Goal: Task Accomplishment & Management: Manage account settings

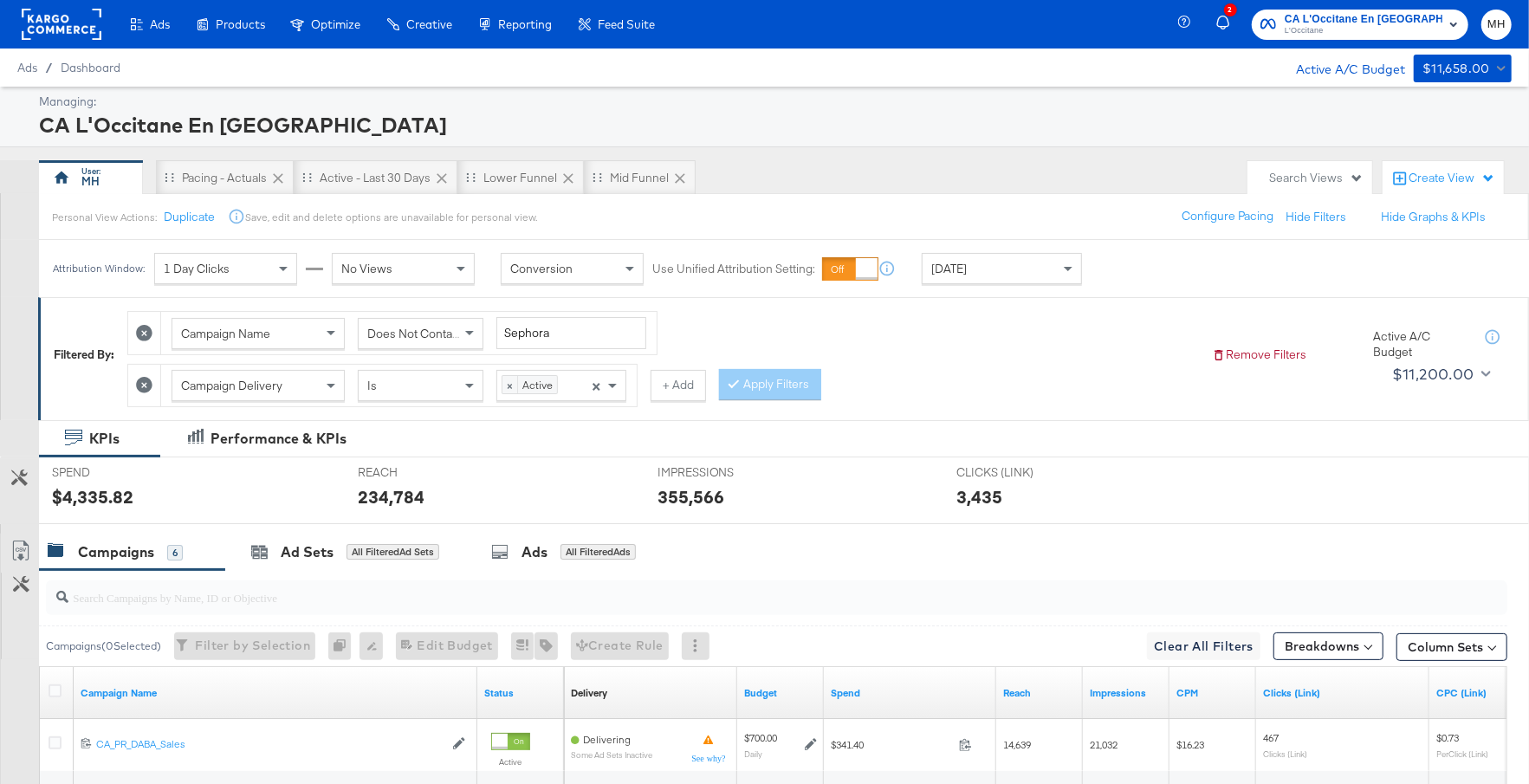
scroll to position [421, 0]
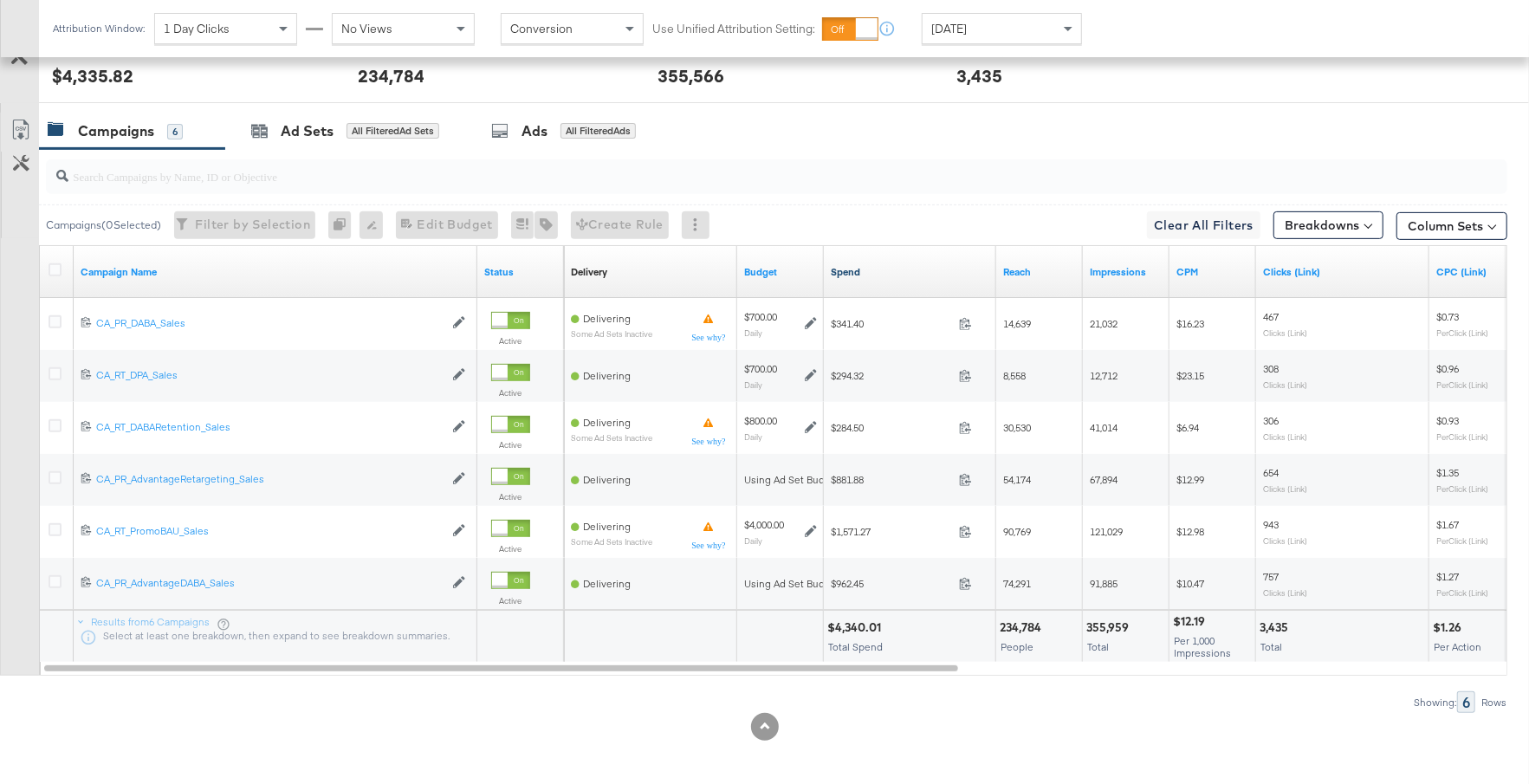
click at [886, 269] on link "Spend" at bounding box center [910, 272] width 159 height 14
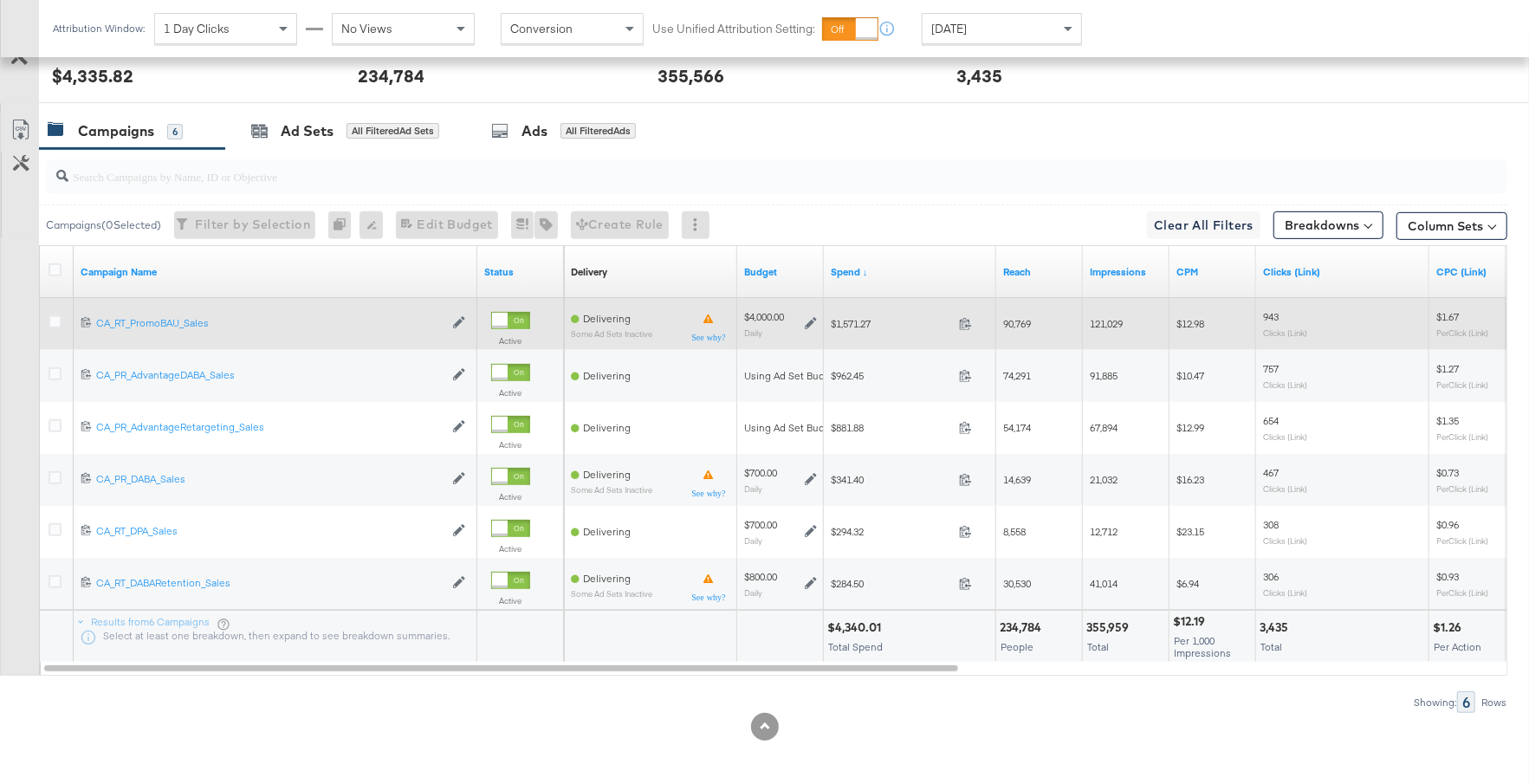
click at [809, 323] on icon at bounding box center [810, 322] width 12 height 12
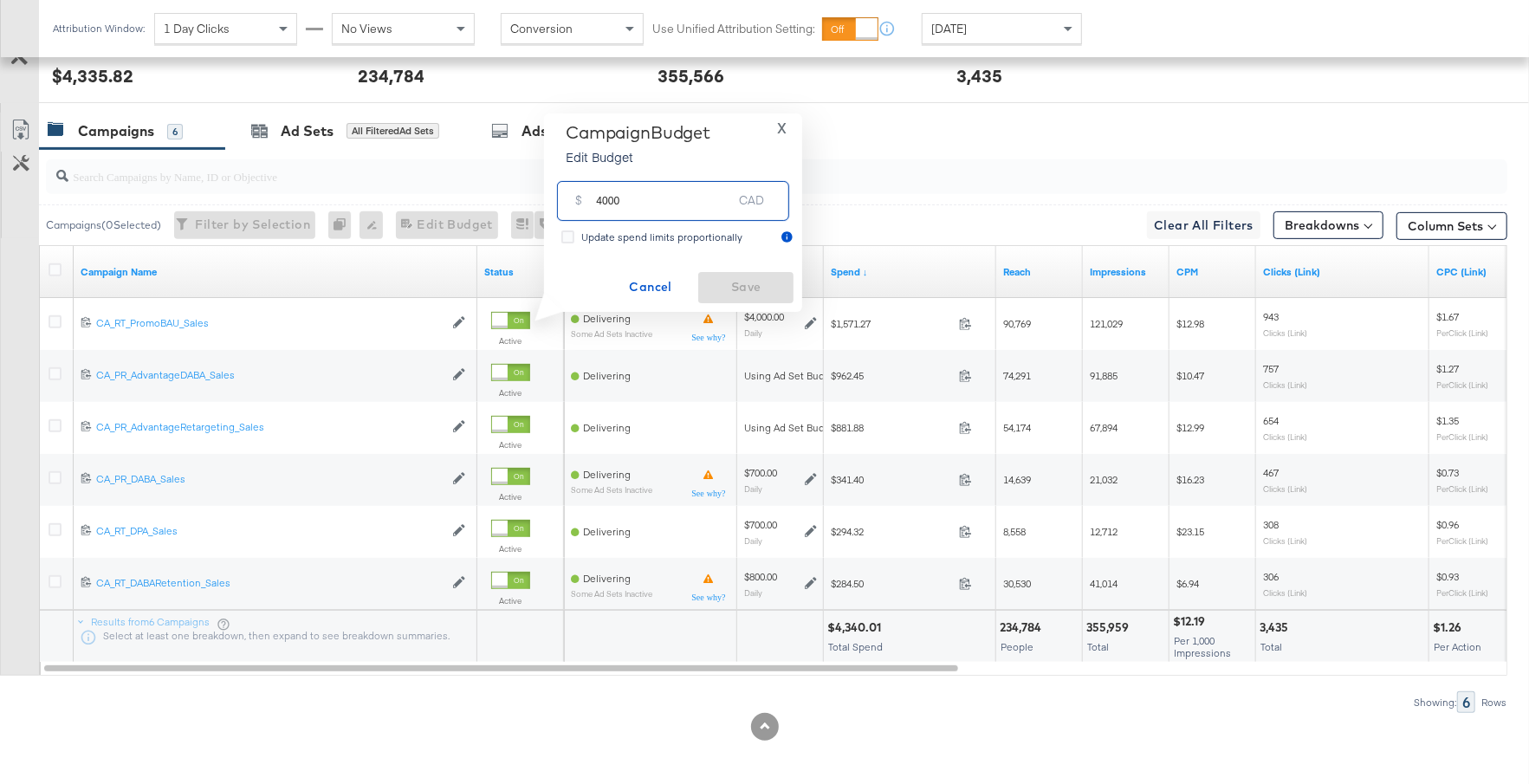
drag, startPoint x: 623, startPoint y: 207, endPoint x: 584, endPoint y: 201, distance: 39.5
click at [584, 201] on div "$ 4000 CAD" at bounding box center [673, 201] width 232 height 39
type input "2000"
click at [767, 283] on span "Save" at bounding box center [745, 287] width 81 height 21
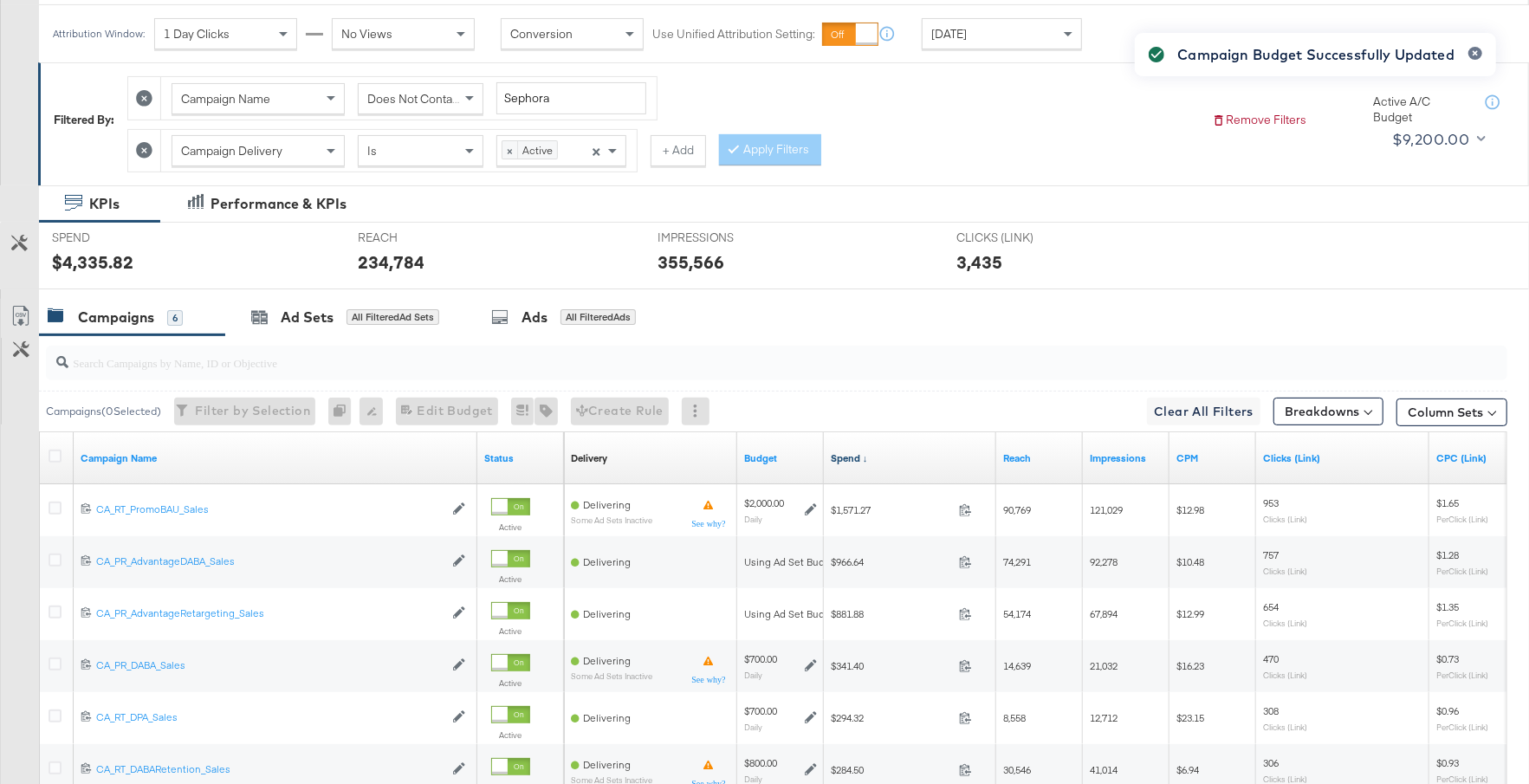
scroll to position [182, 0]
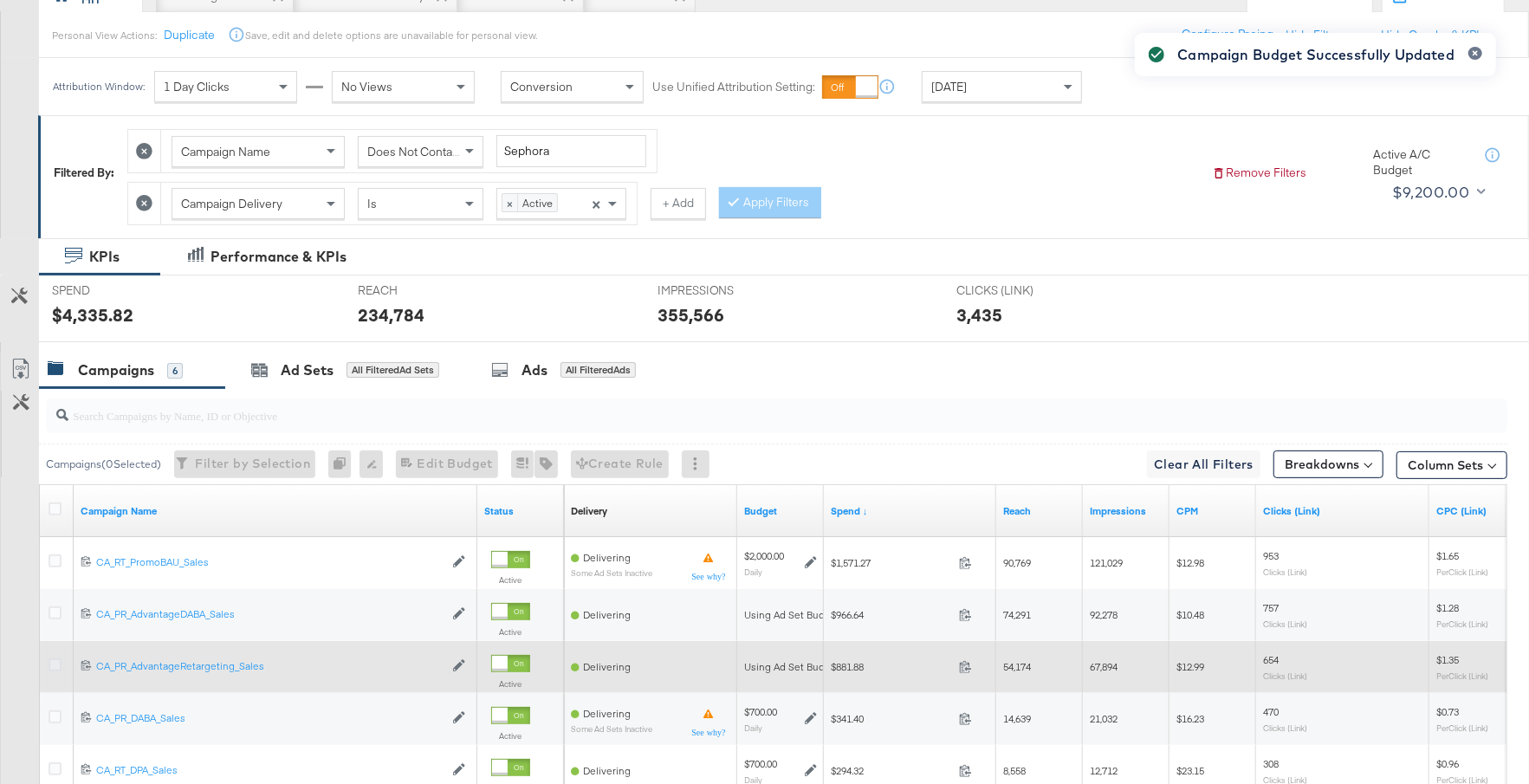
click at [49, 658] on icon at bounding box center [55, 664] width 13 height 13
click at [0, 0] on input "checkbox" at bounding box center [0, 0] width 0 height 0
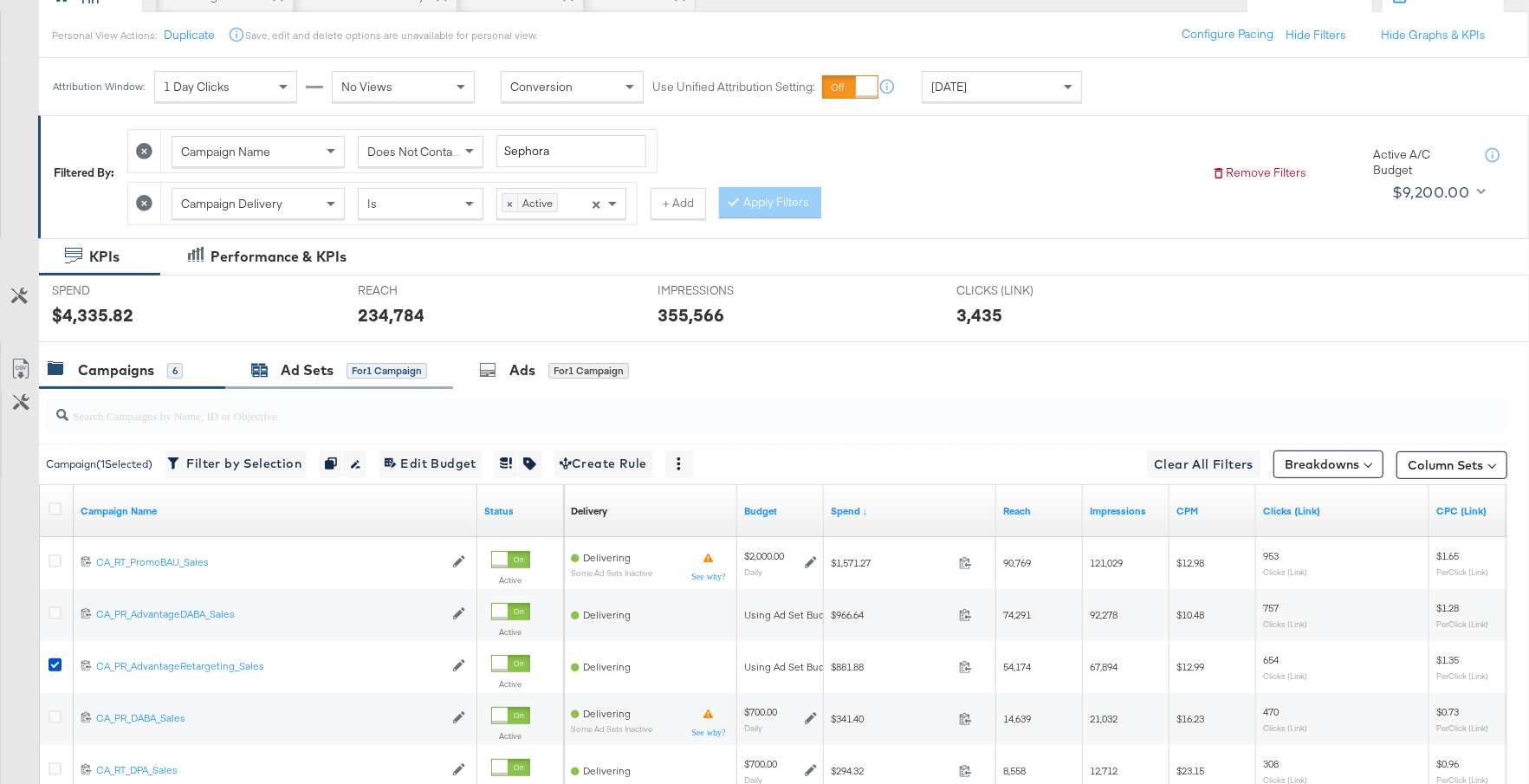
click at [368, 363] on div "for 1 Campaign" at bounding box center [387, 370] width 80 height 16
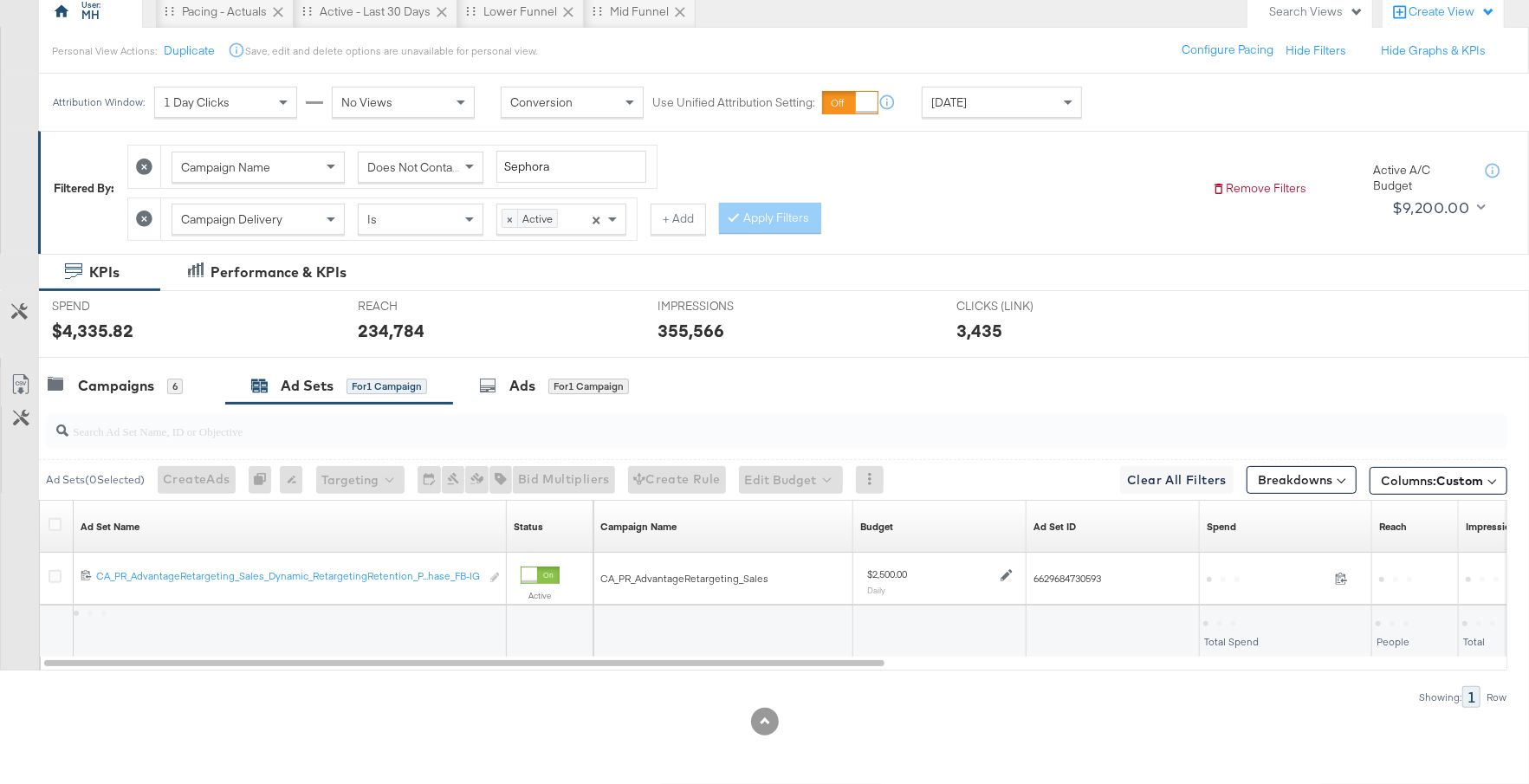
scroll to position [161, 0]
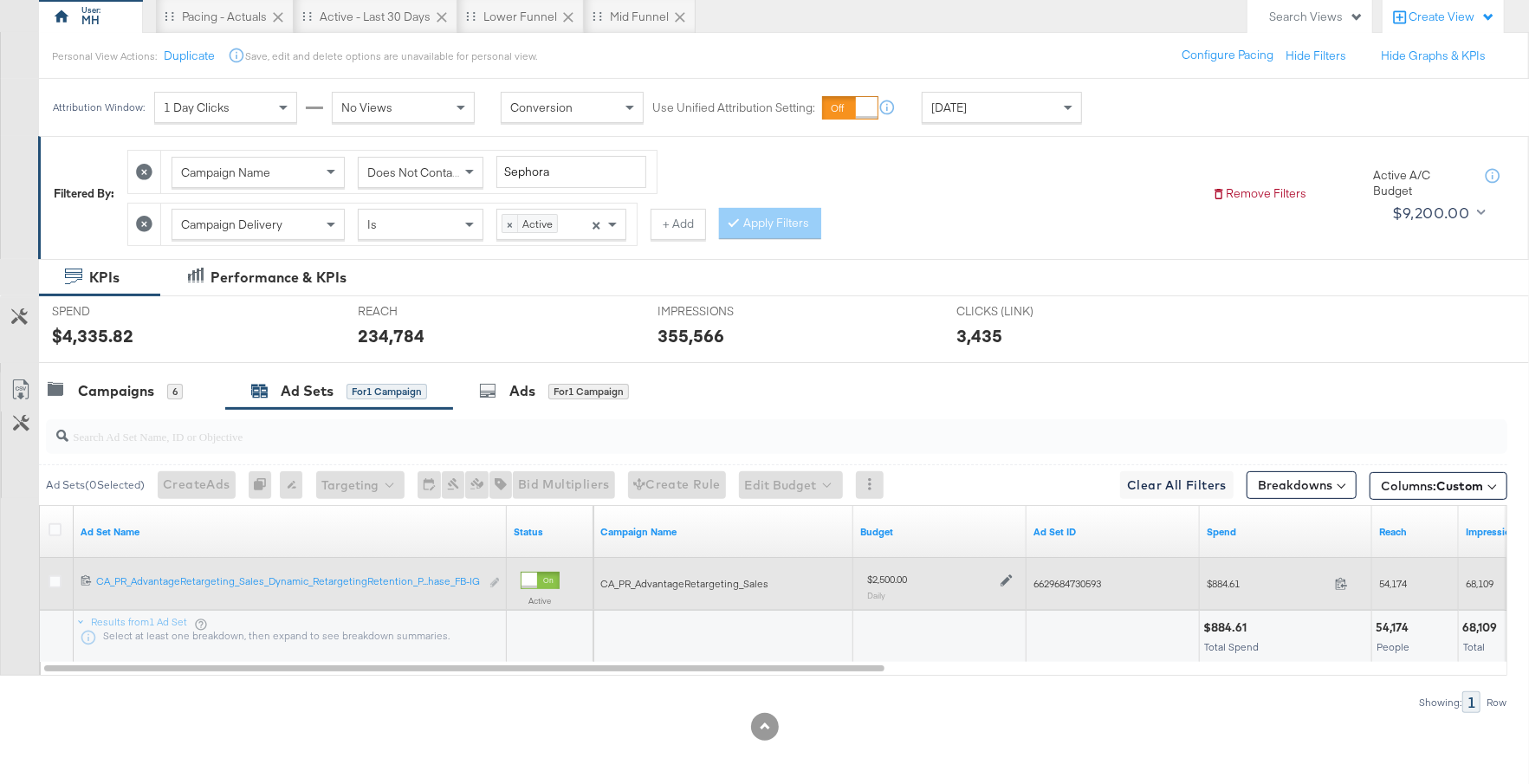
click at [1003, 575] on icon at bounding box center [1006, 579] width 12 height 12
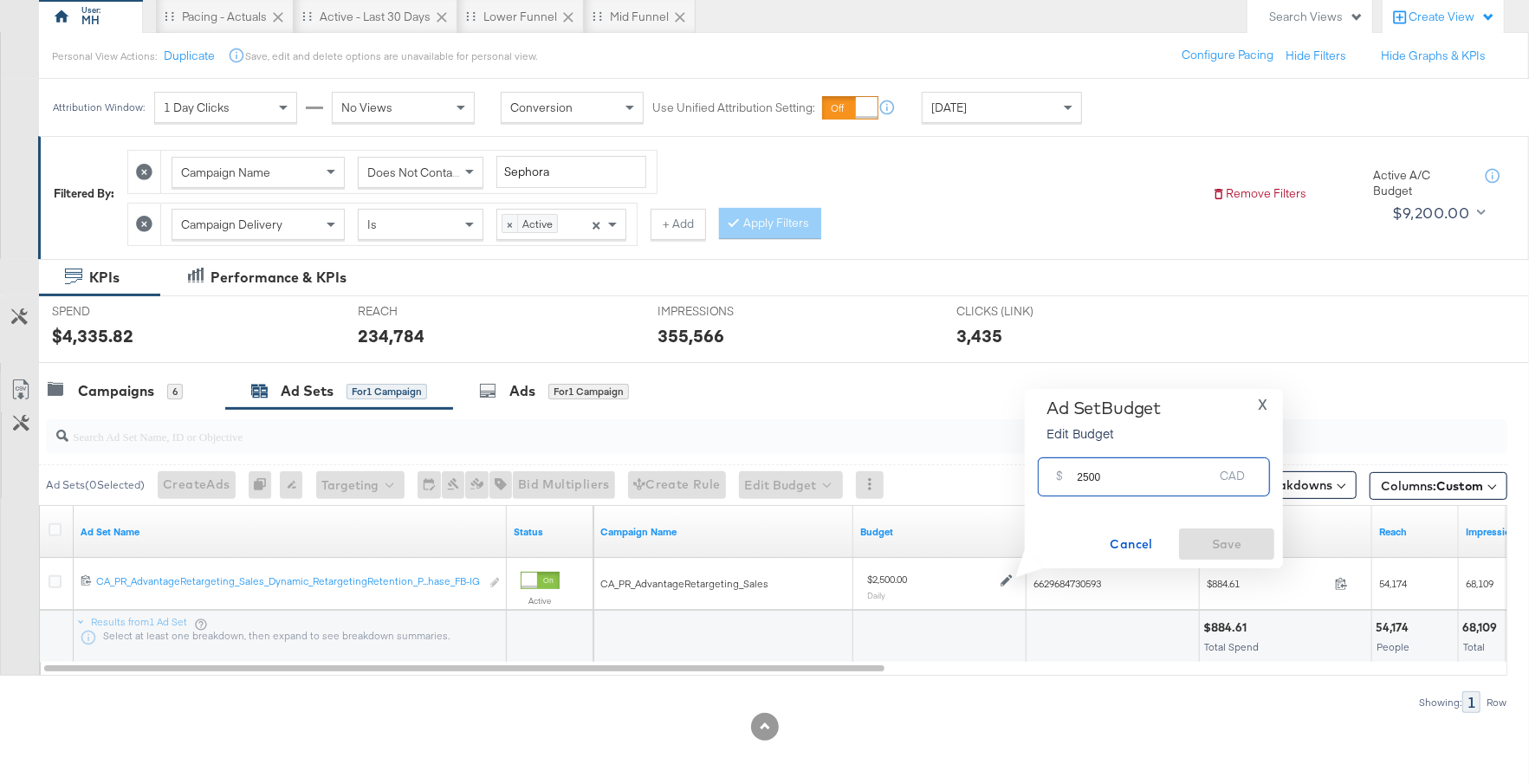
drag, startPoint x: 1107, startPoint y: 483, endPoint x: 1051, endPoint y: 479, distance: 56.1
click at [1050, 479] on div "$ 2500 CAD" at bounding box center [1153, 477] width 232 height 39
type input "3000"
click at [1244, 536] on span "Save" at bounding box center [1226, 544] width 81 height 21
click at [130, 391] on div "Campaigns" at bounding box center [116, 391] width 77 height 20
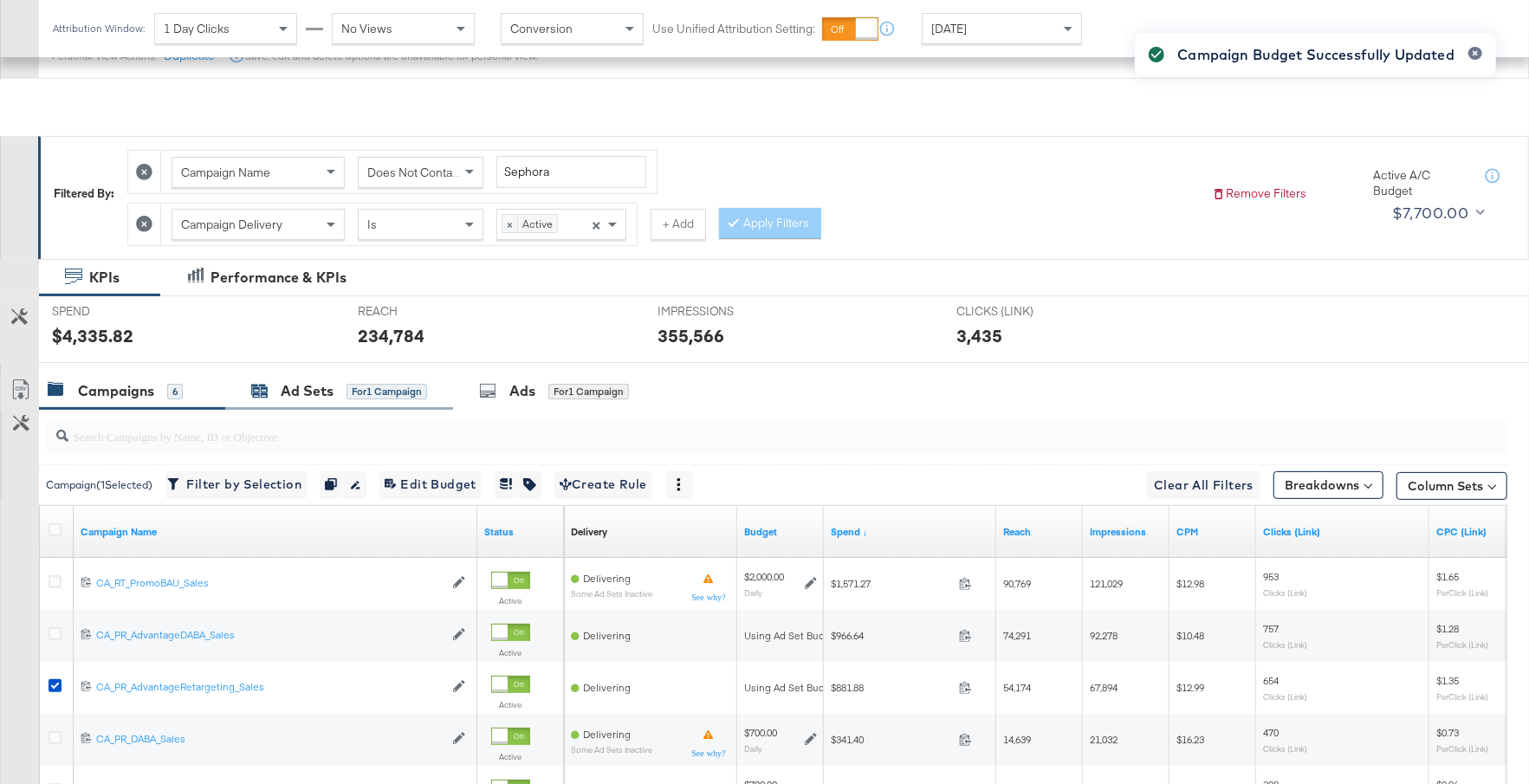
scroll to position [395, 0]
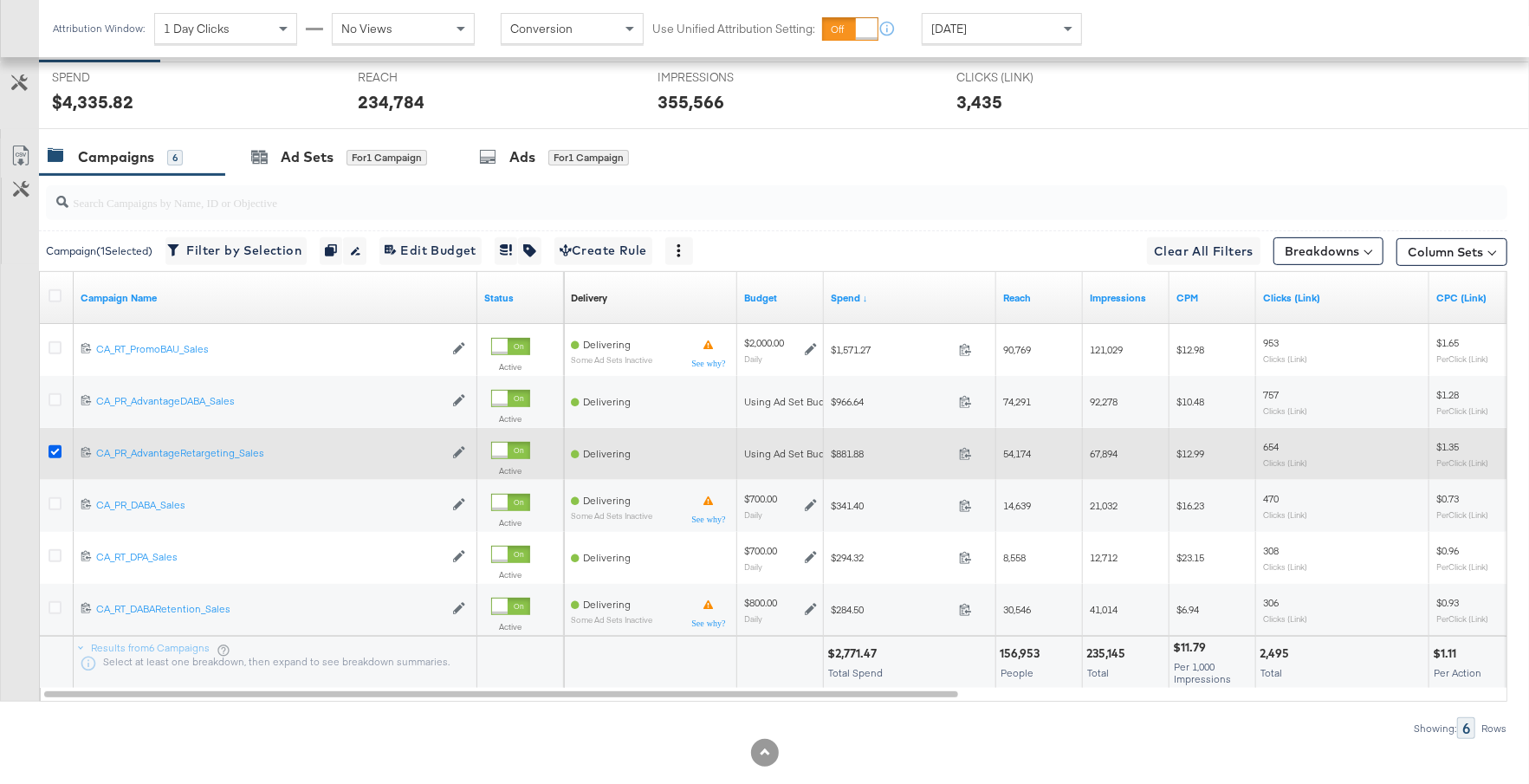
click at [56, 445] on icon at bounding box center [55, 451] width 13 height 13
click at [0, 0] on input "checkbox" at bounding box center [0, 0] width 0 height 0
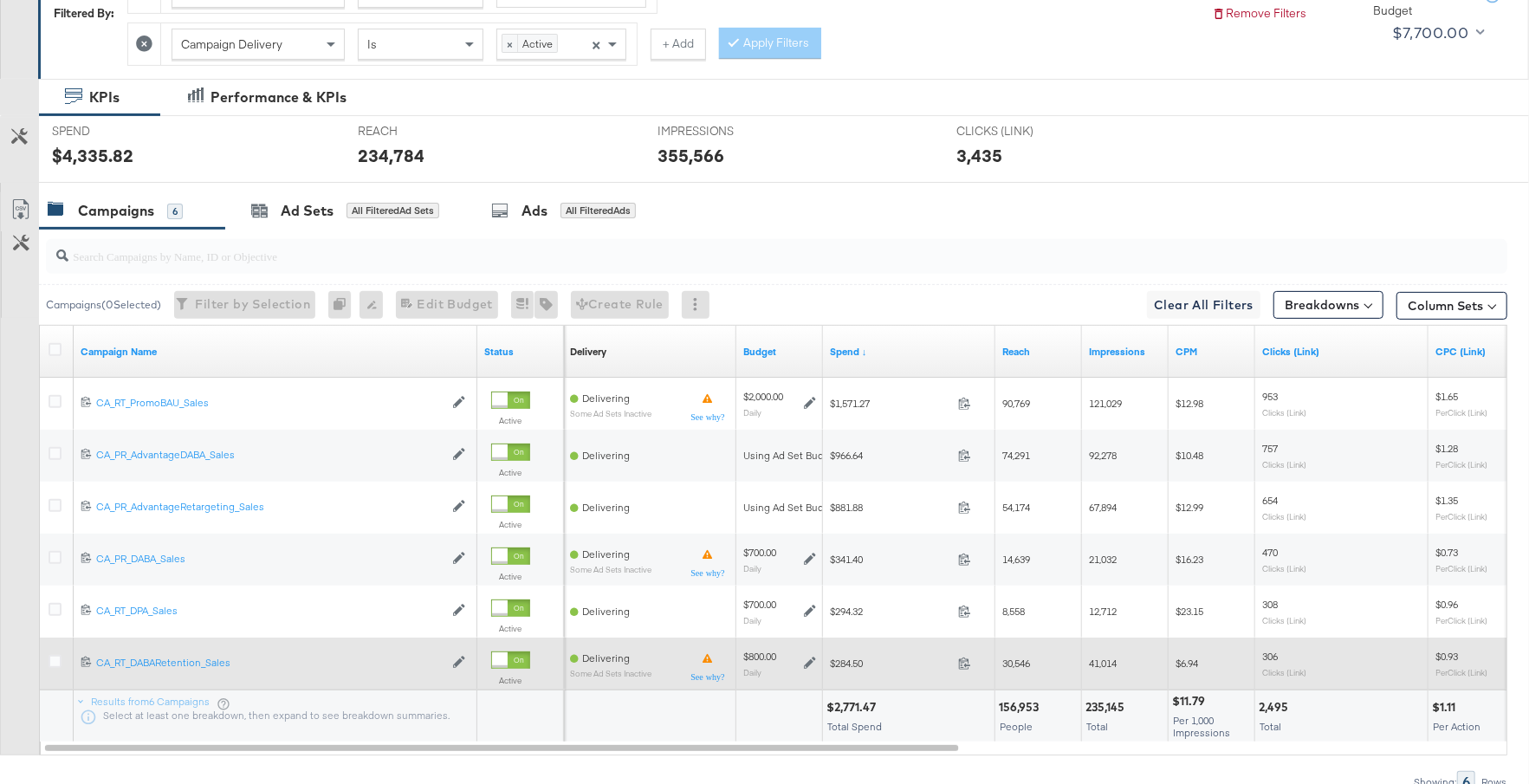
scroll to position [421, 0]
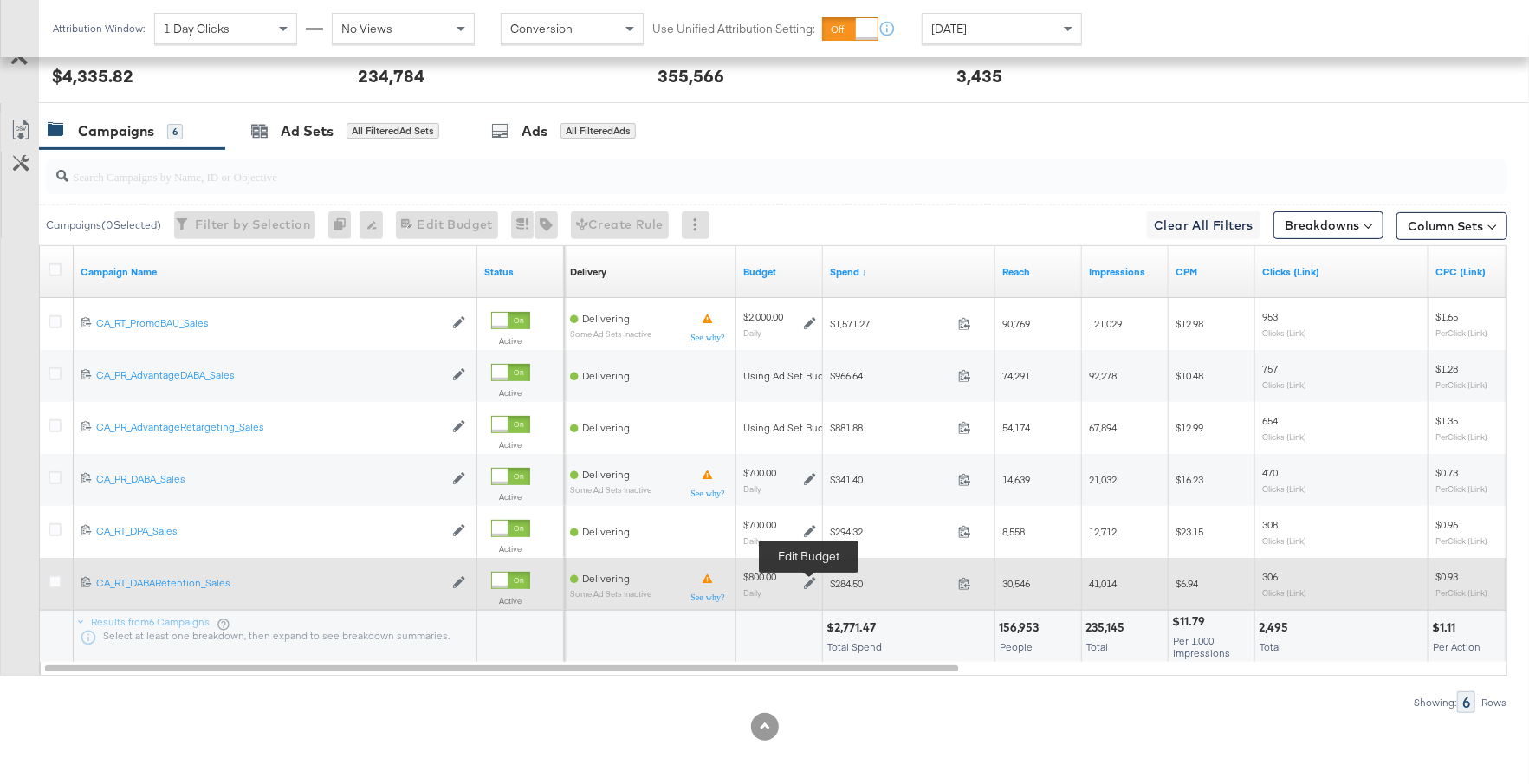
click at [808, 584] on icon at bounding box center [809, 582] width 12 height 12
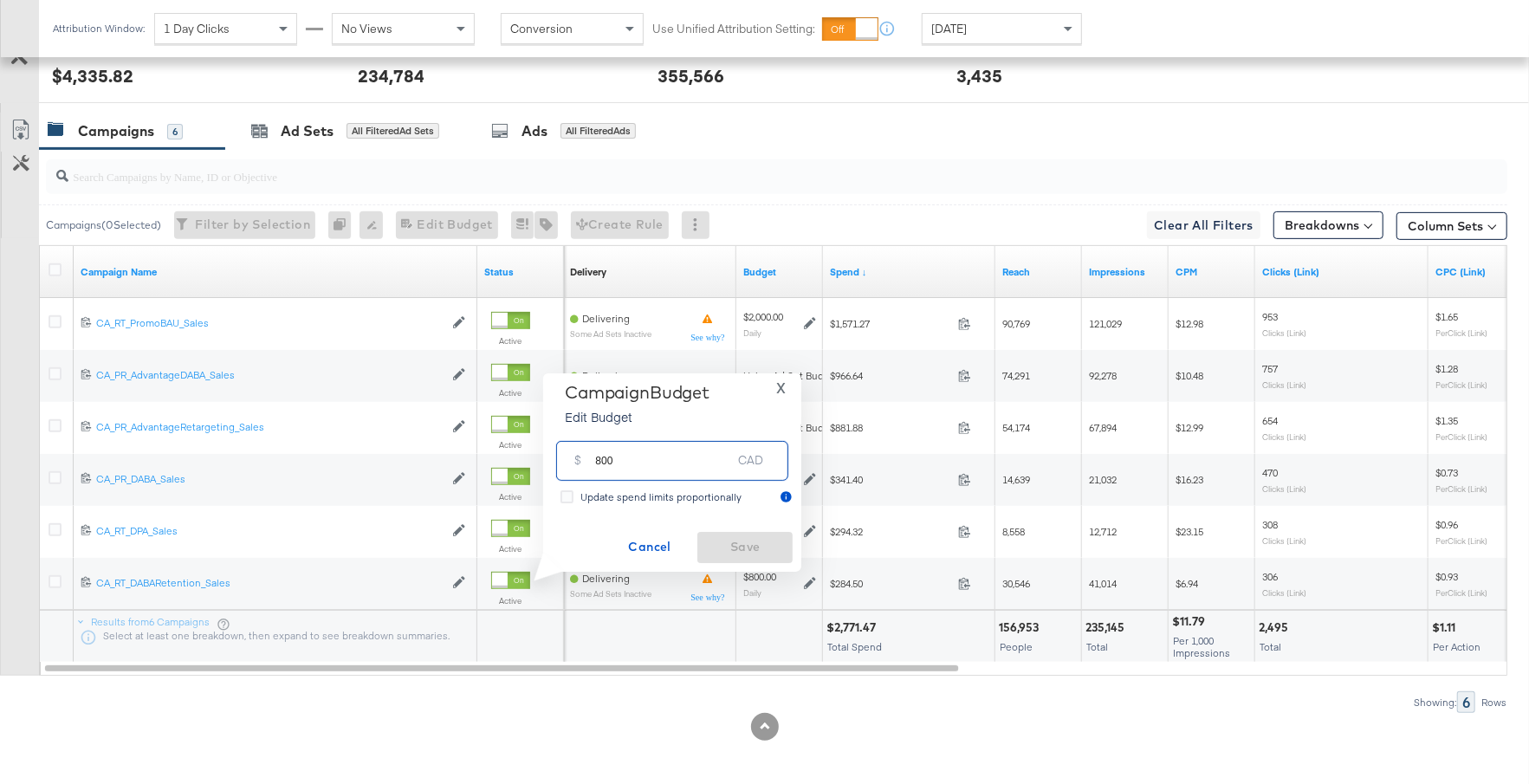
drag, startPoint x: 627, startPoint y: 468, endPoint x: 586, endPoint y: 463, distance: 41.3
click at [586, 463] on div "$ 800 CAD" at bounding box center [672, 461] width 232 height 39
type input "1000"
click at [757, 540] on span "Save" at bounding box center [745, 547] width 81 height 21
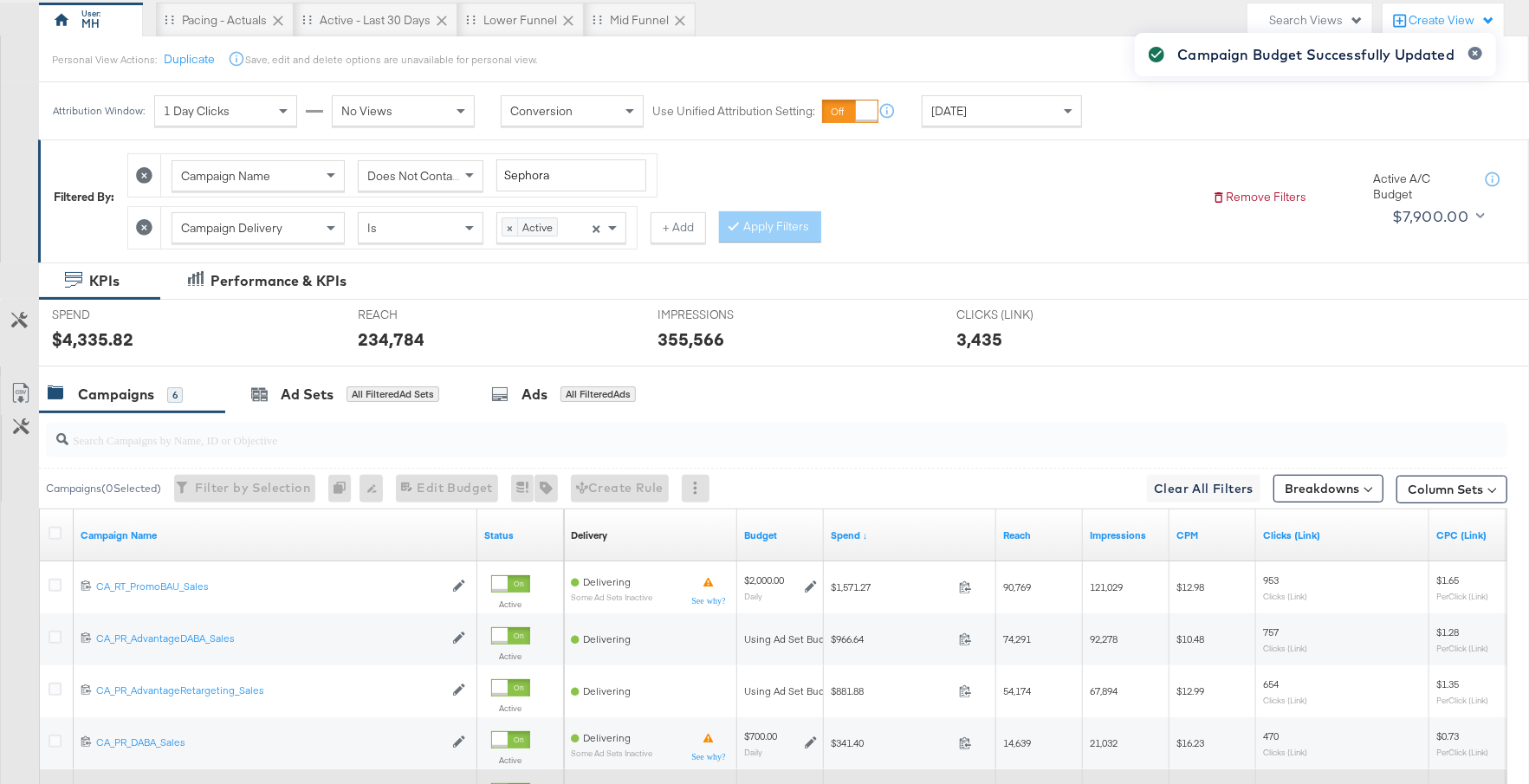
scroll to position [0, 0]
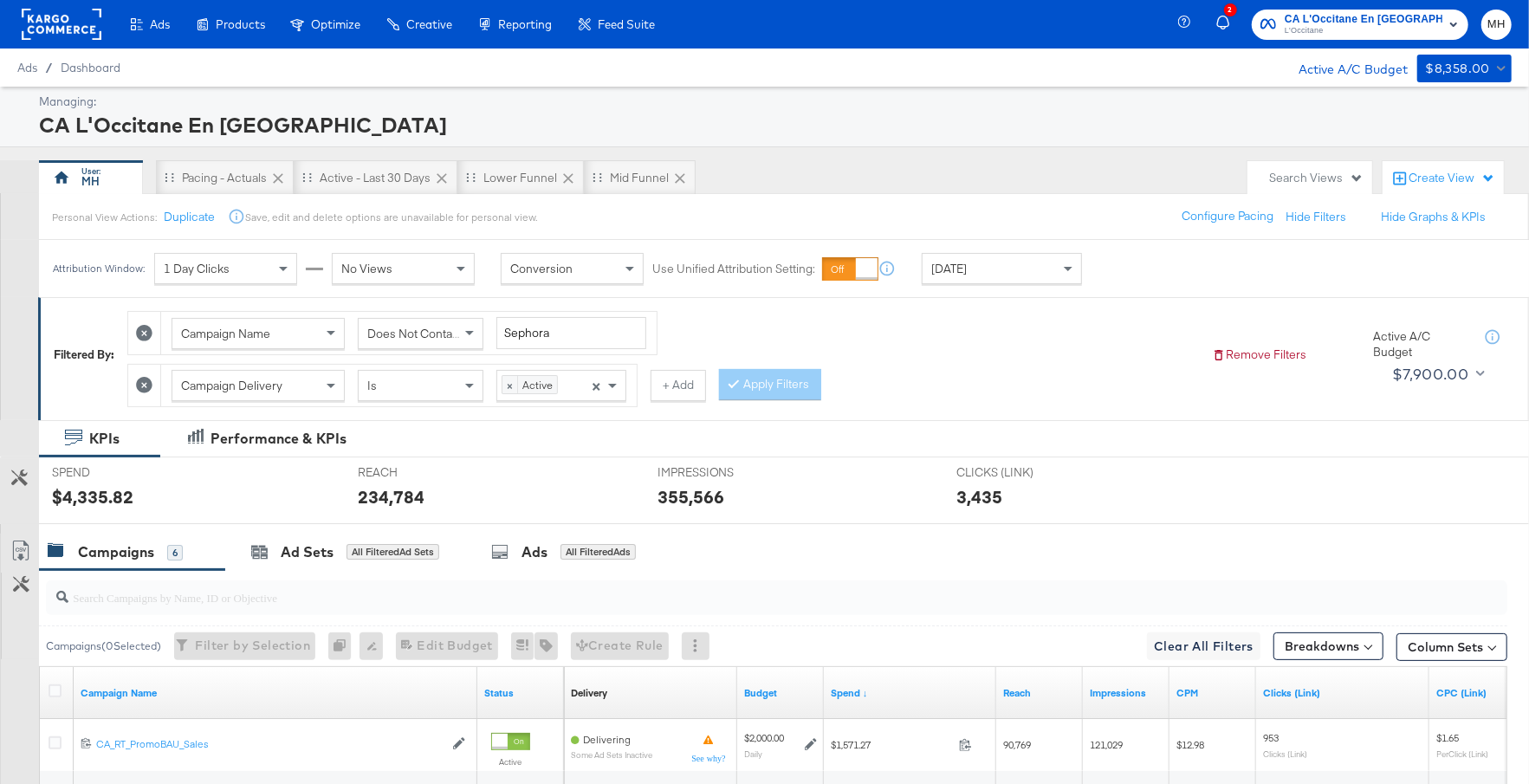
click at [1314, 33] on span "L'Occitane" at bounding box center [1363, 31] width 158 height 14
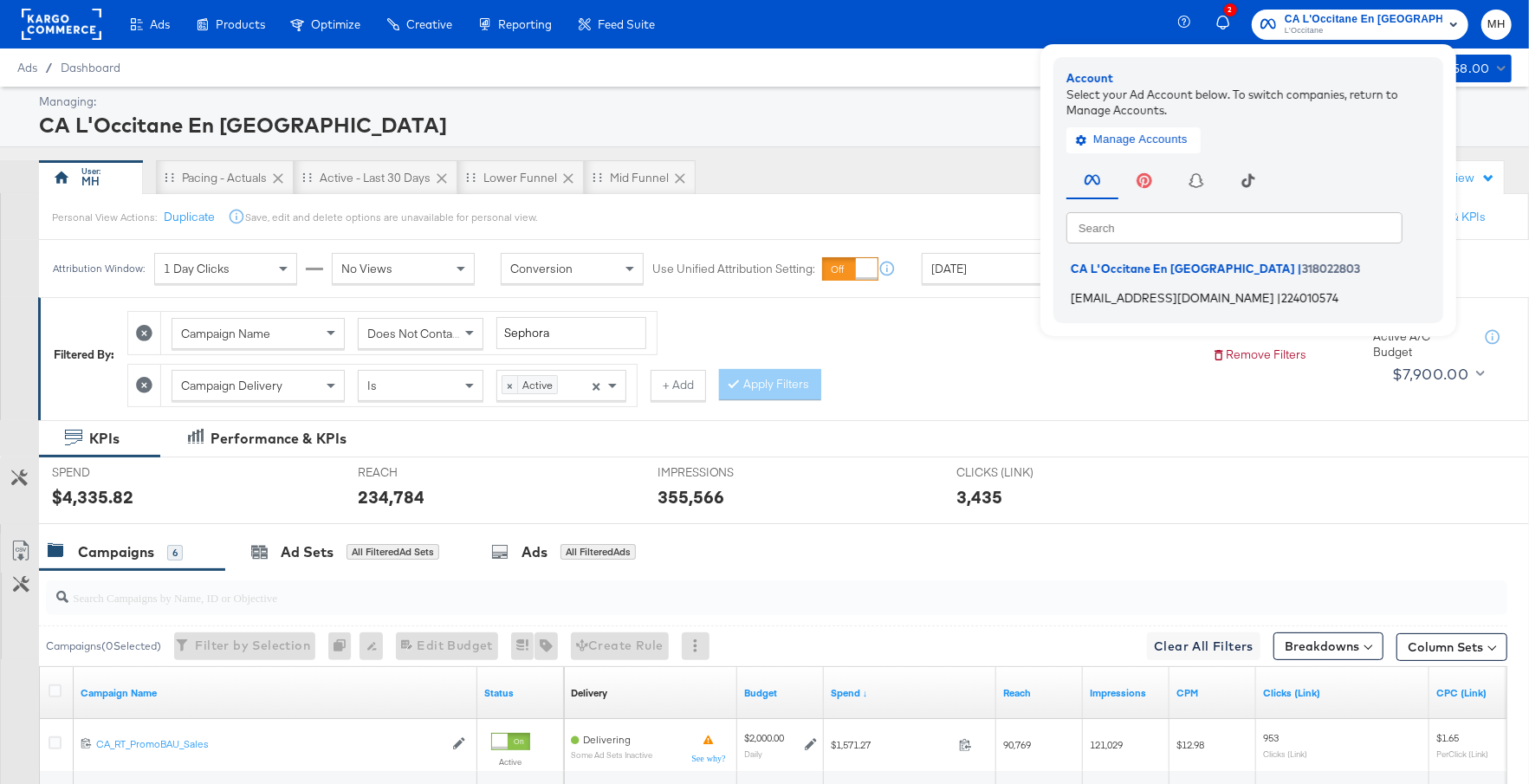
click at [1190, 291] on span "social@us.loccitane.com" at bounding box center [1173, 296] width 204 height 14
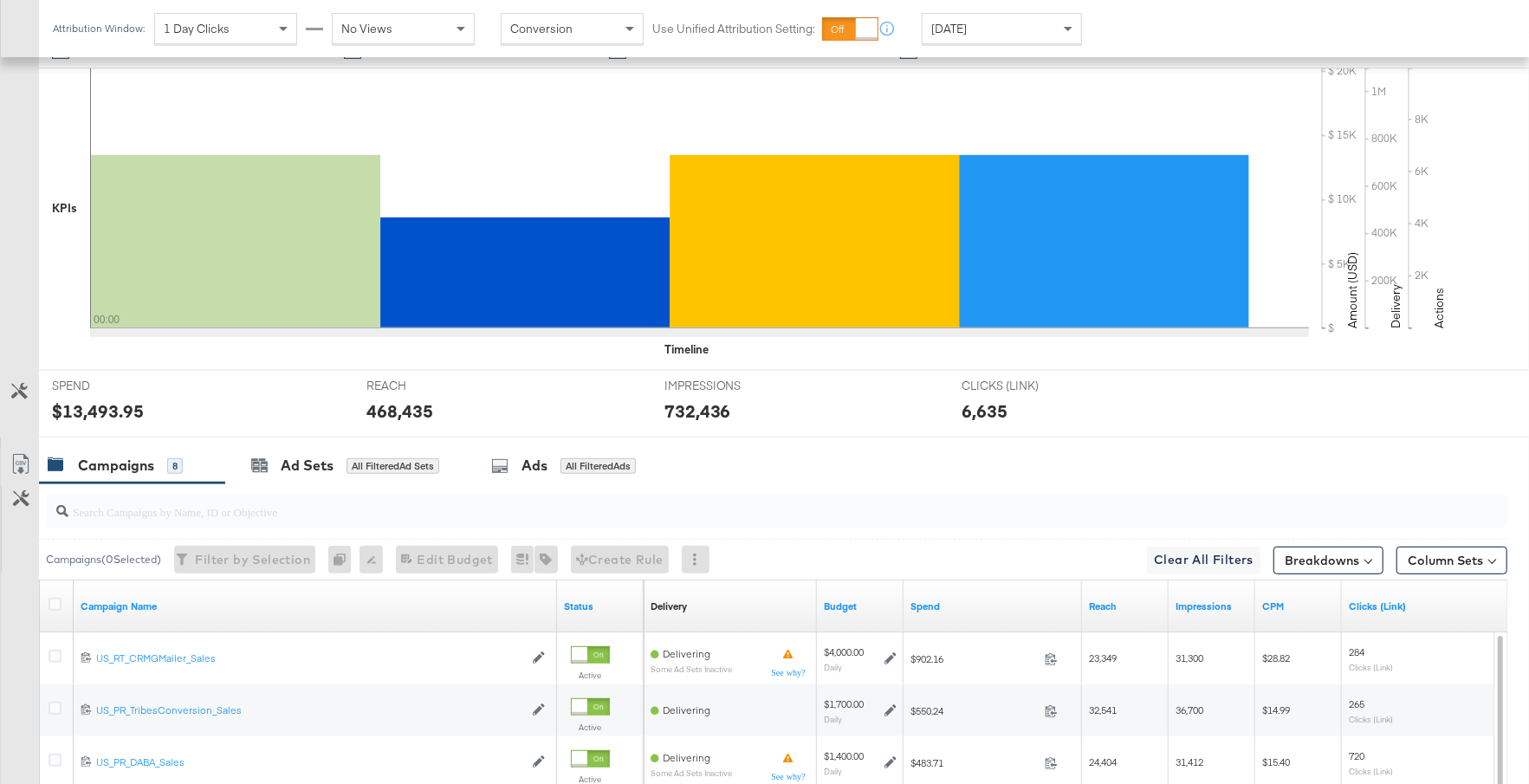
scroll to position [811, 0]
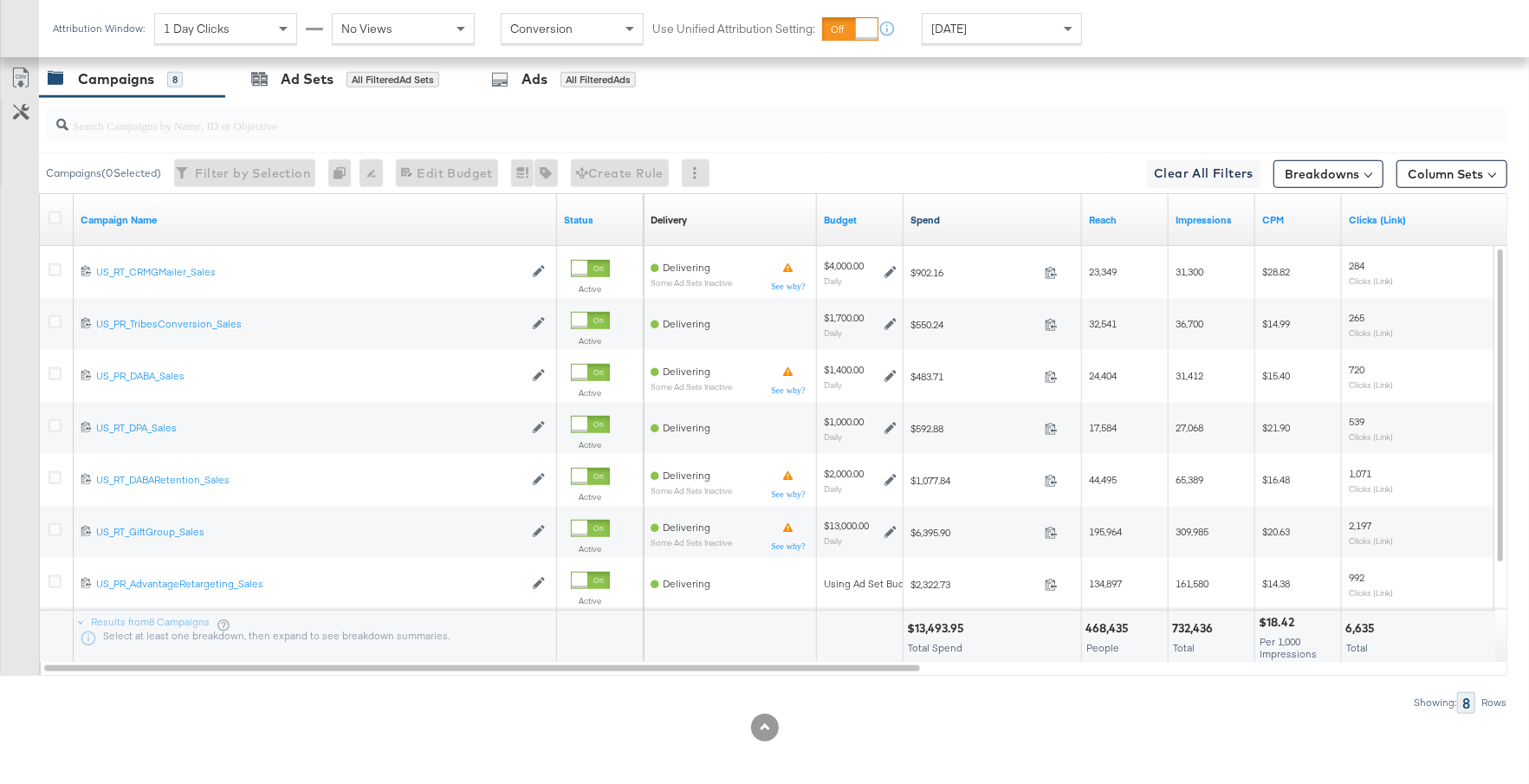
click at [986, 220] on link "Spend" at bounding box center [993, 220] width 164 height 14
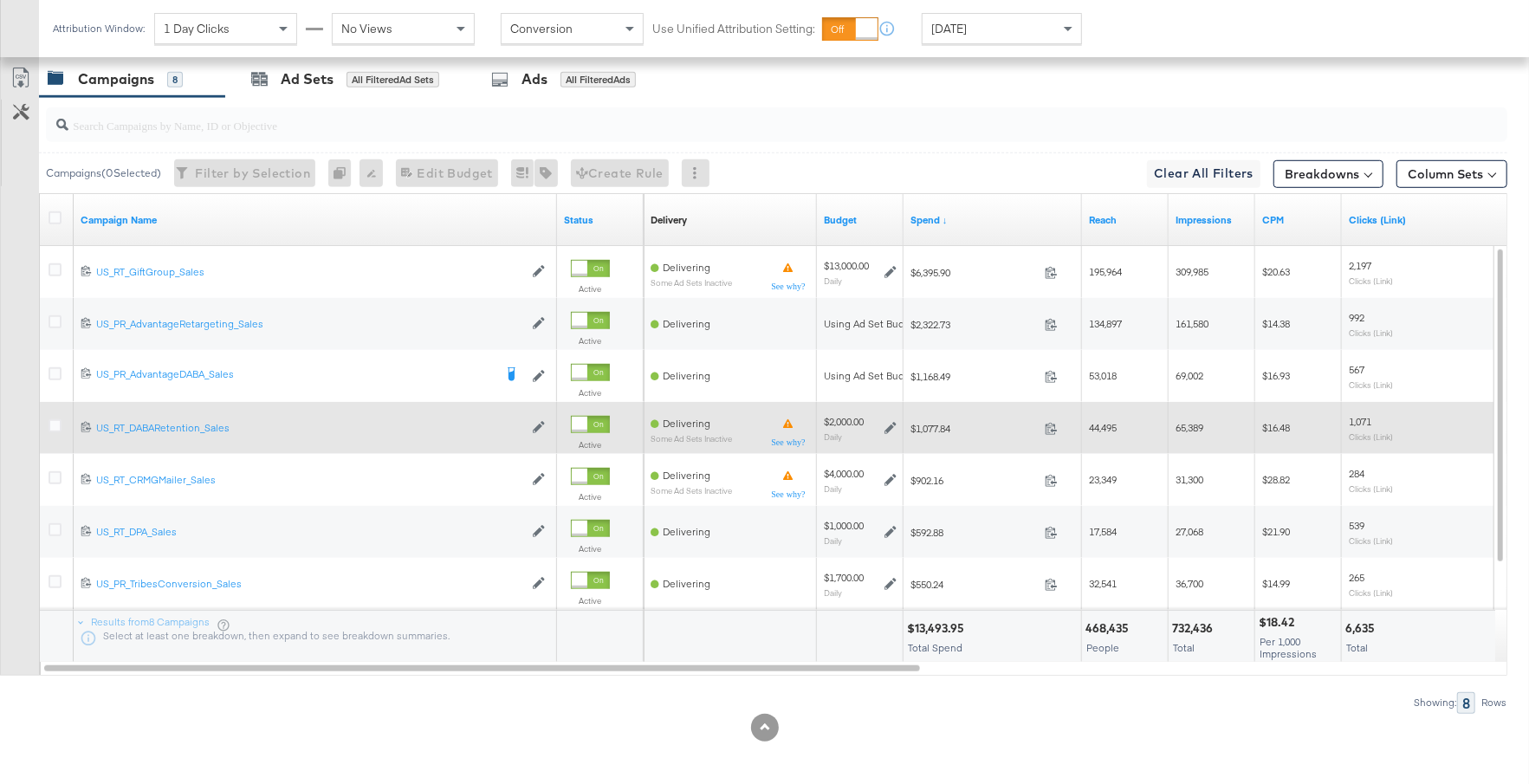
click at [891, 421] on icon at bounding box center [890, 427] width 12 height 12
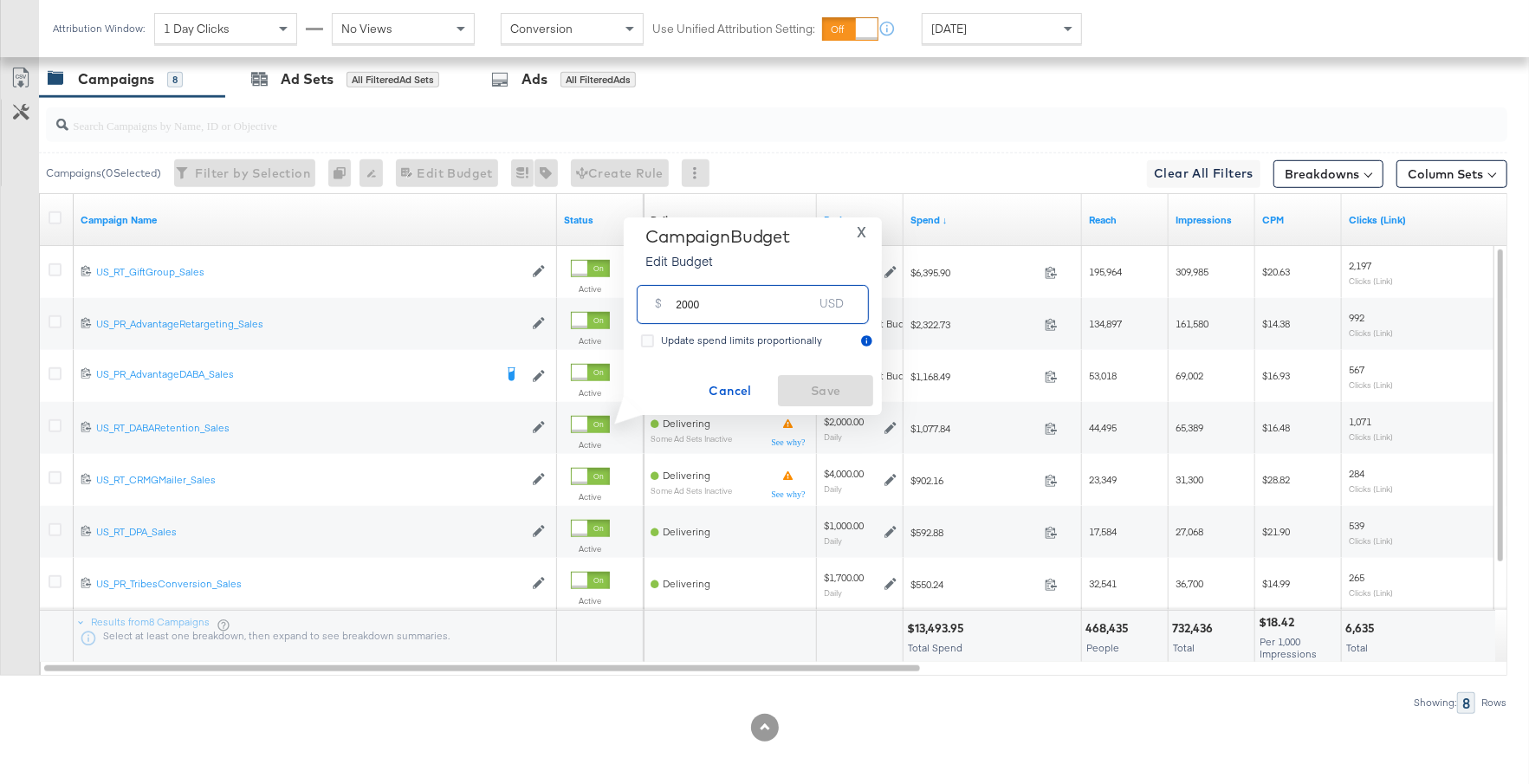
drag, startPoint x: 704, startPoint y: 304, endPoint x: 669, endPoint y: 300, distance: 35.2
click at [668, 300] on div "$ 2000 USD" at bounding box center [752, 305] width 232 height 39
type input "3000"
click at [812, 393] on span "Save" at bounding box center [825, 391] width 81 height 21
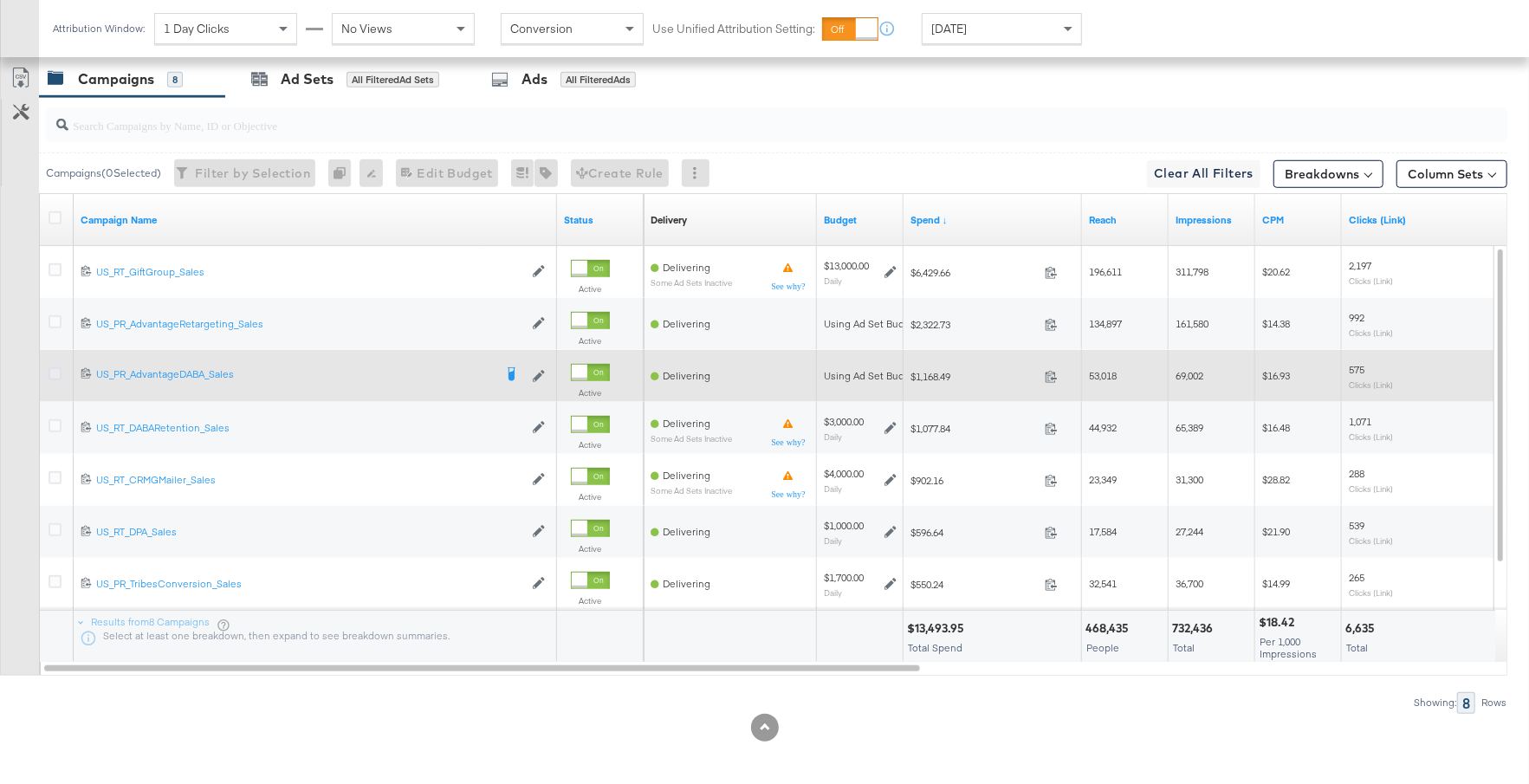
click at [53, 369] on icon at bounding box center [55, 374] width 13 height 13
click at [0, 0] on input "checkbox" at bounding box center [0, 0] width 0 height 0
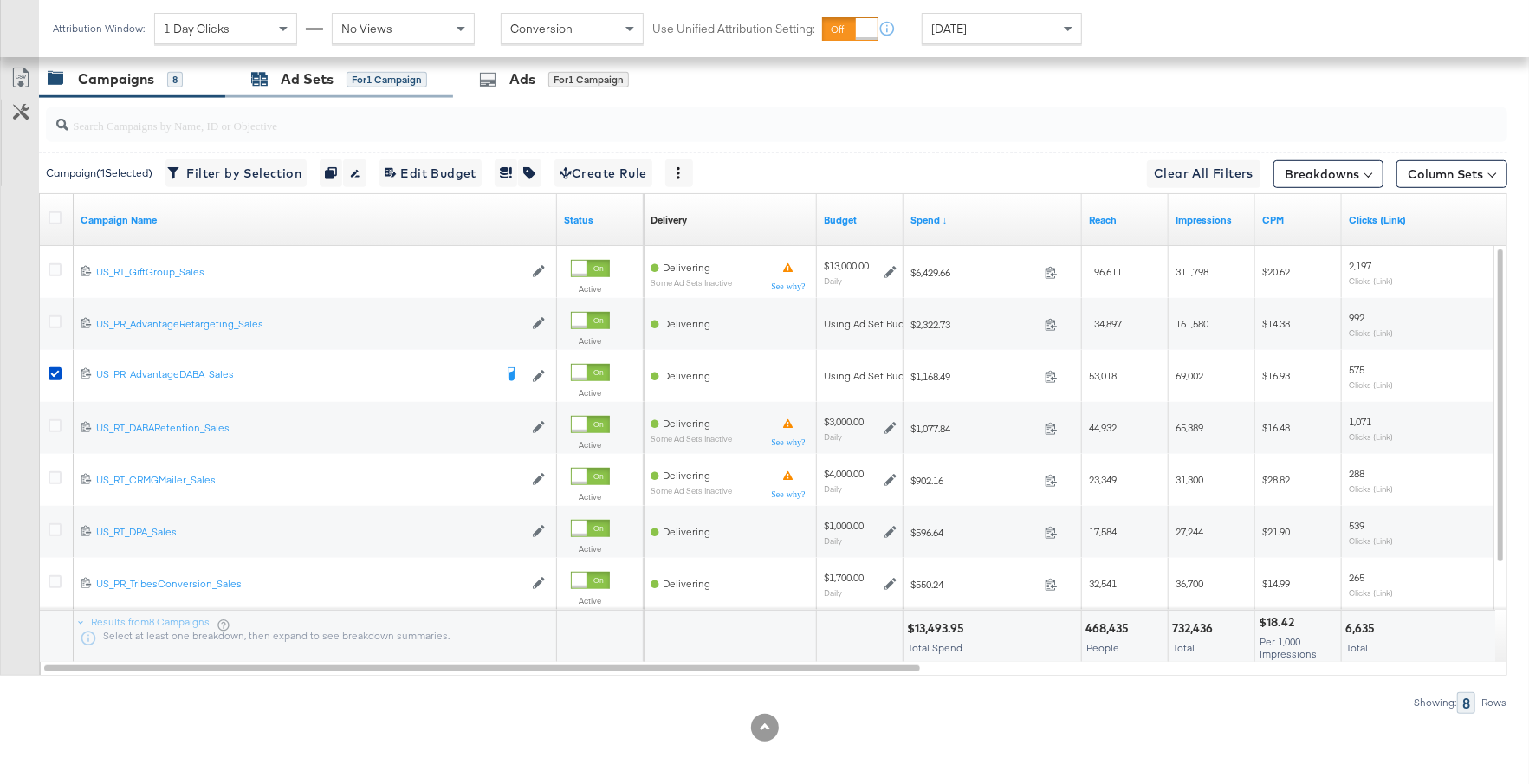
click at [385, 77] on div "for 1 Campaign" at bounding box center [387, 79] width 80 height 16
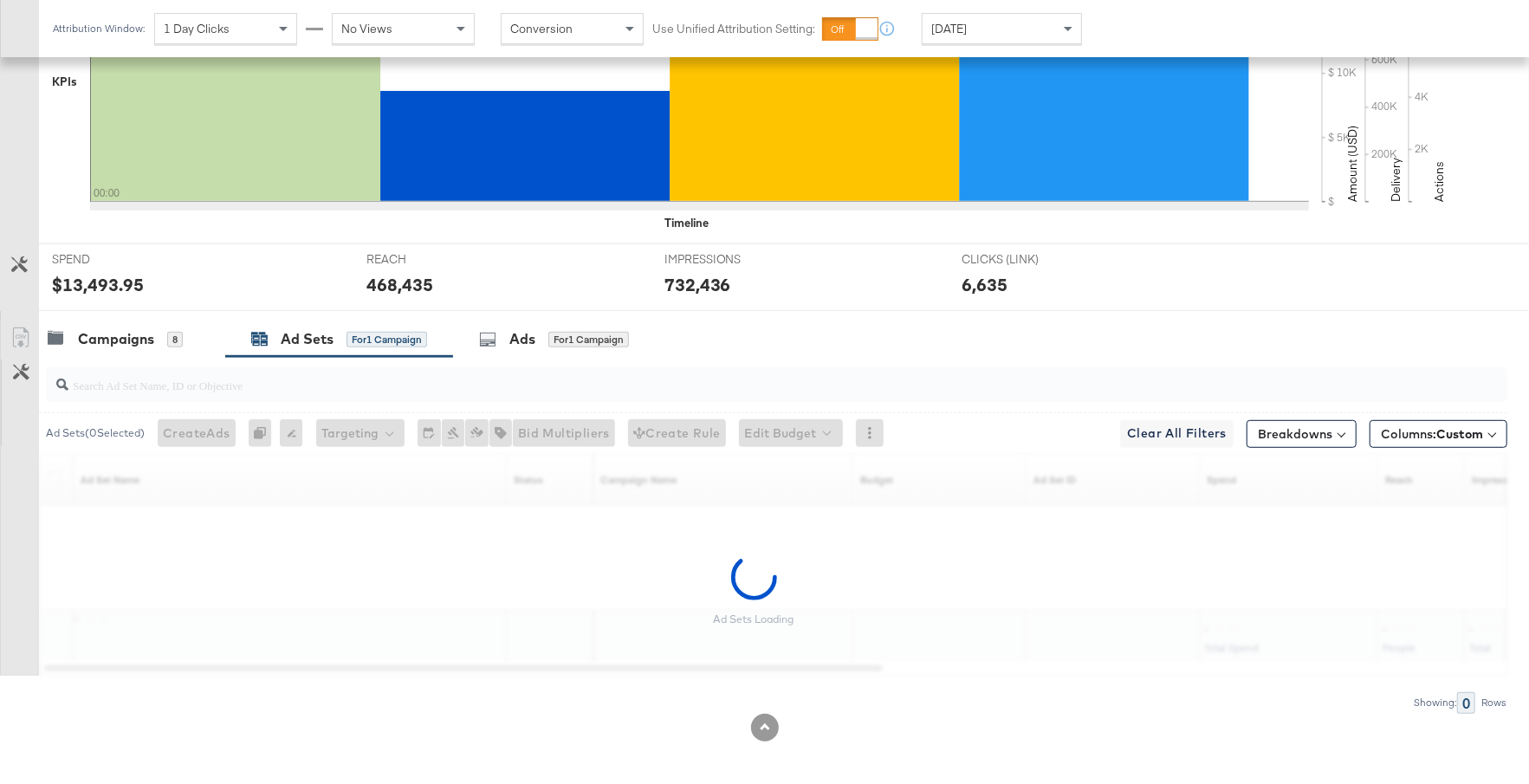
scroll to position [499, 0]
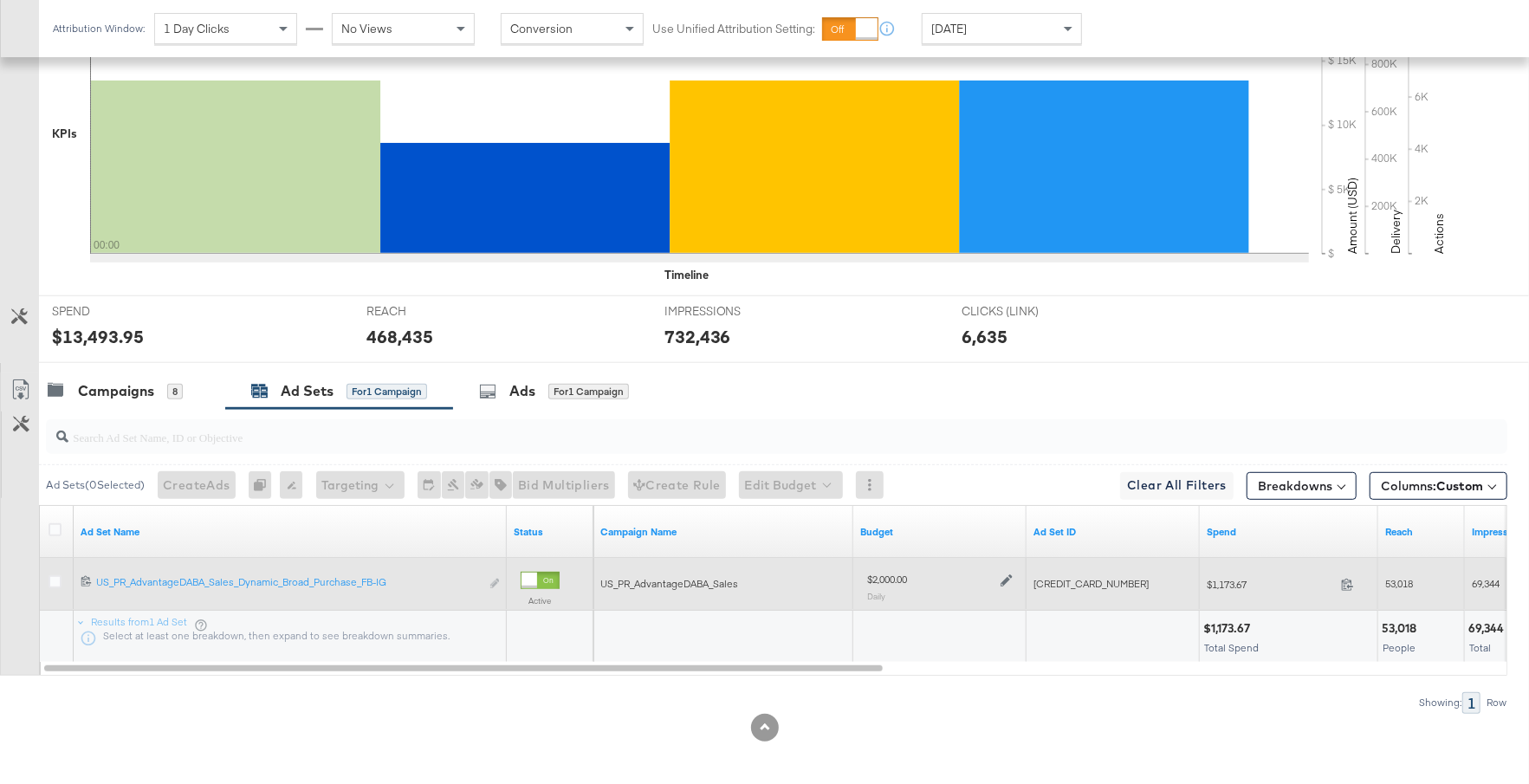
click at [1007, 575] on icon at bounding box center [1006, 580] width 12 height 12
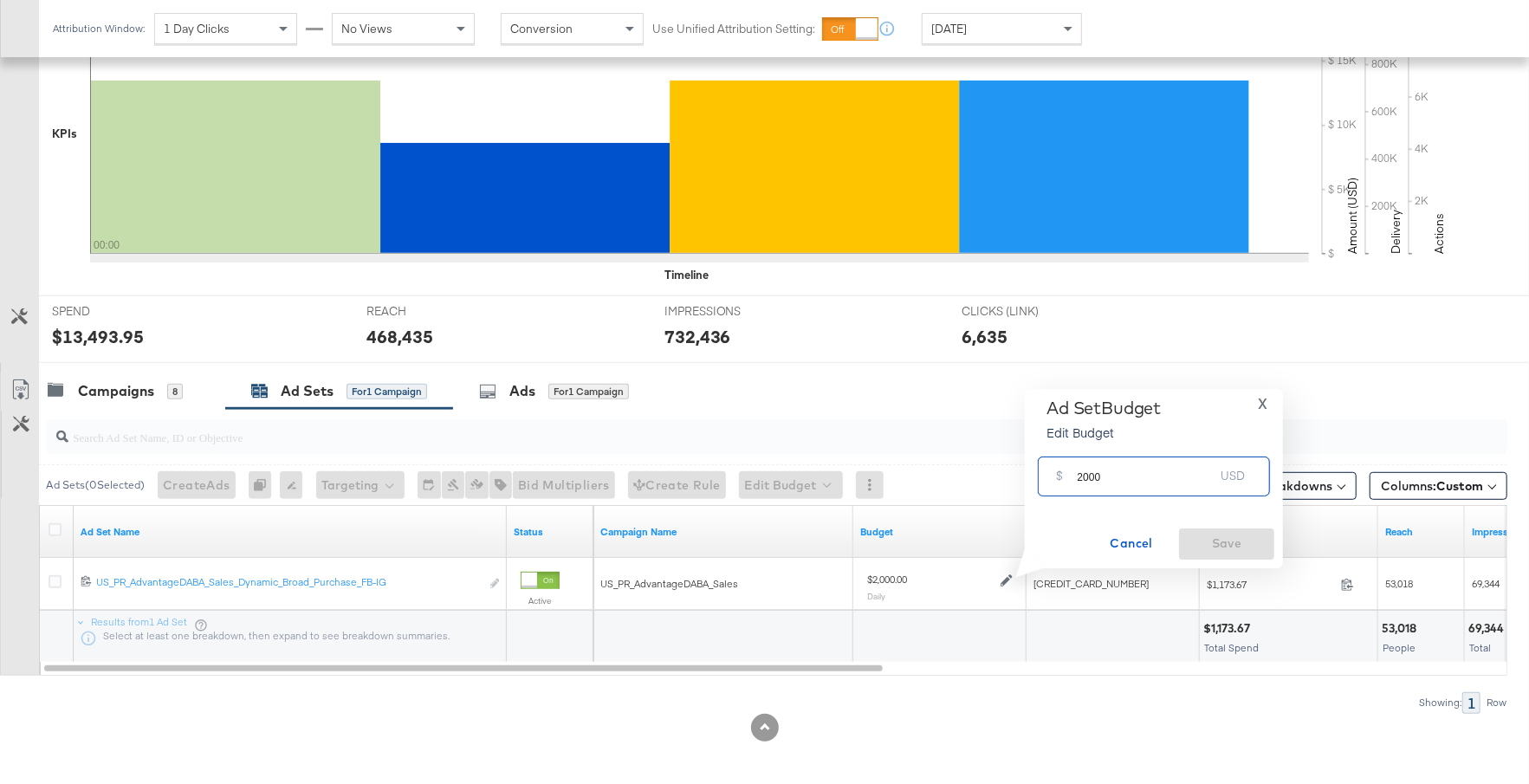
drag, startPoint x: 1113, startPoint y: 473, endPoint x: 1066, endPoint y: 467, distance: 47.4
click at [1066, 467] on div "$ 2000 USD" at bounding box center [1153, 476] width 232 height 39
type input "1700"
click at [1237, 543] on span "Save" at bounding box center [1226, 543] width 81 height 21
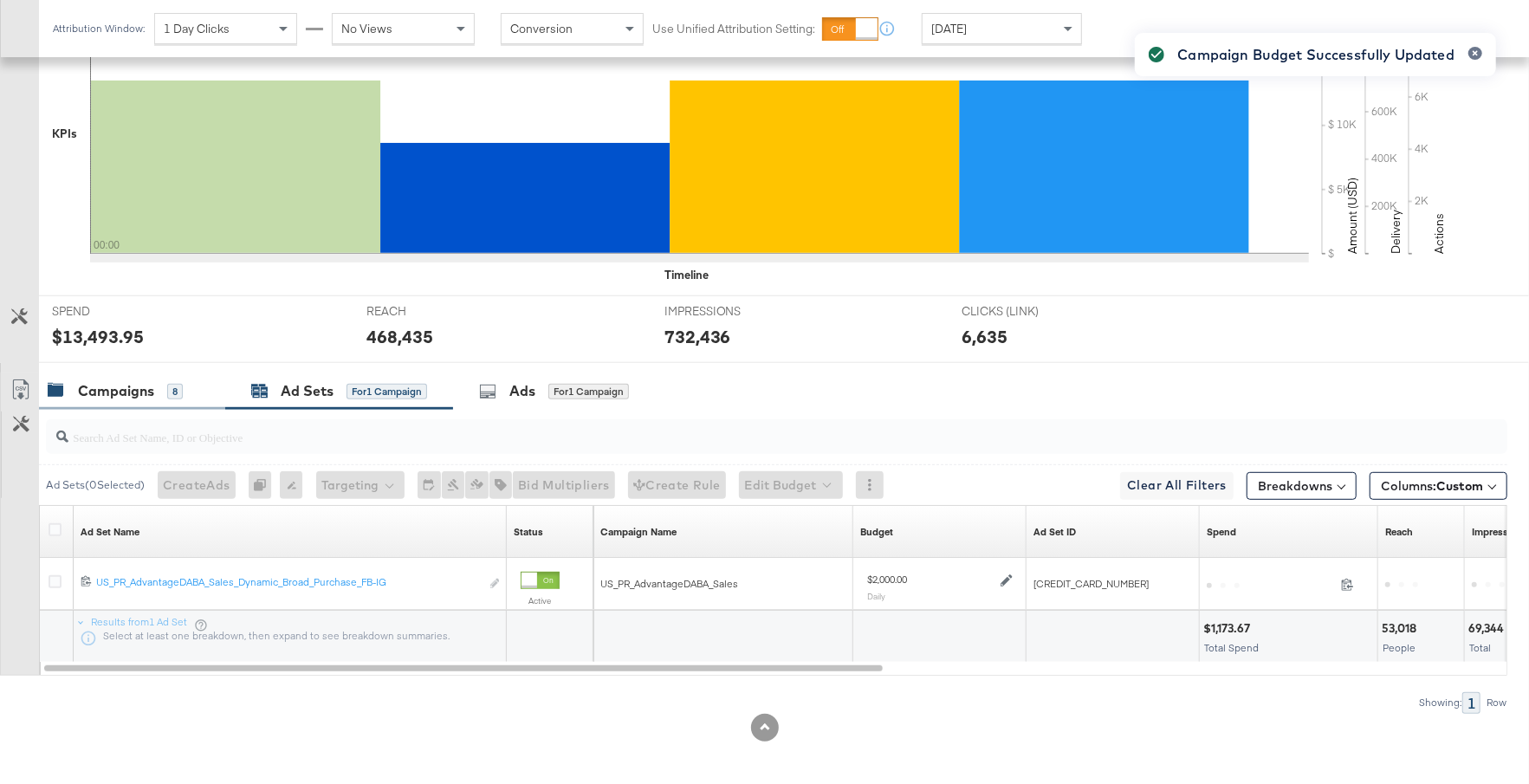
click at [141, 382] on div "Campaigns" at bounding box center [116, 391] width 77 height 20
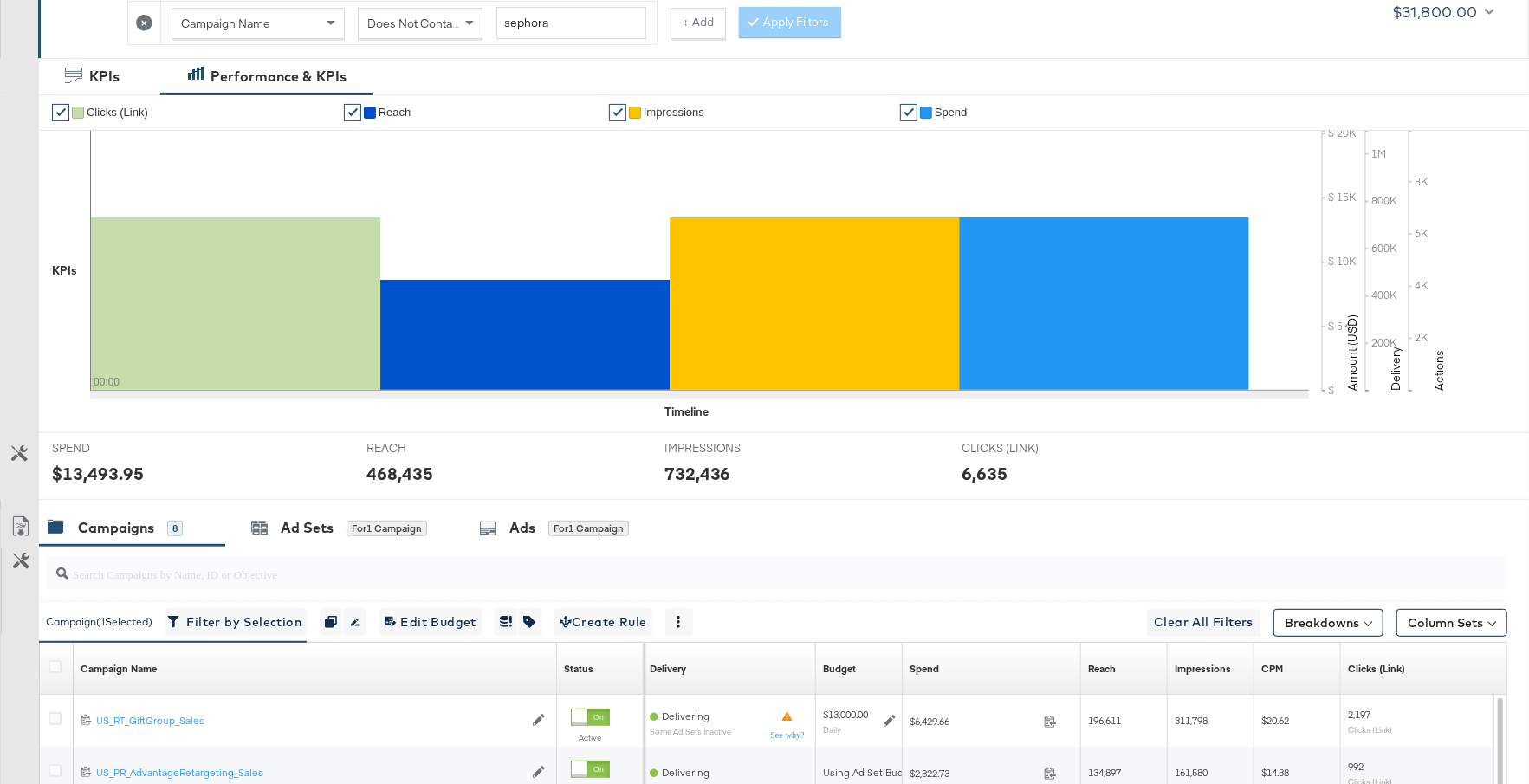
scroll to position [811, 0]
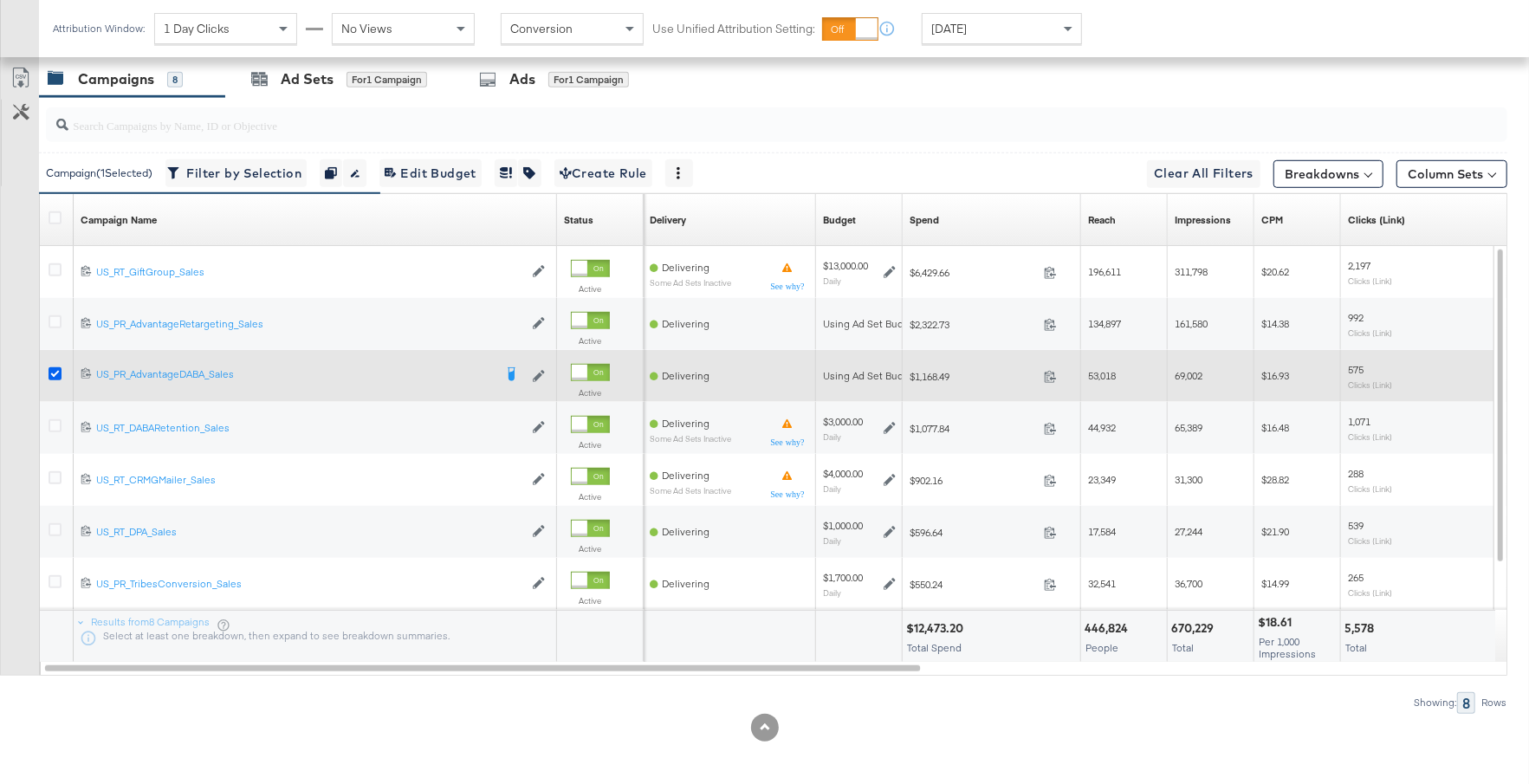
click at [53, 367] on icon at bounding box center [55, 374] width 13 height 13
click at [0, 0] on input "checkbox" at bounding box center [0, 0] width 0 height 0
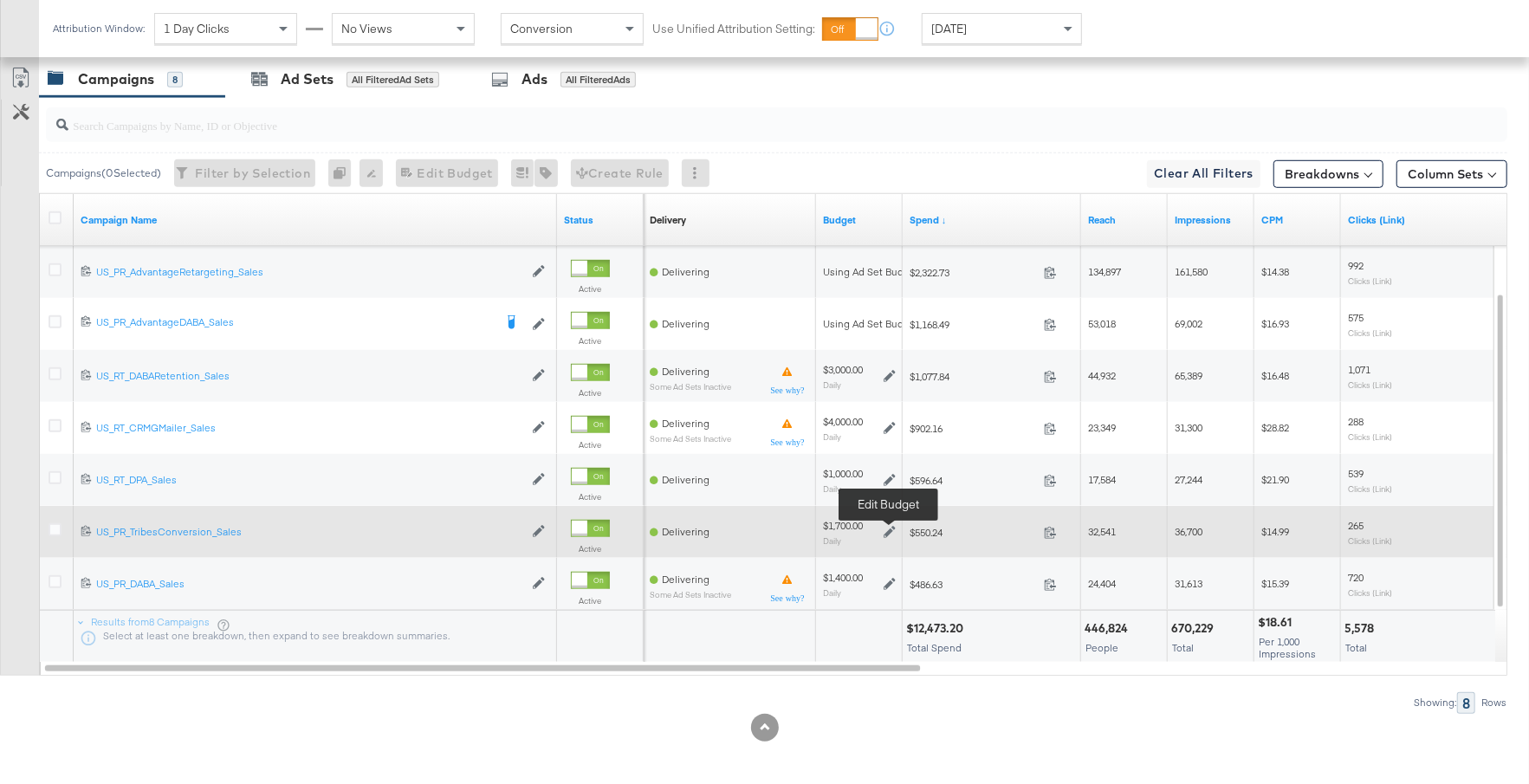
click at [891, 526] on icon at bounding box center [889, 532] width 12 height 12
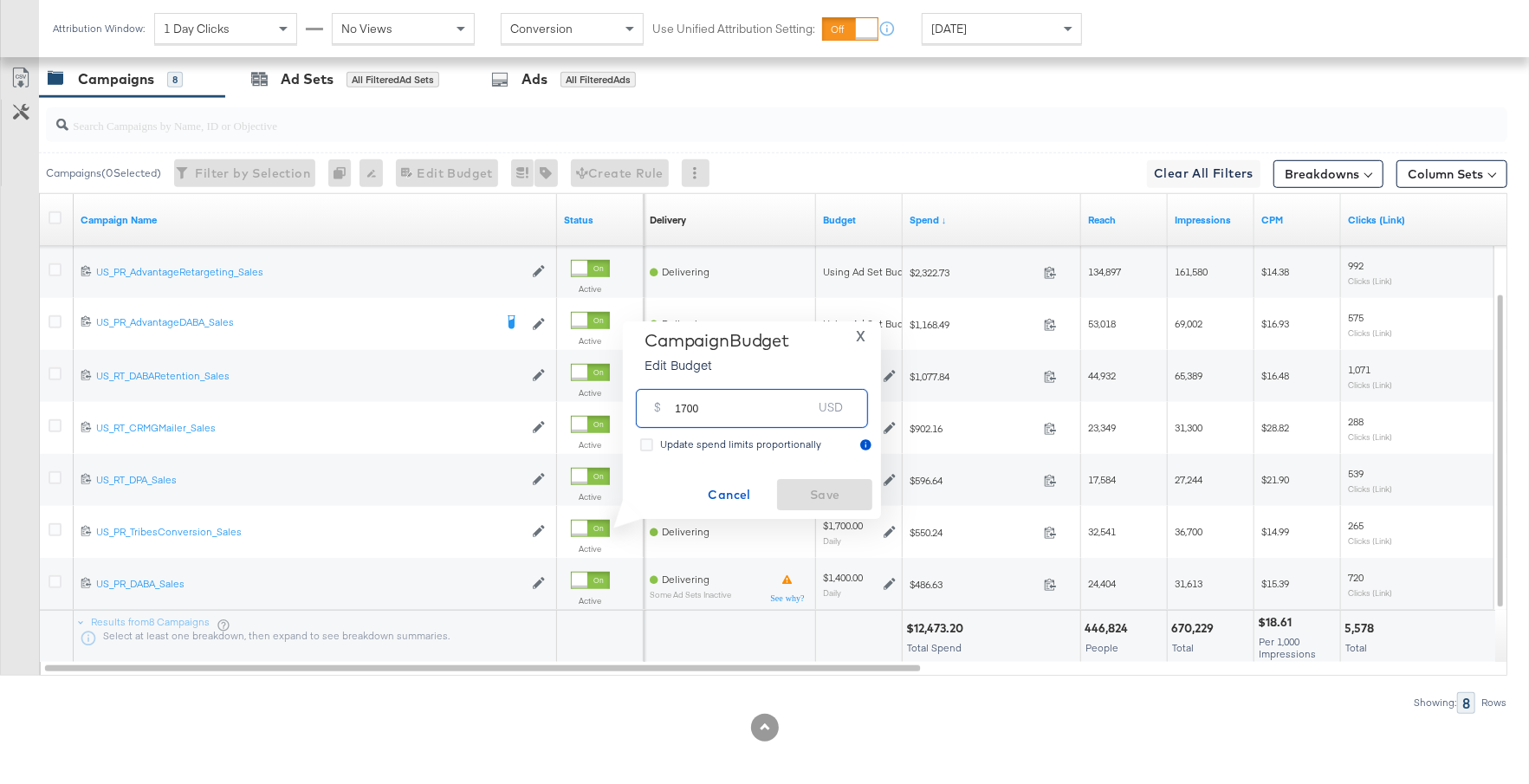
drag, startPoint x: 716, startPoint y: 416, endPoint x: 658, endPoint y: 405, distance: 59.0
click at [658, 405] on div "$ 1700 USD" at bounding box center [751, 408] width 232 height 39
type input "2000"
click at [822, 500] on span "Save" at bounding box center [824, 494] width 81 height 21
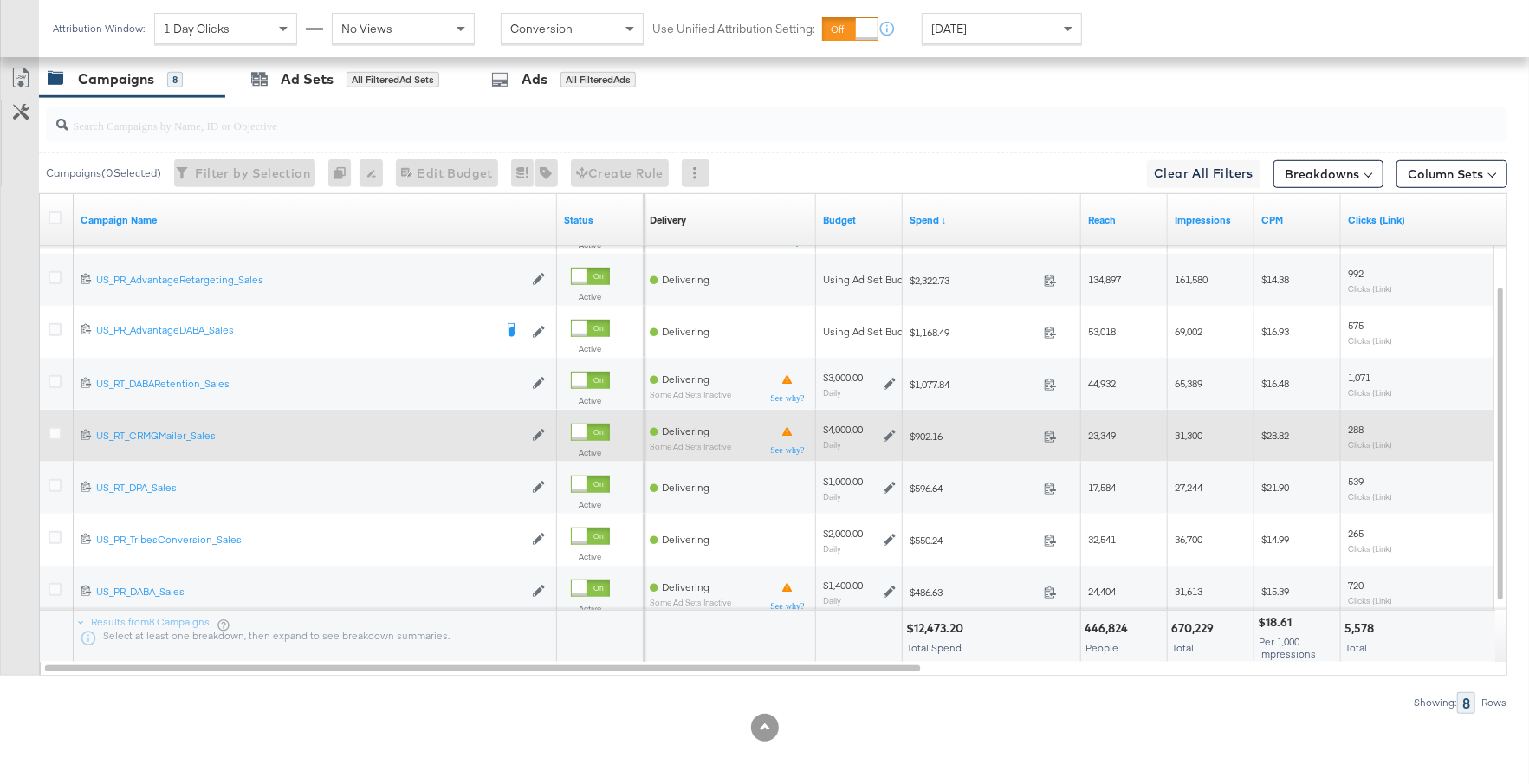
scroll to position [0, 0]
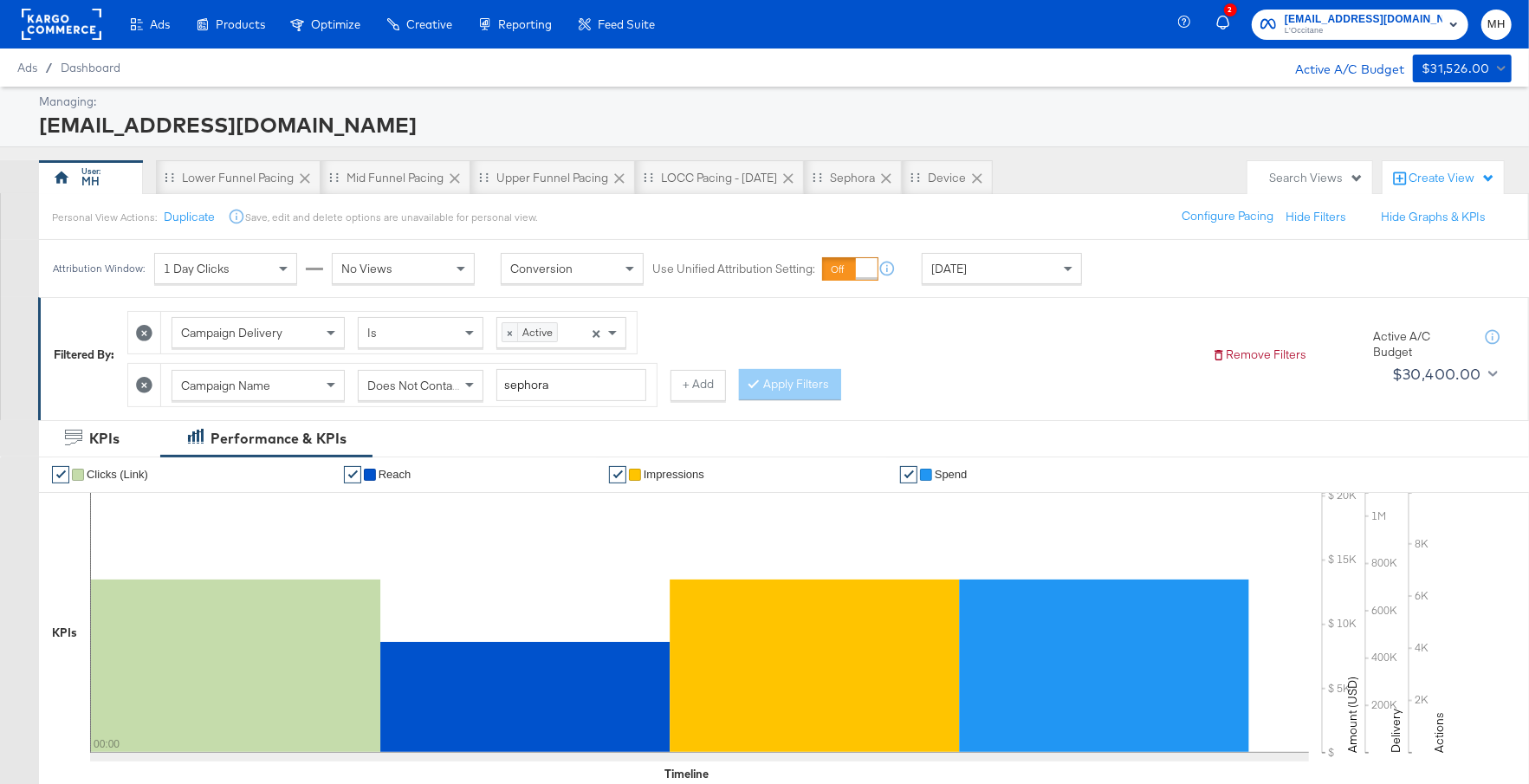
click at [74, 18] on rect at bounding box center [61, 23] width 79 height 31
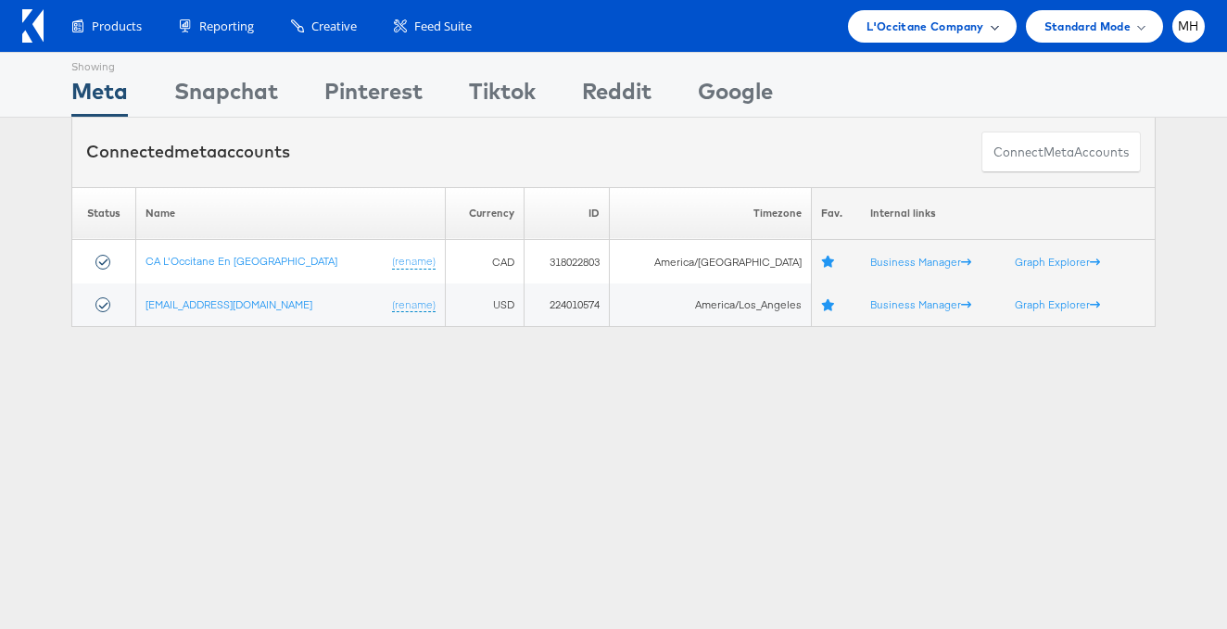
click at [974, 26] on span "L'Occitane Company" at bounding box center [925, 26] width 117 height 19
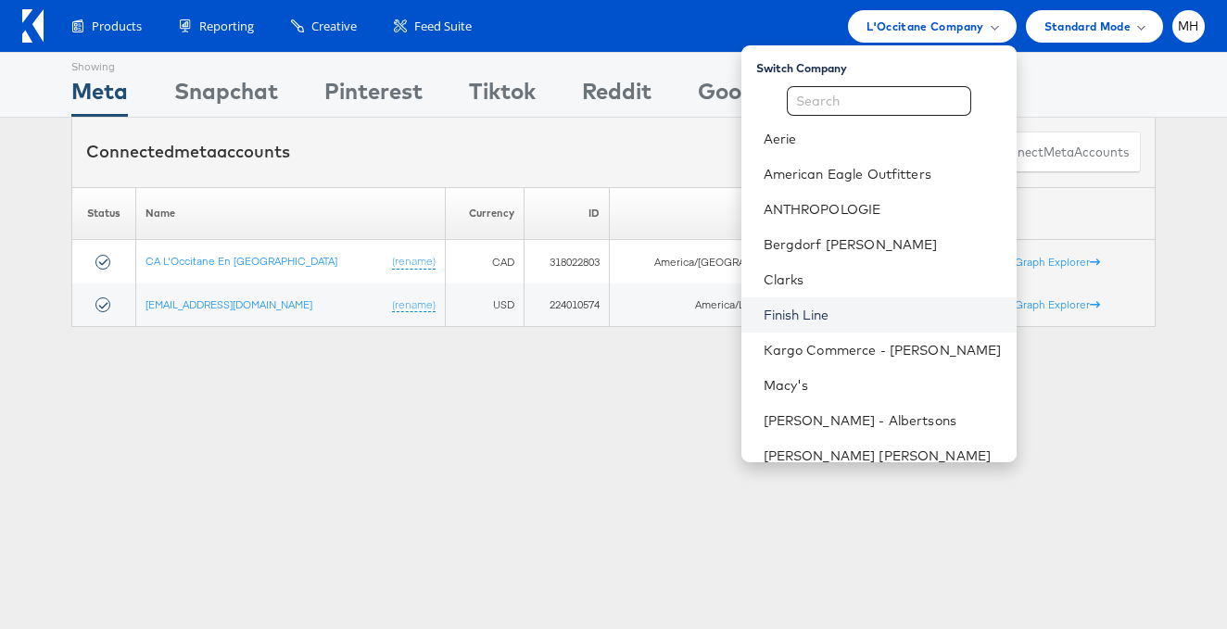
click at [858, 308] on link "Finish Line" at bounding box center [883, 315] width 238 height 19
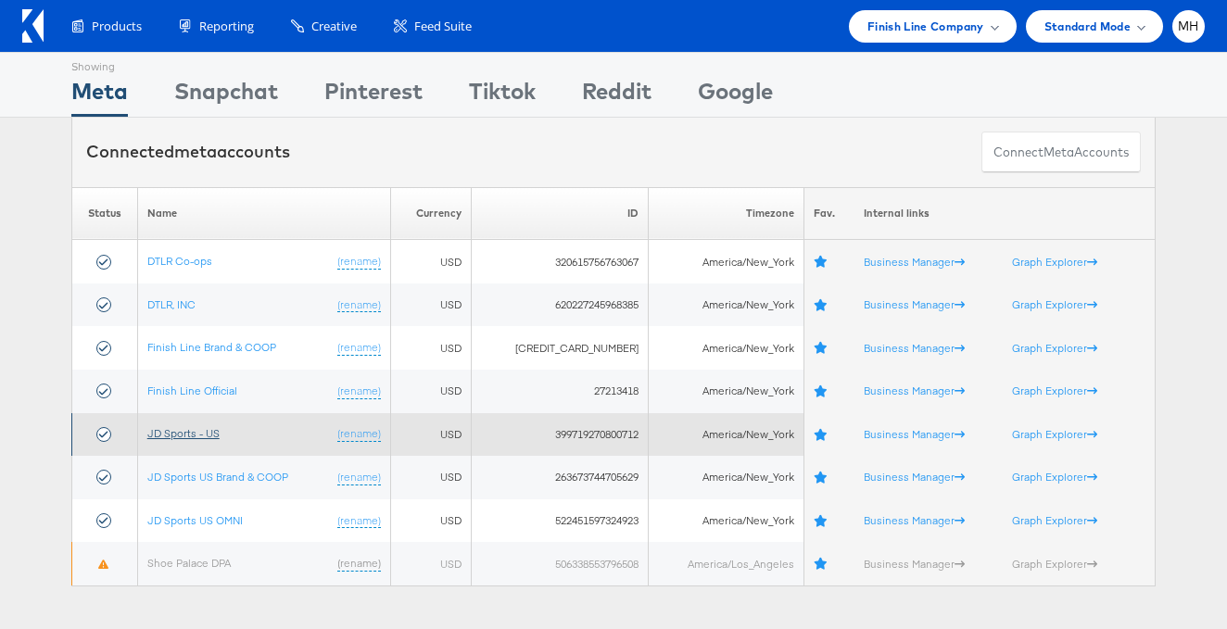
click at [197, 437] on link "JD Sports - US" at bounding box center [183, 433] width 72 height 14
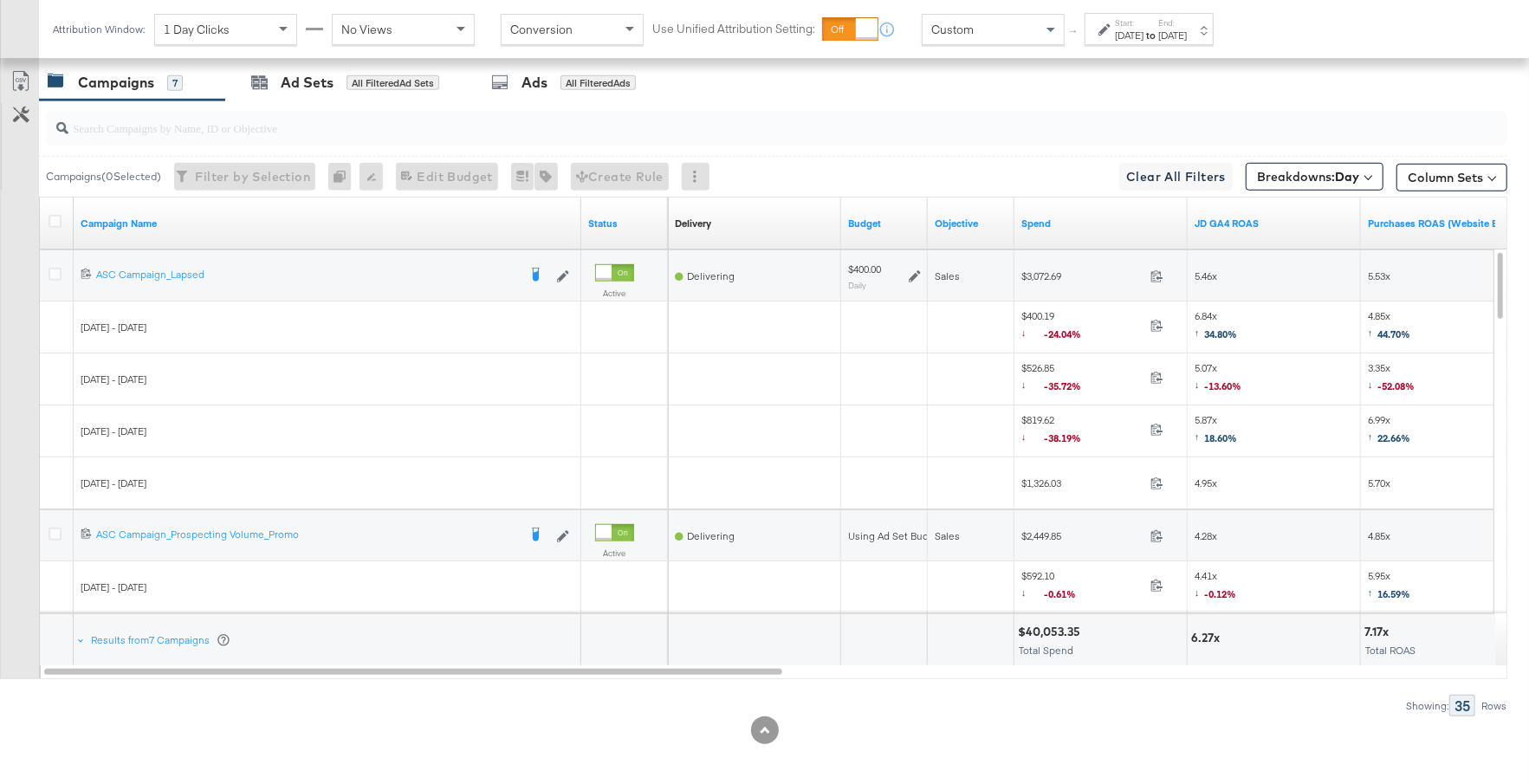
scroll to position [912, 0]
click at [1187, 34] on div "Sep 17th 2025" at bounding box center [1172, 36] width 29 height 14
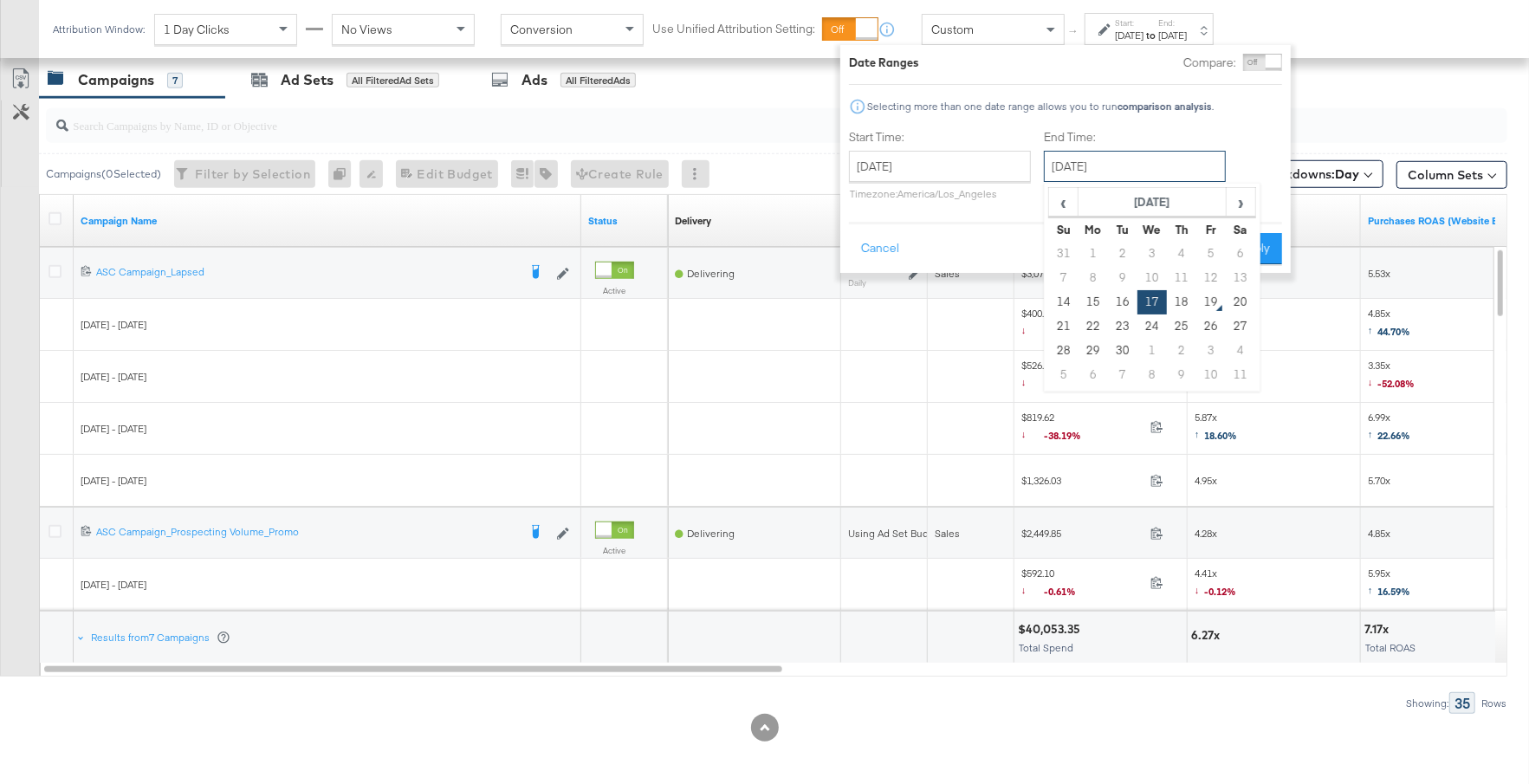
click at [1141, 167] on input "September 17th 2025" at bounding box center [1135, 165] width 182 height 31
click at [1196, 303] on td "19" at bounding box center [1211, 302] width 30 height 24
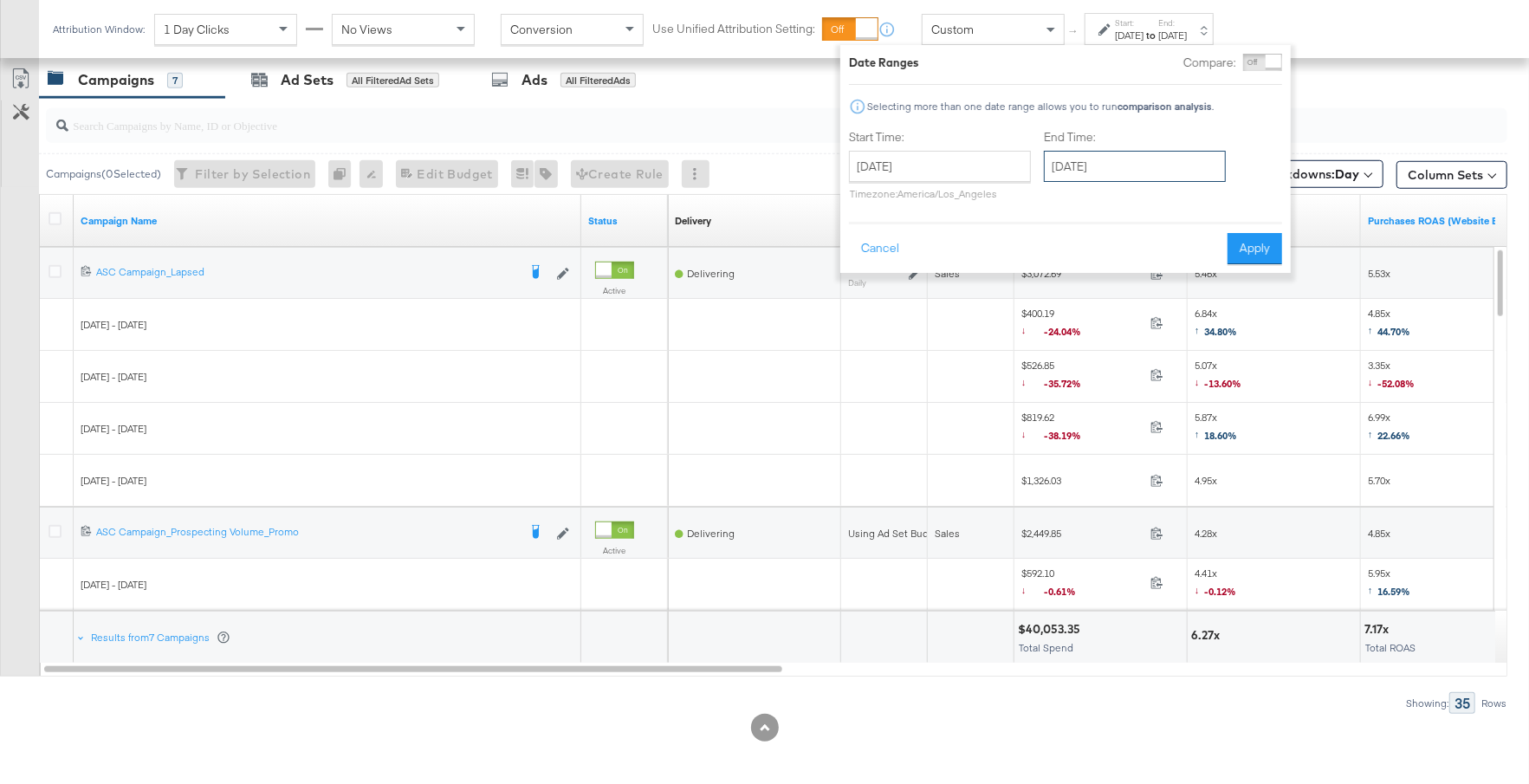
click at [1185, 166] on input "September 19th 2025" at bounding box center [1135, 165] width 182 height 31
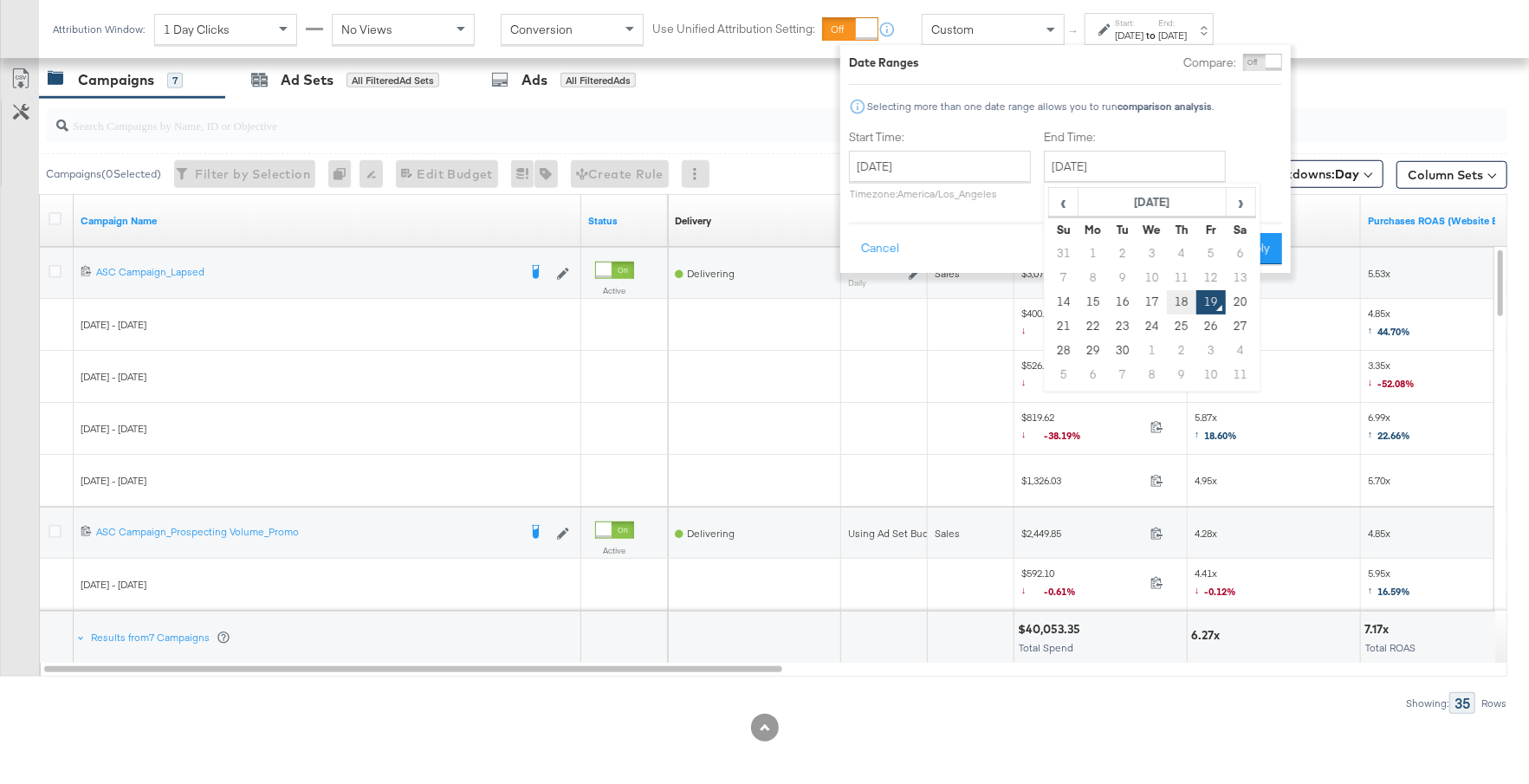
click at [1183, 304] on td "18" at bounding box center [1181, 302] width 30 height 24
type input "September 18th 2025"
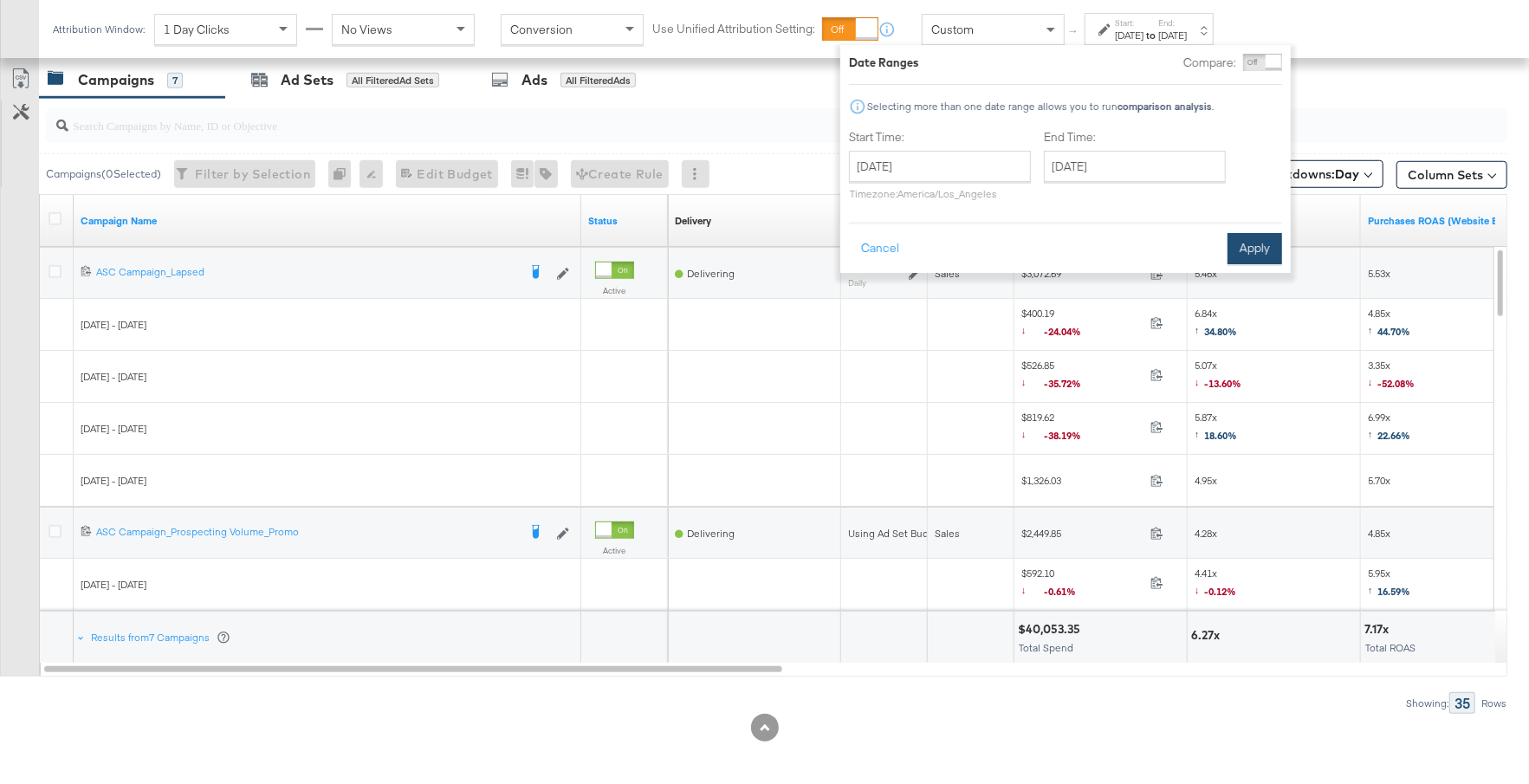
click at [1259, 240] on button "Apply" at bounding box center [1254, 248] width 54 height 31
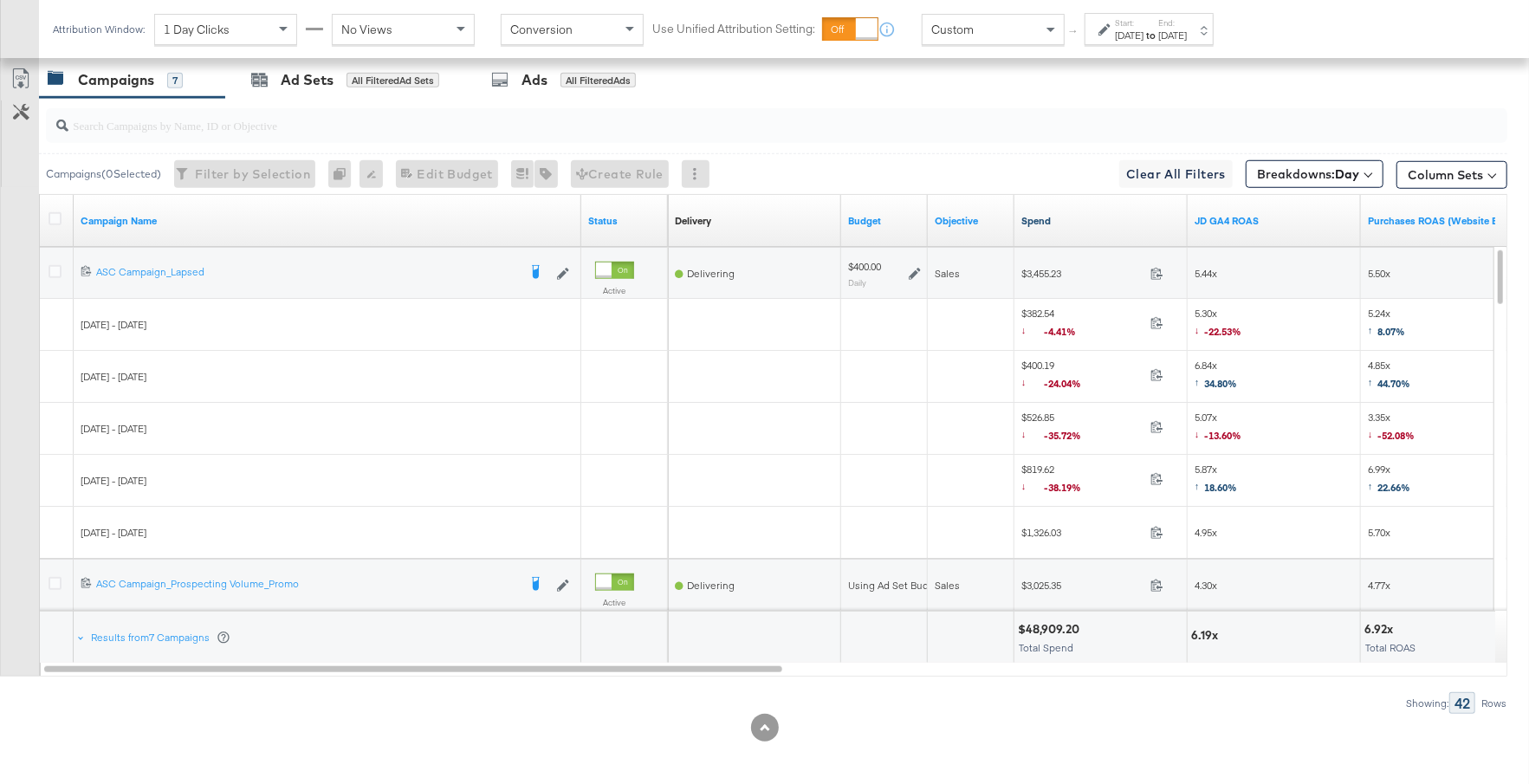
click at [1071, 214] on link "Spend" at bounding box center [1101, 221] width 160 height 14
click at [1268, 215] on link "JD GA4 ROAS" at bounding box center [1274, 221] width 160 height 14
click at [53, 265] on icon at bounding box center [55, 272] width 13 height 13
click at [0, 0] on input "checkbox" at bounding box center [0, 0] width 0 height 0
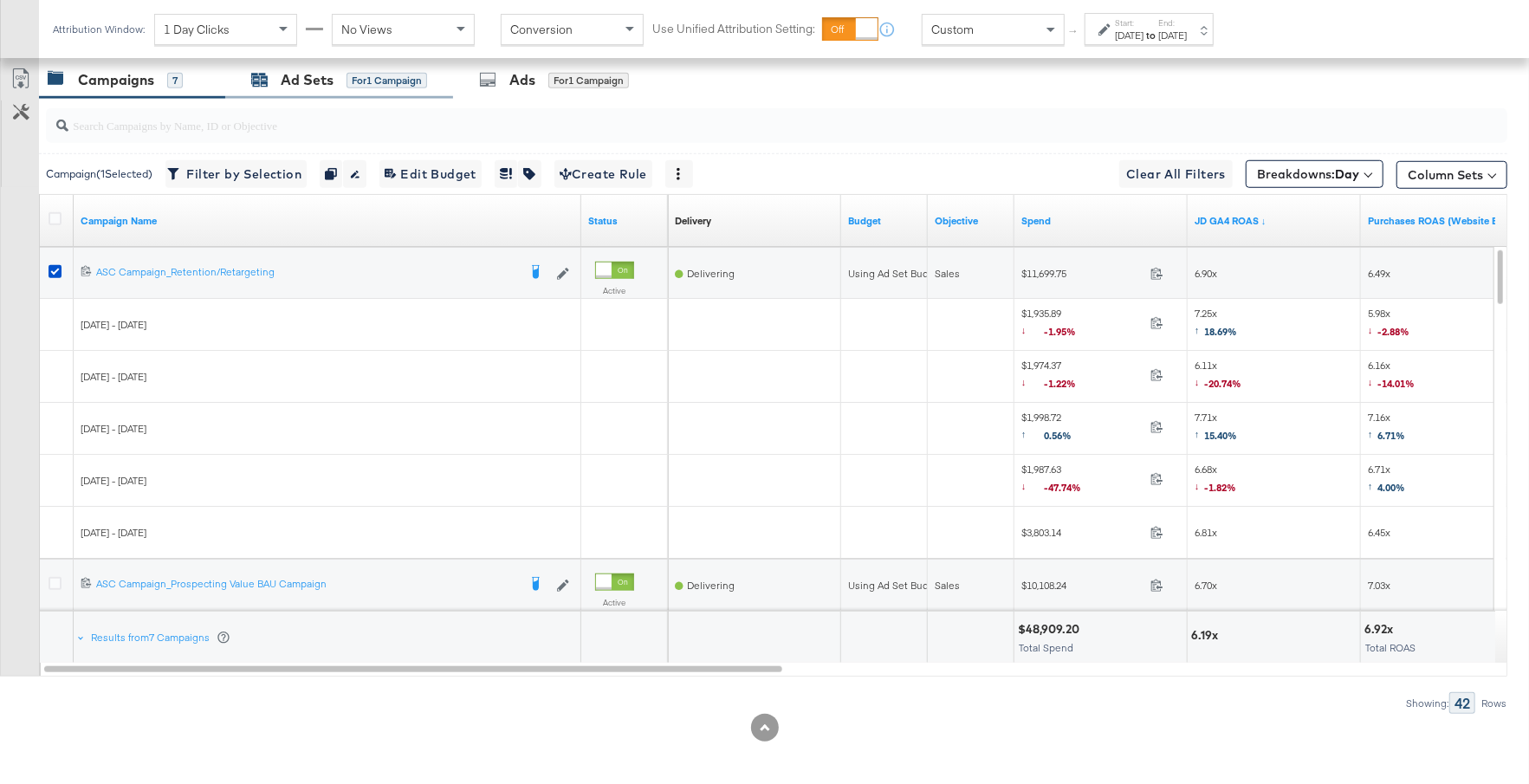
click at [344, 75] on div "Ad Sets for 1 Campaign" at bounding box center [339, 79] width 176 height 20
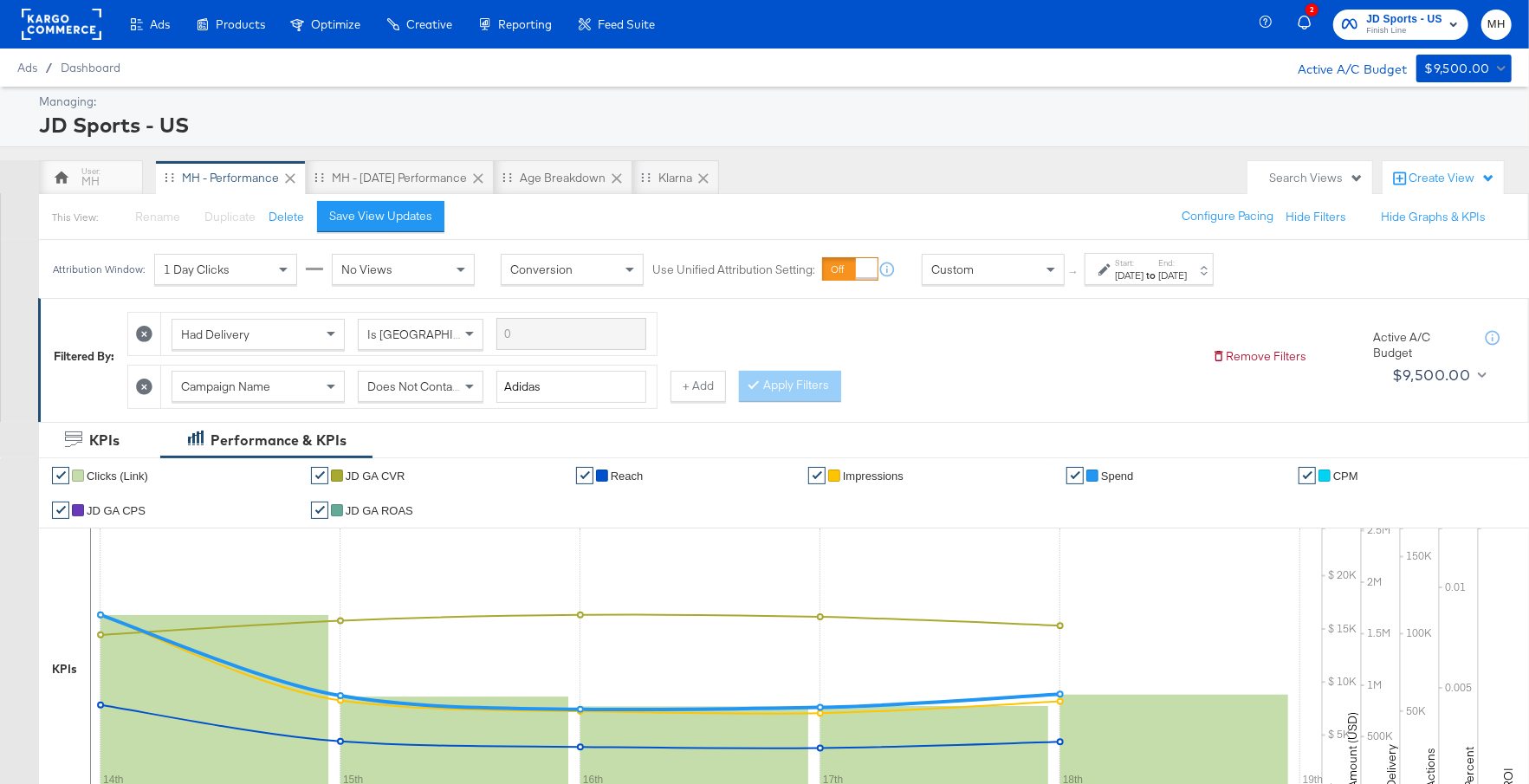
scroll to position [860, 0]
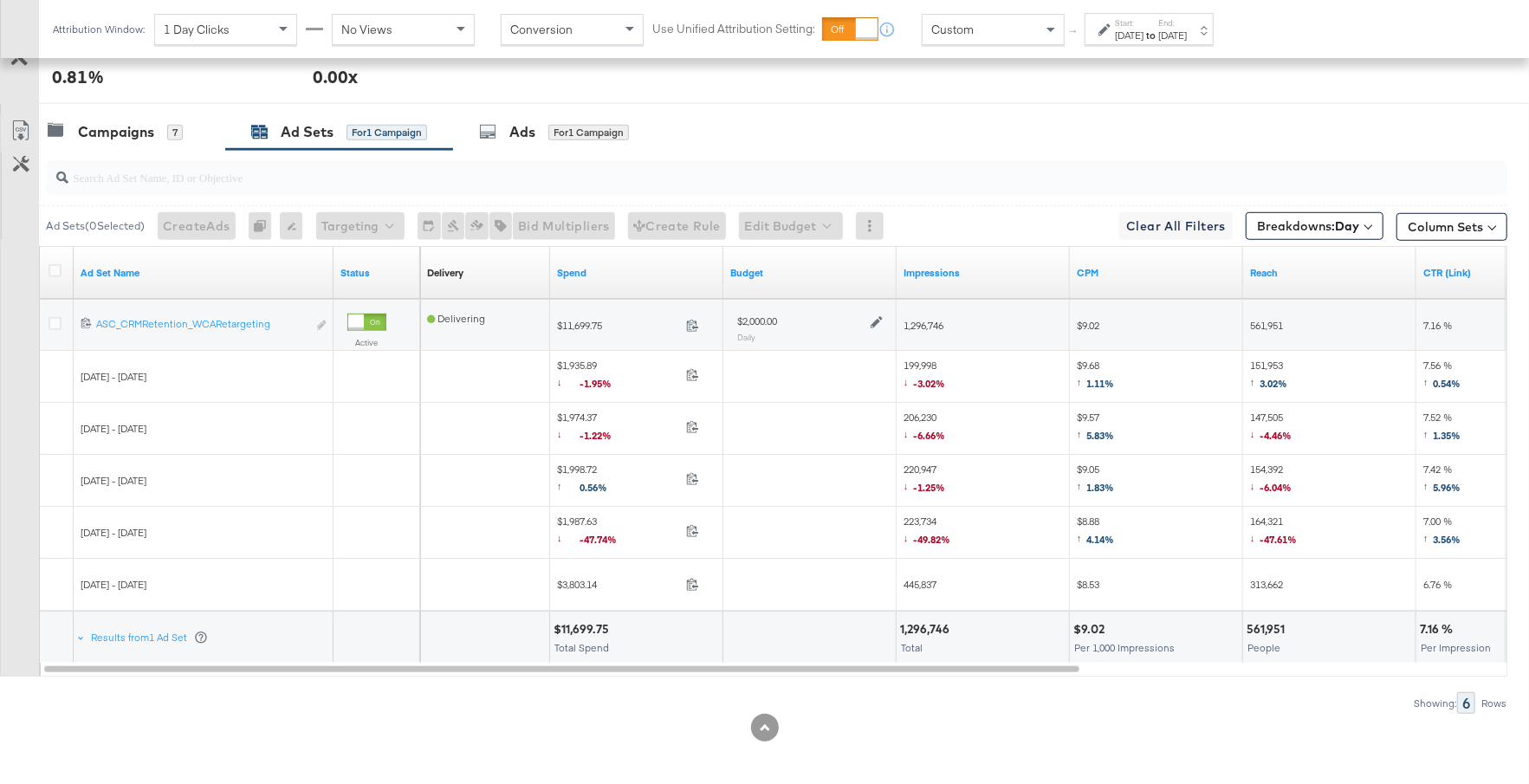
click at [877, 317] on icon at bounding box center [876, 321] width 12 height 12
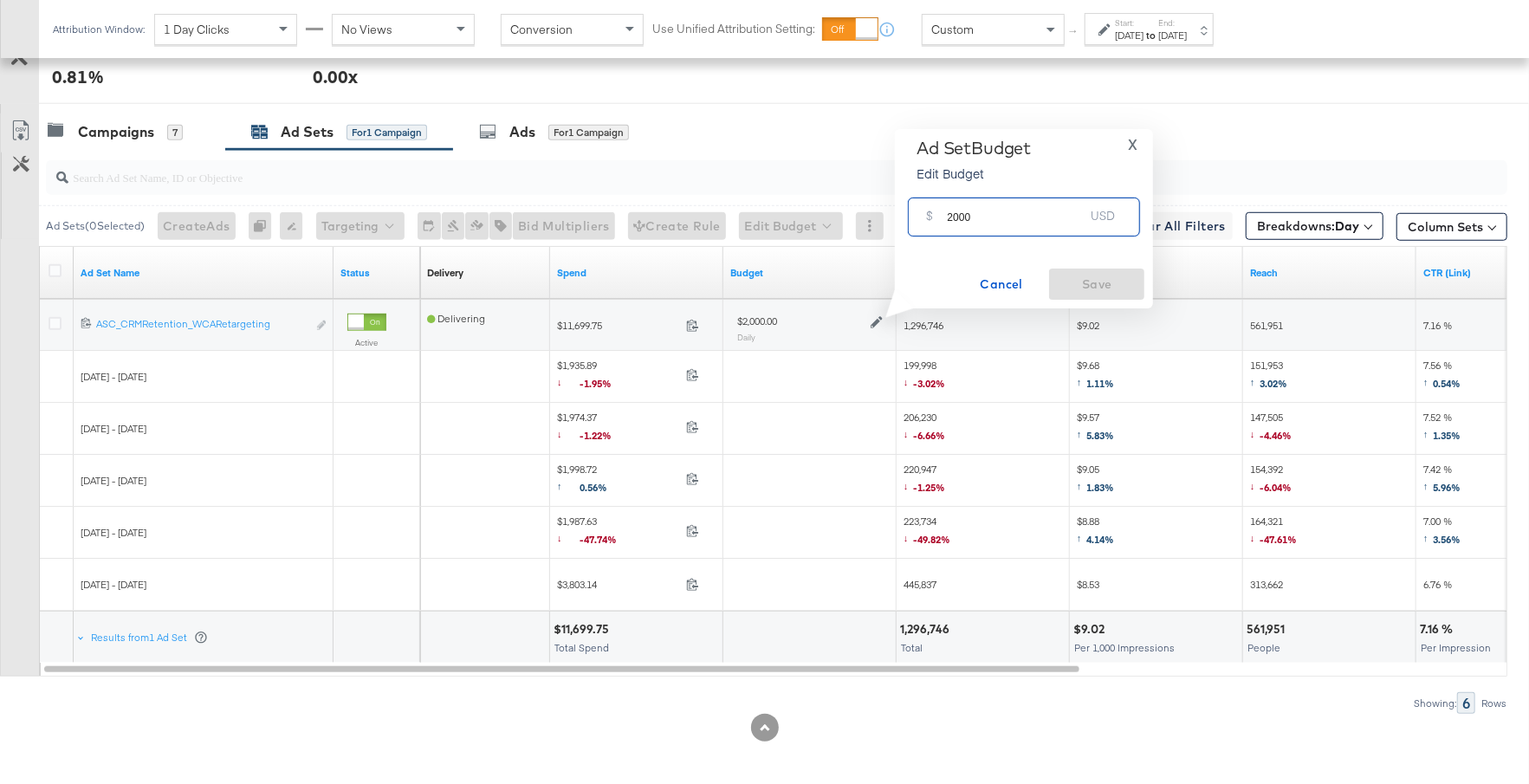
drag, startPoint x: 988, startPoint y: 219, endPoint x: 930, endPoint y: 219, distance: 58.0
click at [930, 219] on div "$ 2000 USD" at bounding box center [1023, 217] width 232 height 39
type input "3000"
click at [1083, 279] on span "Save" at bounding box center [1096, 284] width 81 height 21
click at [136, 135] on div "Campaigns" at bounding box center [116, 132] width 77 height 20
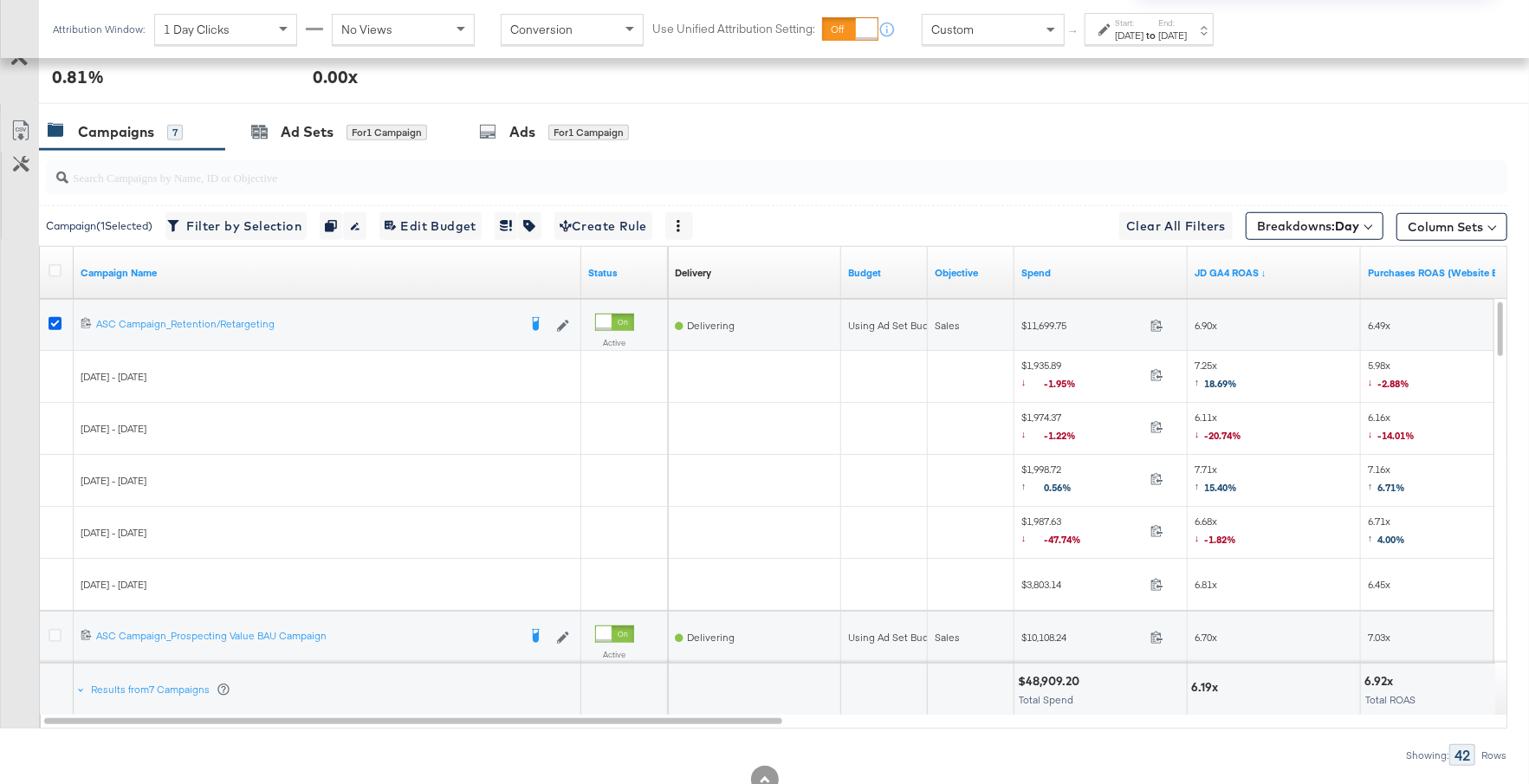
click at [54, 317] on icon at bounding box center [55, 323] width 13 height 13
click at [0, 0] on input "checkbox" at bounding box center [0, 0] width 0 height 0
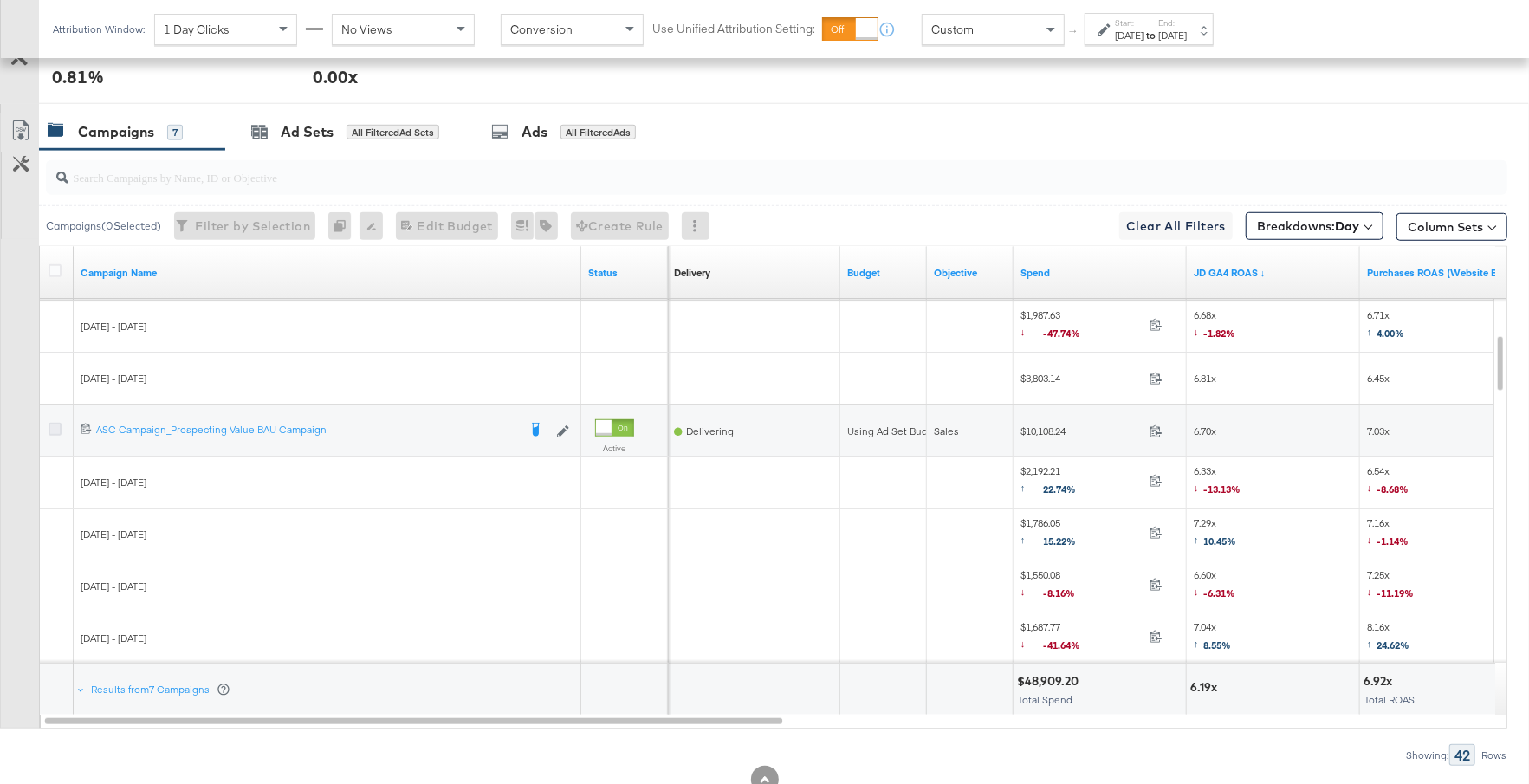
click at [55, 423] on icon at bounding box center [55, 429] width 13 height 13
click at [0, 0] on input "checkbox" at bounding box center [0, 0] width 0 height 0
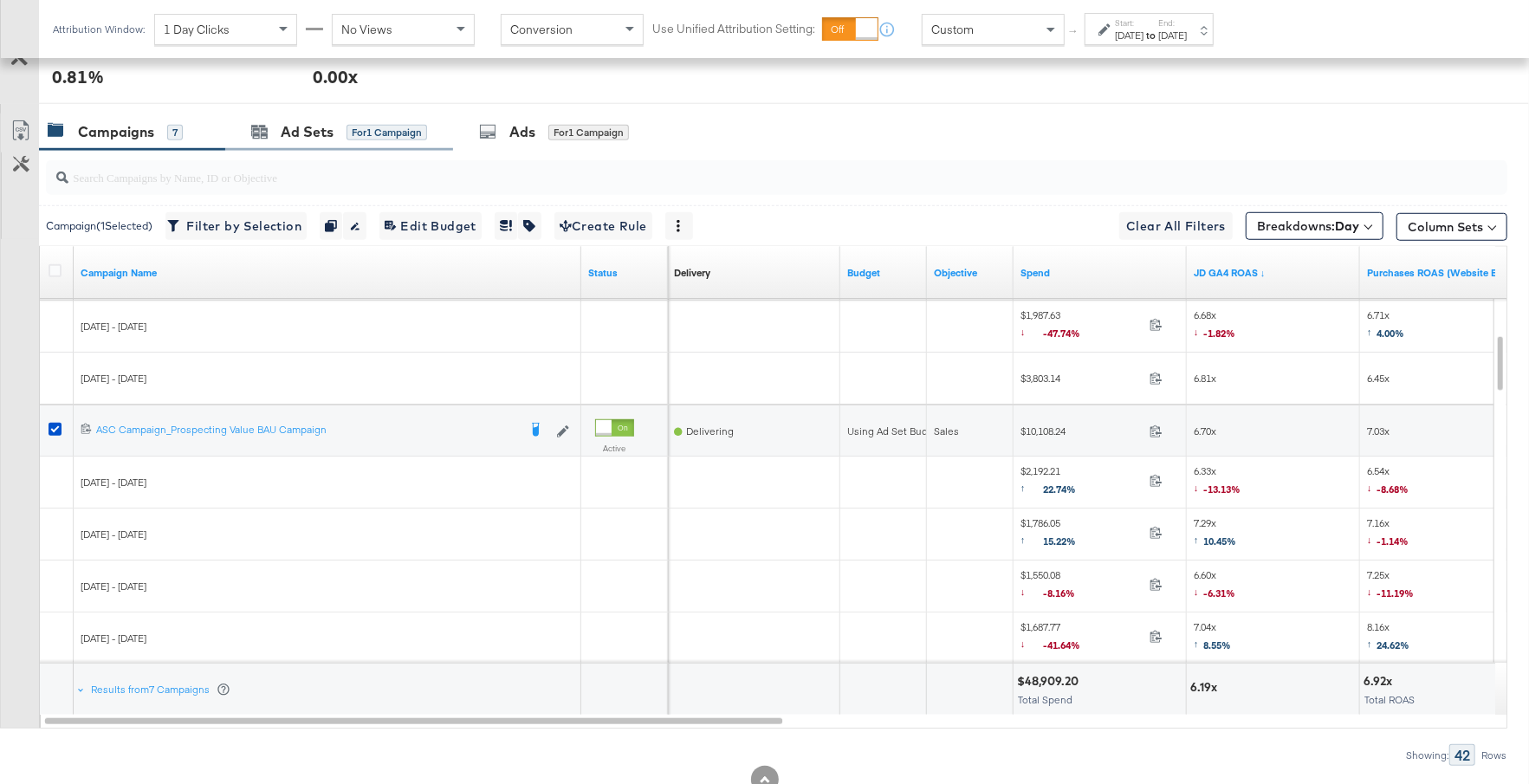
click at [331, 113] on div "Ad Sets for 1 Campaign" at bounding box center [339, 132] width 228 height 37
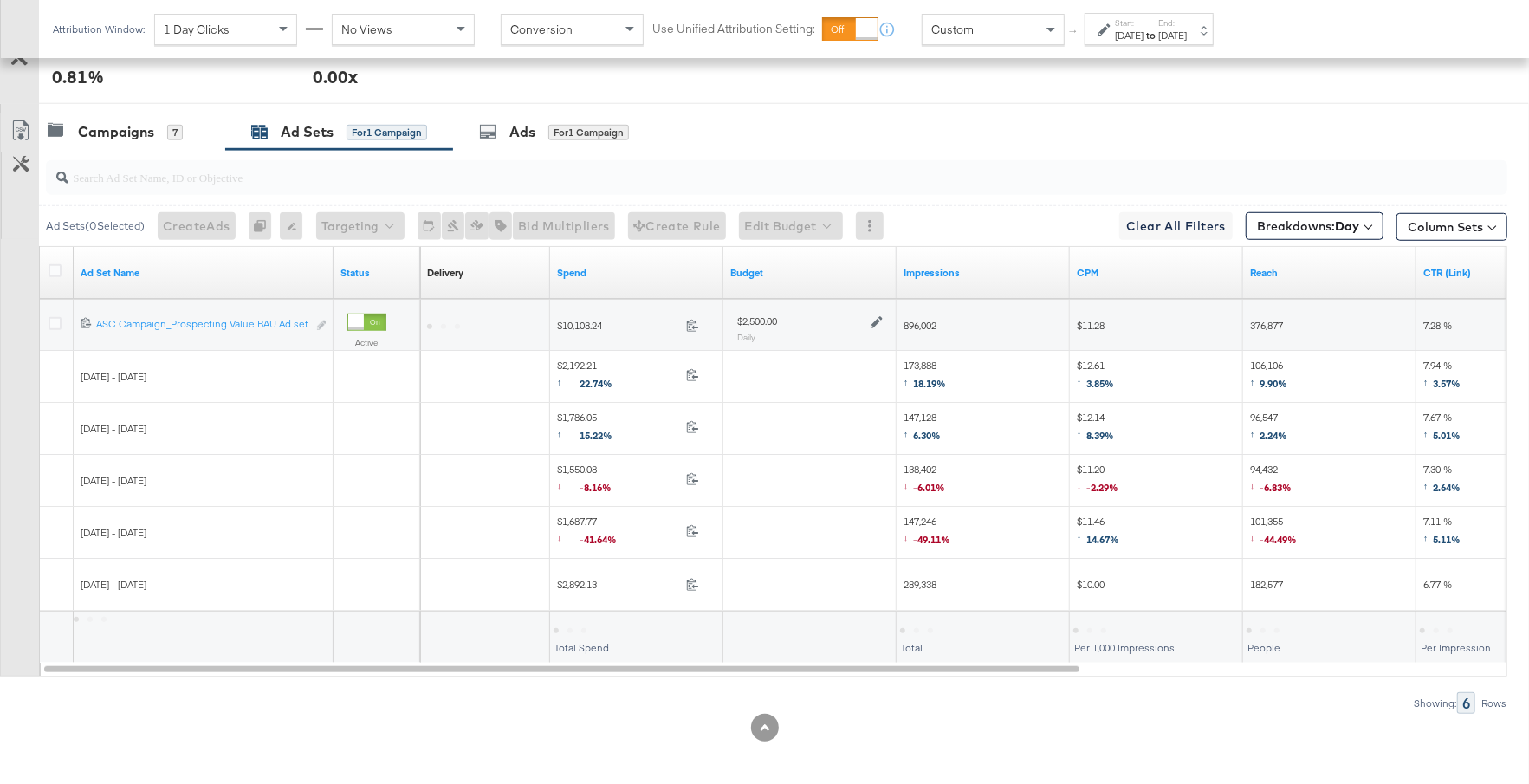
click at [875, 316] on icon at bounding box center [876, 321] width 12 height 12
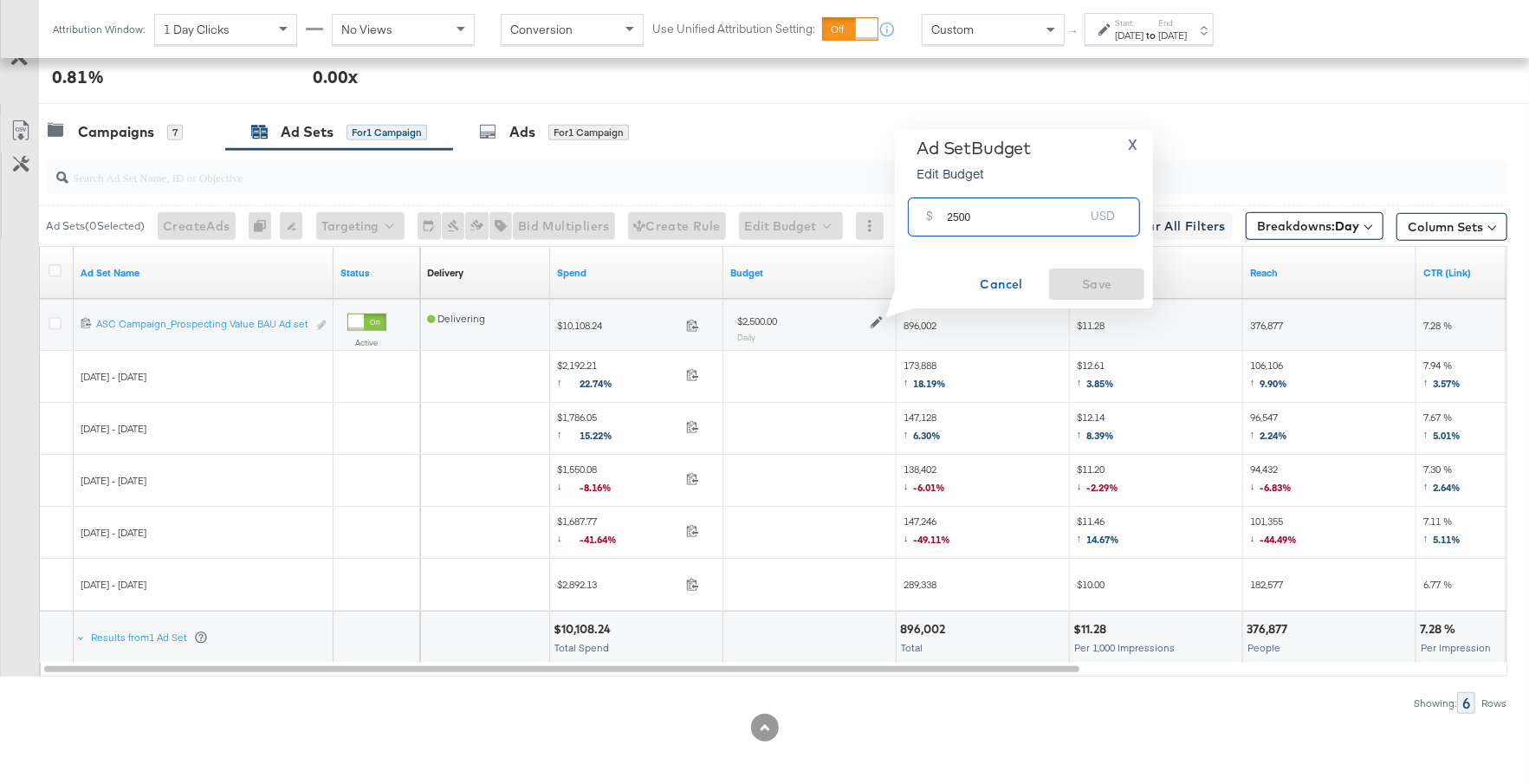
drag, startPoint x: 976, startPoint y: 223, endPoint x: 937, endPoint y: 219, distance: 39.2
click at [936, 219] on div "$ 2500 USD" at bounding box center [1023, 217] width 232 height 39
type input "2"
type input "3500"
click at [1083, 292] on span "Save" at bounding box center [1096, 284] width 81 height 21
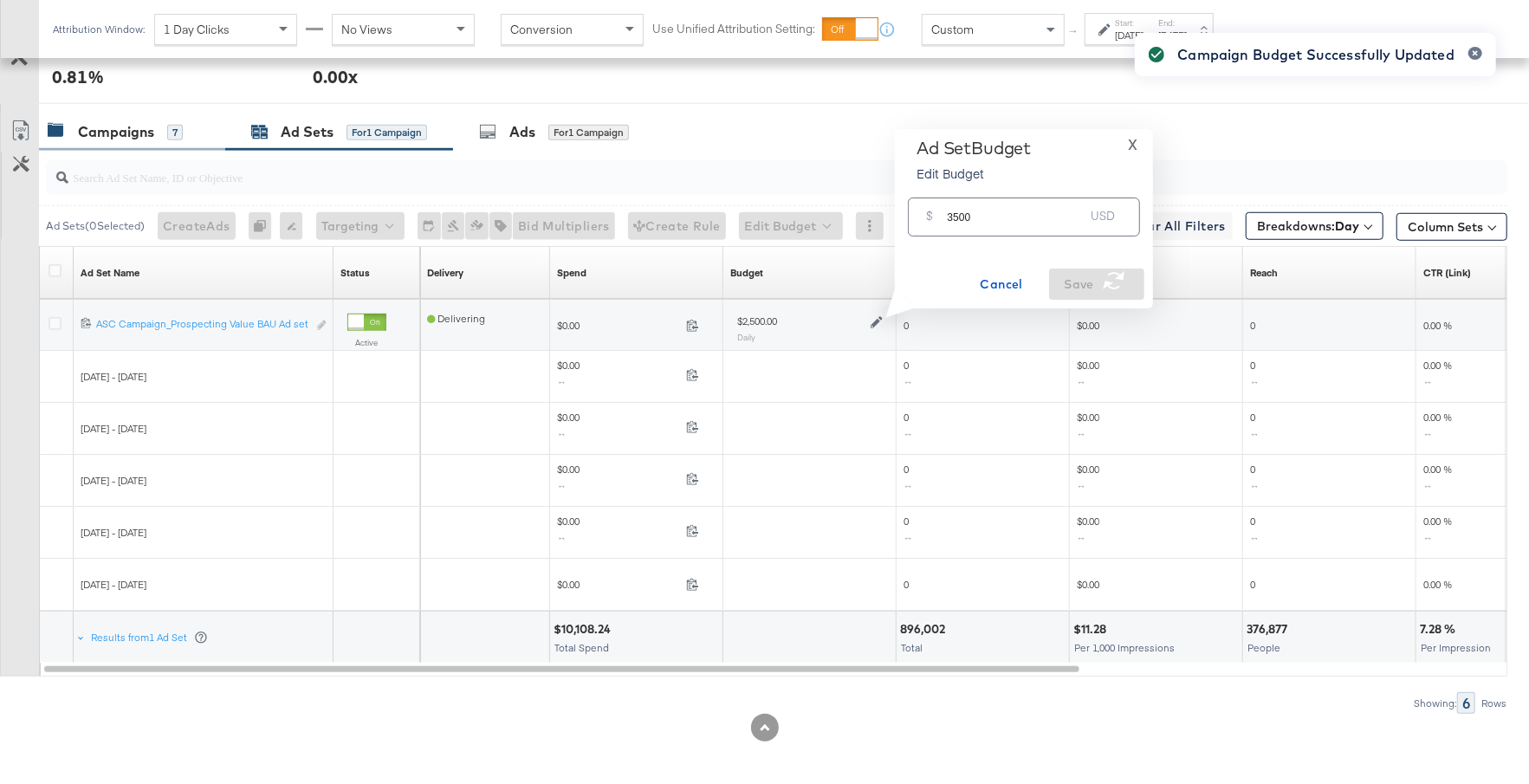
click at [137, 134] on div "Campaigns" at bounding box center [116, 132] width 77 height 20
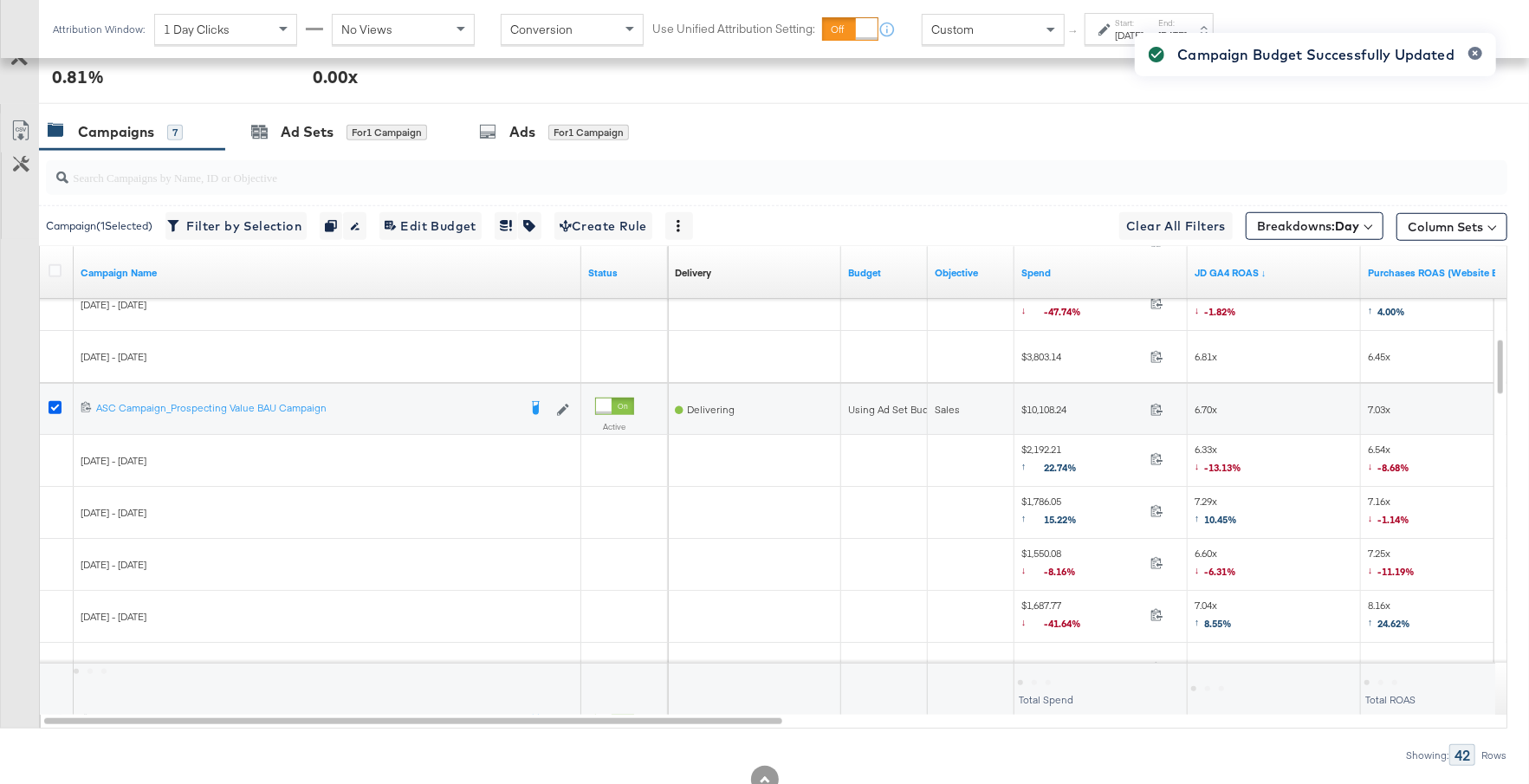
click at [50, 401] on icon at bounding box center [55, 407] width 13 height 13
click at [0, 0] on input "checkbox" at bounding box center [0, 0] width 0 height 0
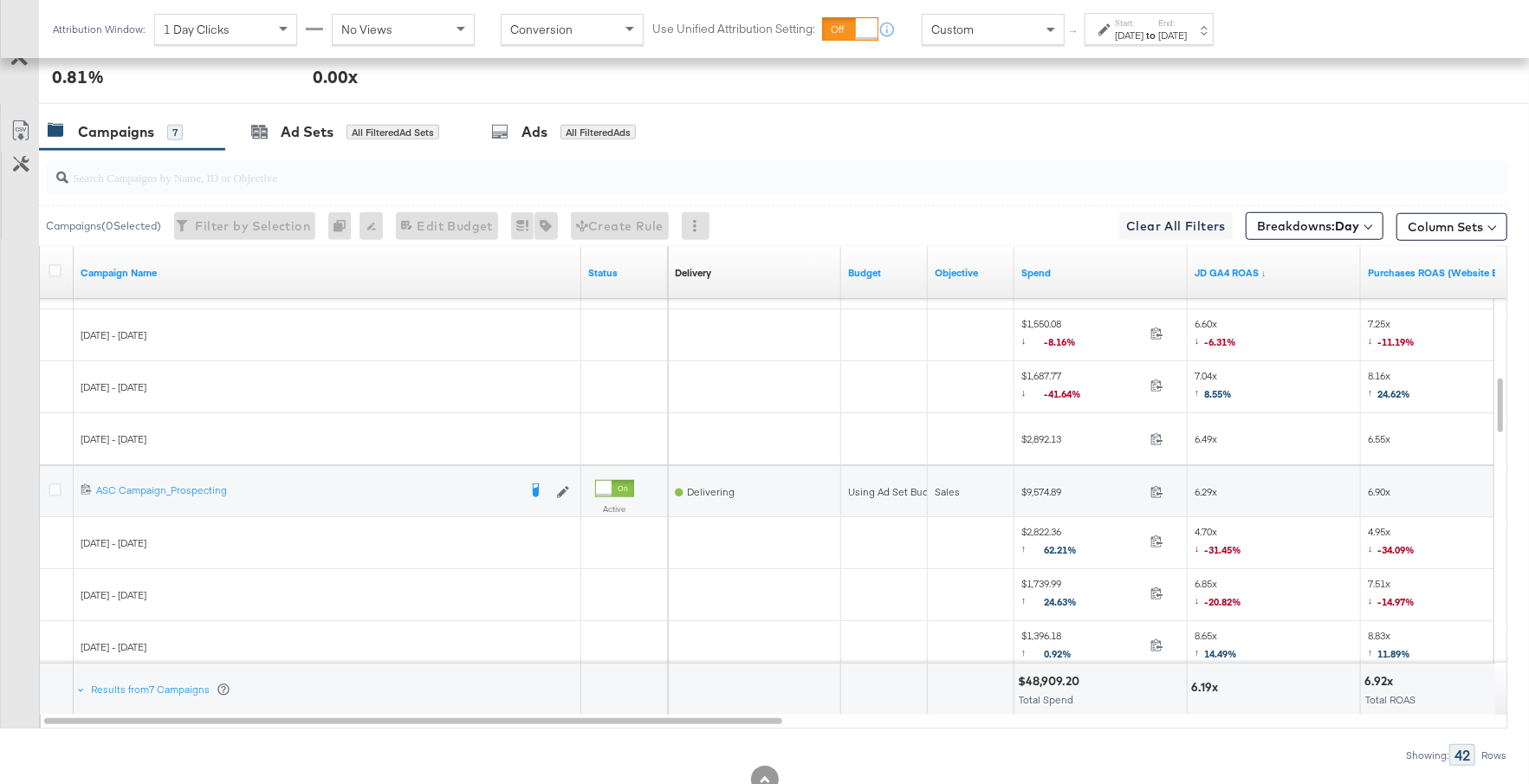
click at [47, 480] on div at bounding box center [57, 492] width 32 height 31
click at [46, 483] on div at bounding box center [57, 492] width 32 height 31
click at [48, 483] on div at bounding box center [57, 492] width 32 height 31
click at [59, 485] on icon at bounding box center [55, 490] width 13 height 13
click at [0, 0] on input "checkbox" at bounding box center [0, 0] width 0 height 0
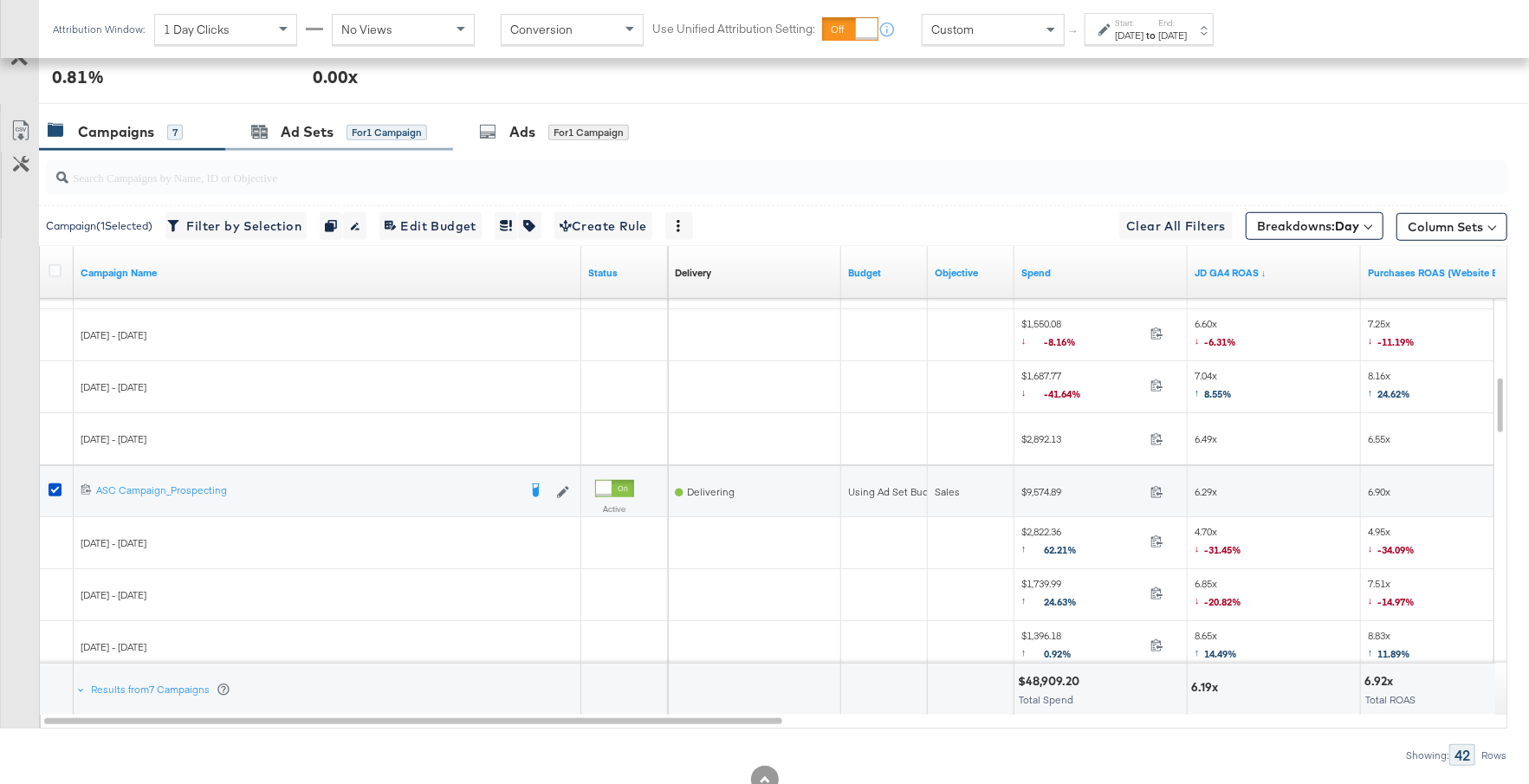
click at [361, 137] on div "Ad Sets for 1 Campaign" at bounding box center [339, 132] width 228 height 37
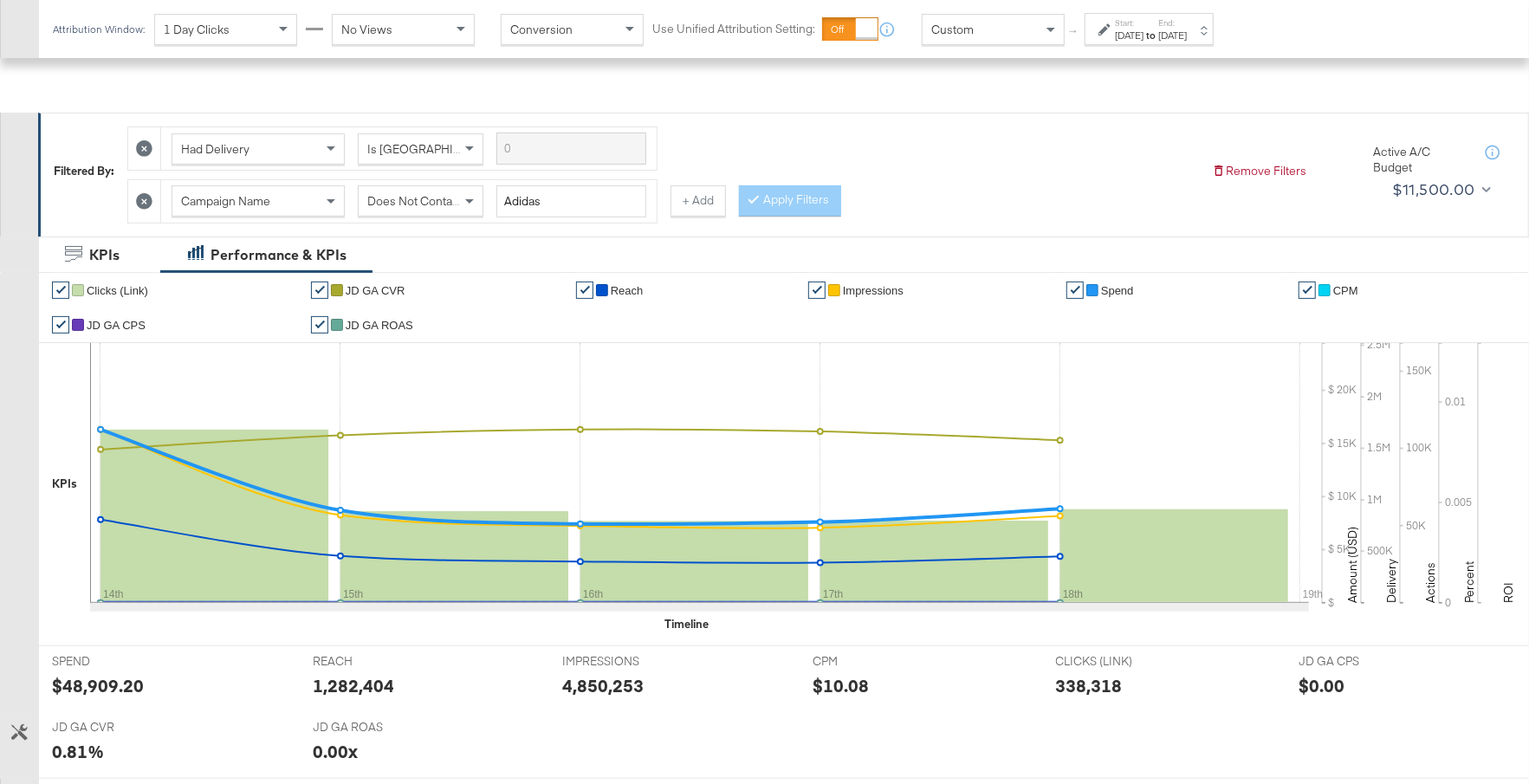
scroll to position [0, 0]
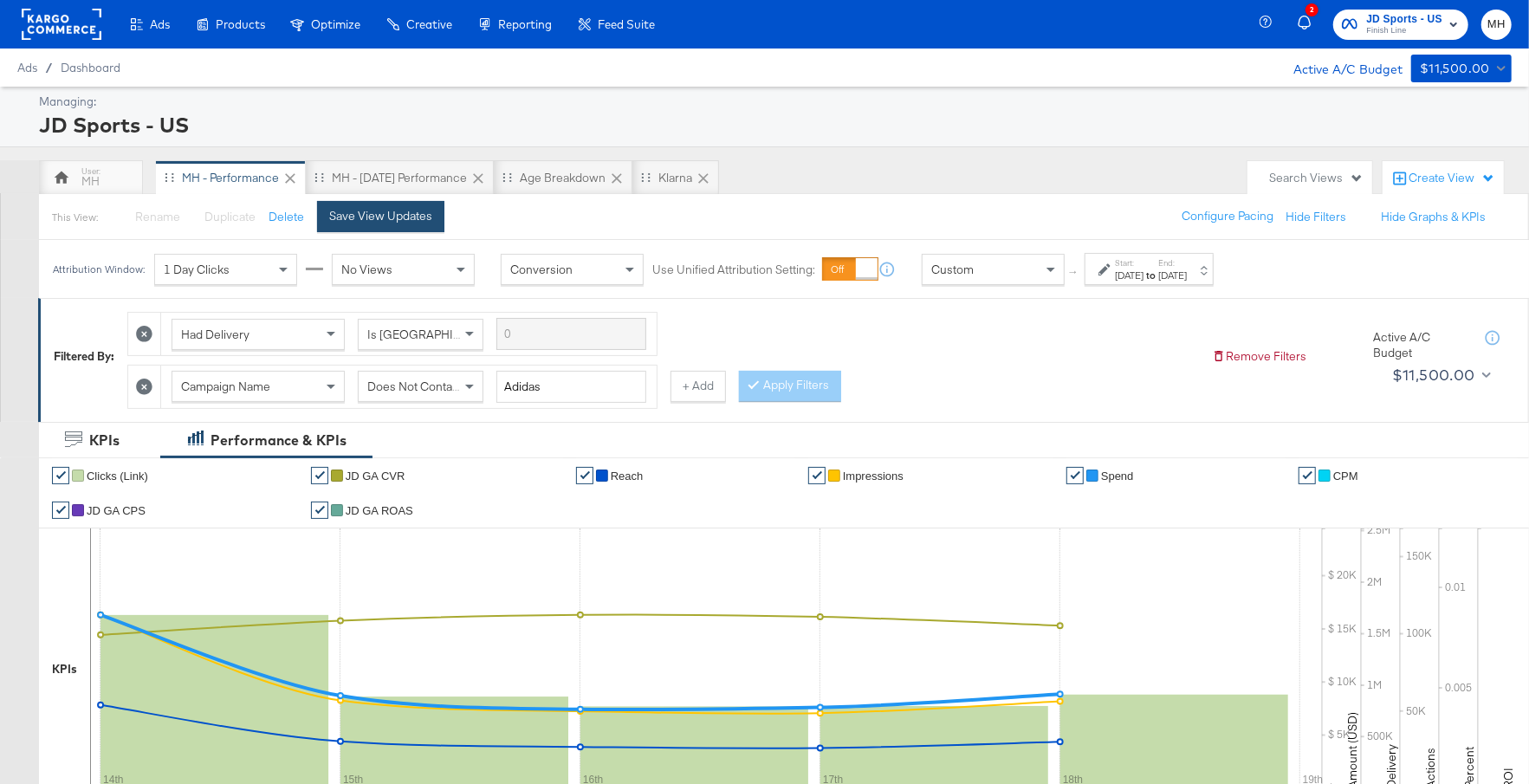
click at [408, 219] on div "Save View Updates" at bounding box center [380, 216] width 103 height 17
click at [1444, 30] on icon "button" at bounding box center [1453, 24] width 21 height 21
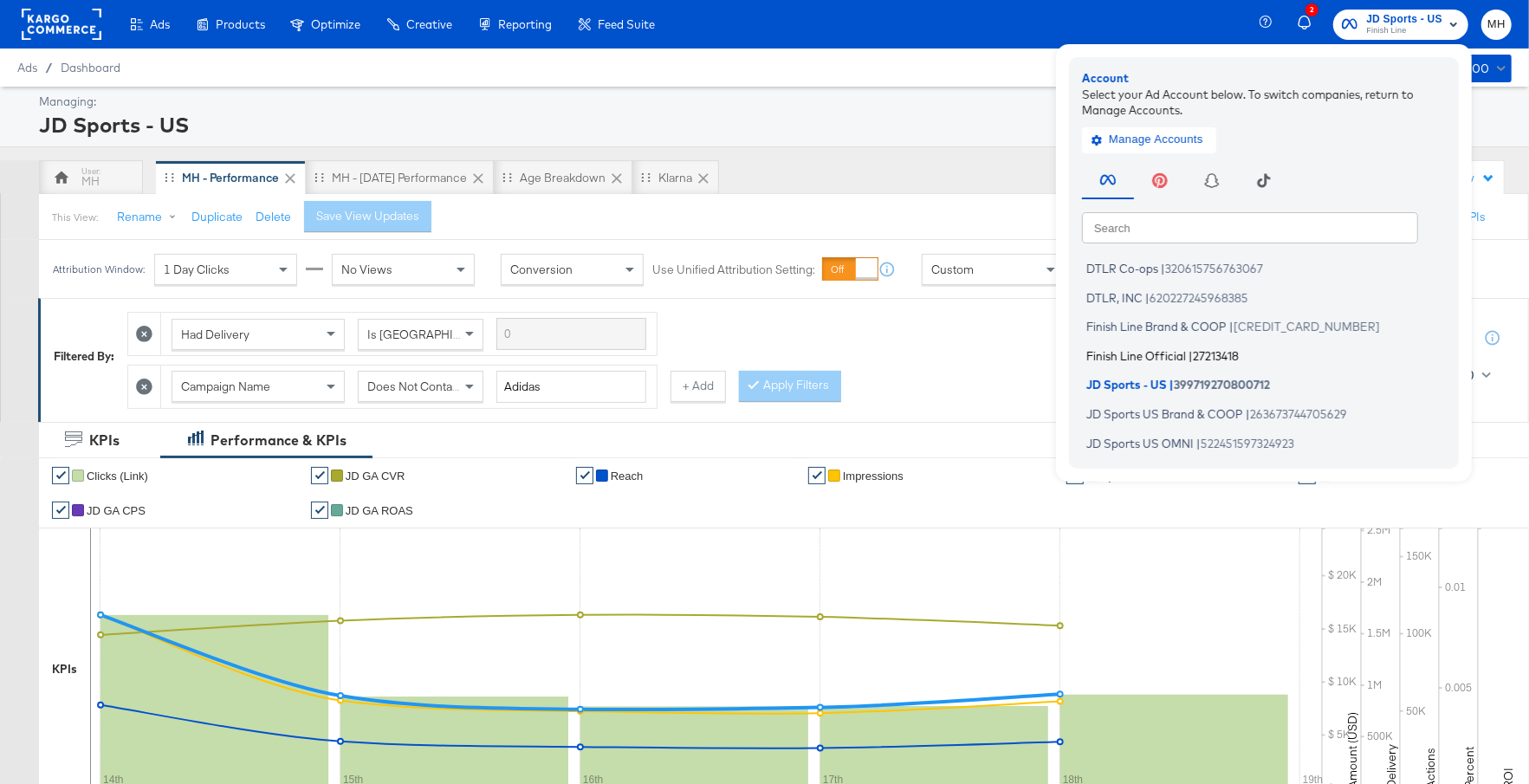
click at [1190, 353] on li "Finish Line Official | 27213418" at bounding box center [1268, 355] width 373 height 25
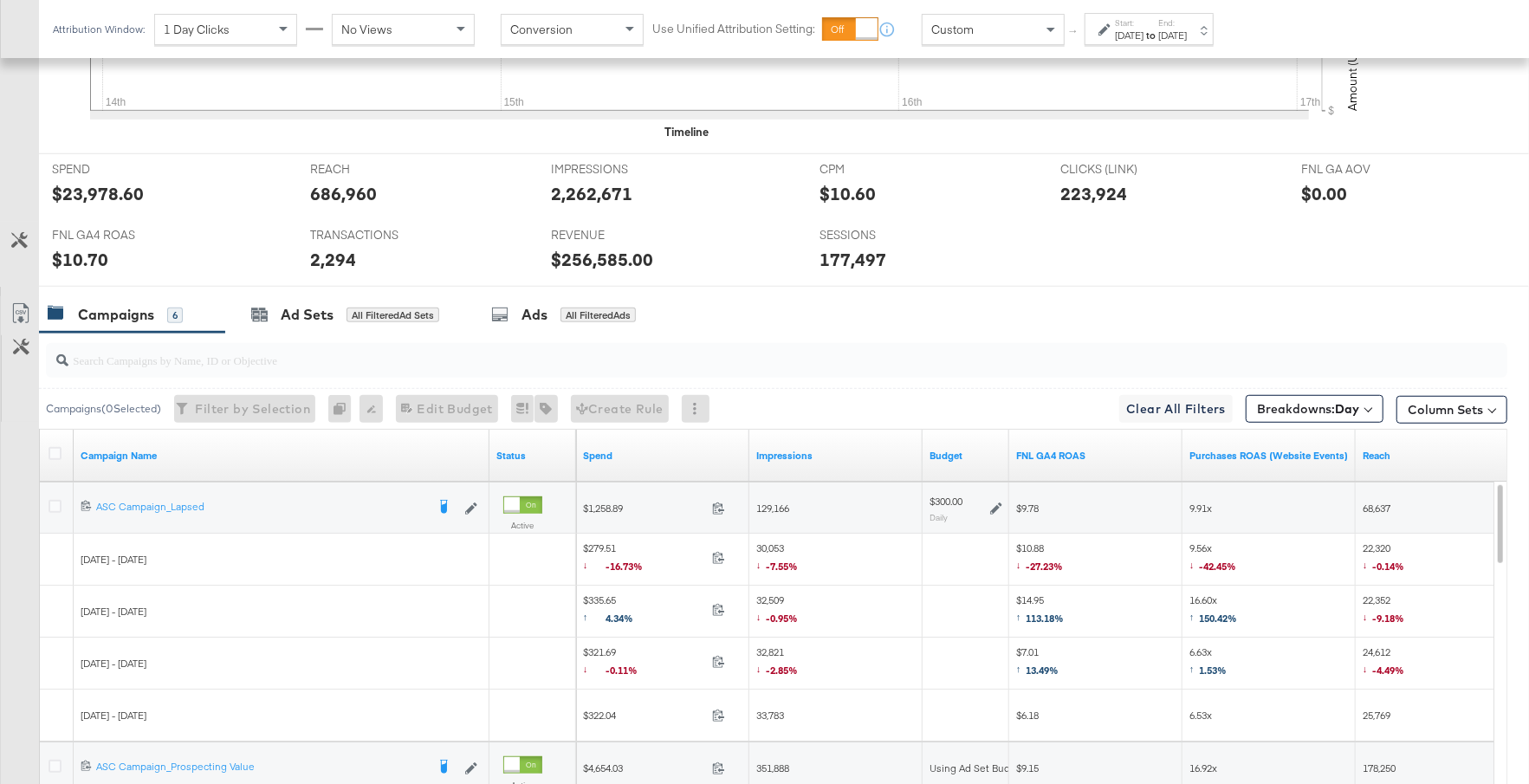
scroll to position [875, 0]
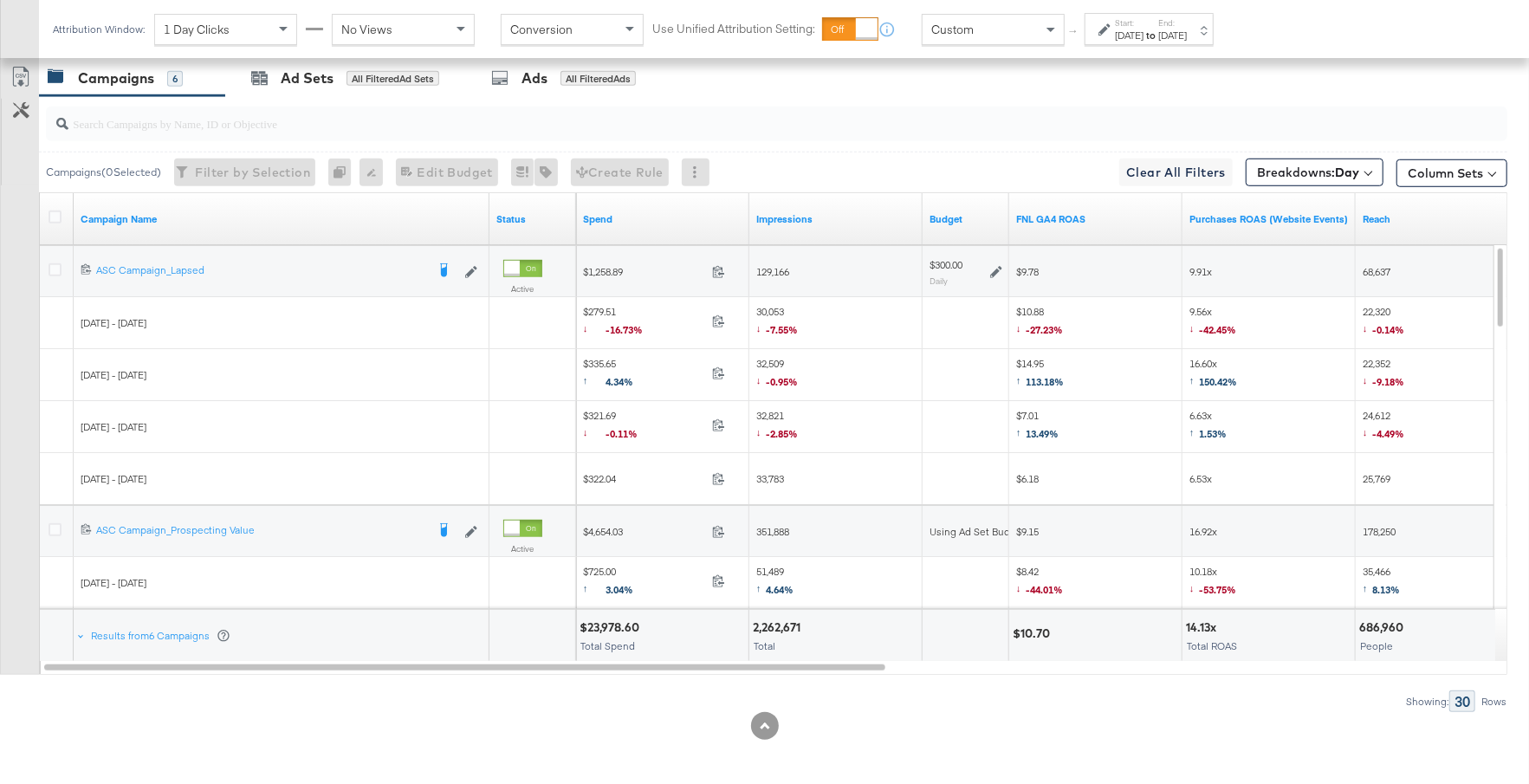
click at [1187, 34] on div "[DATE]" at bounding box center [1172, 36] width 29 height 14
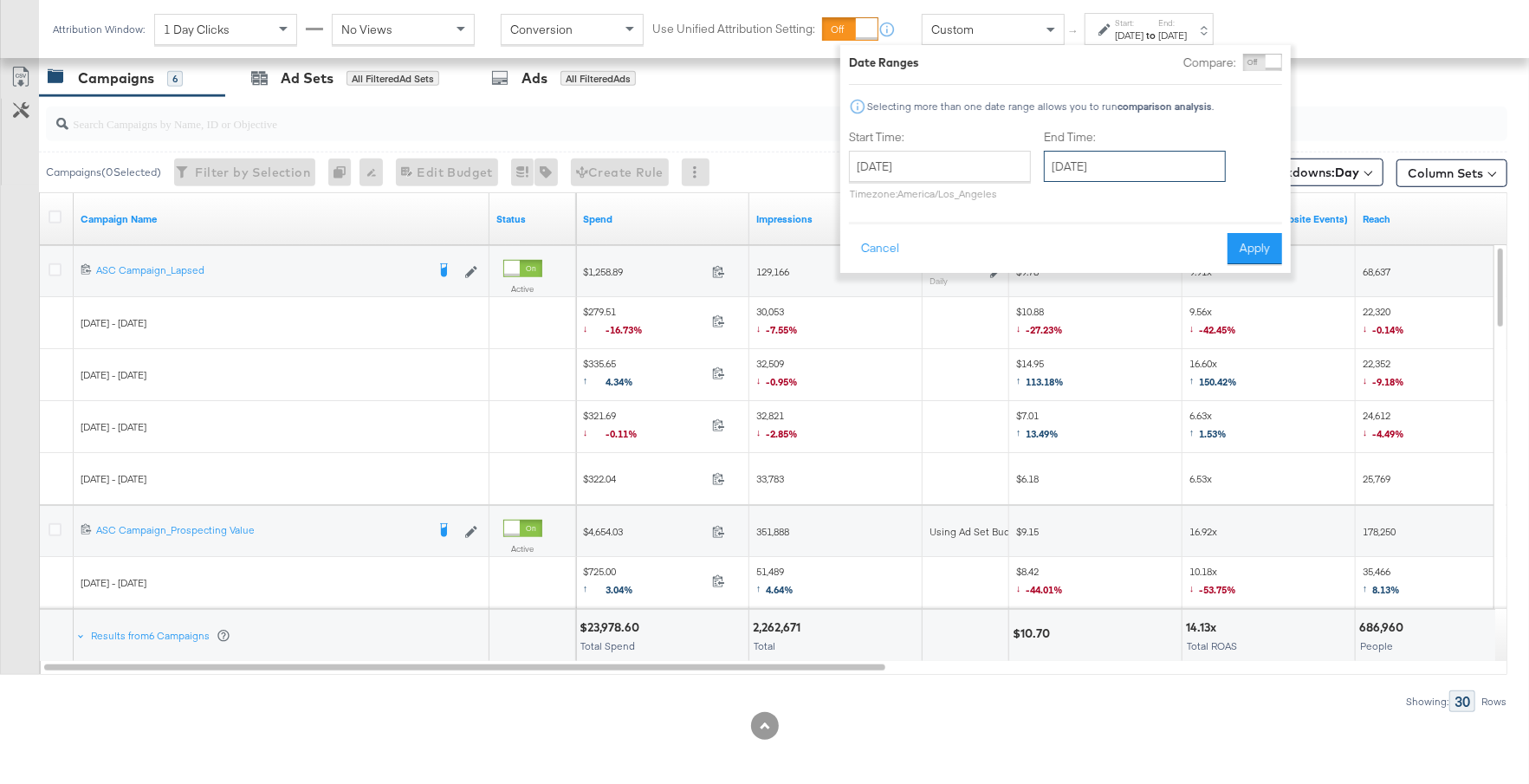
click at [1176, 159] on input "[DATE]" at bounding box center [1135, 165] width 182 height 31
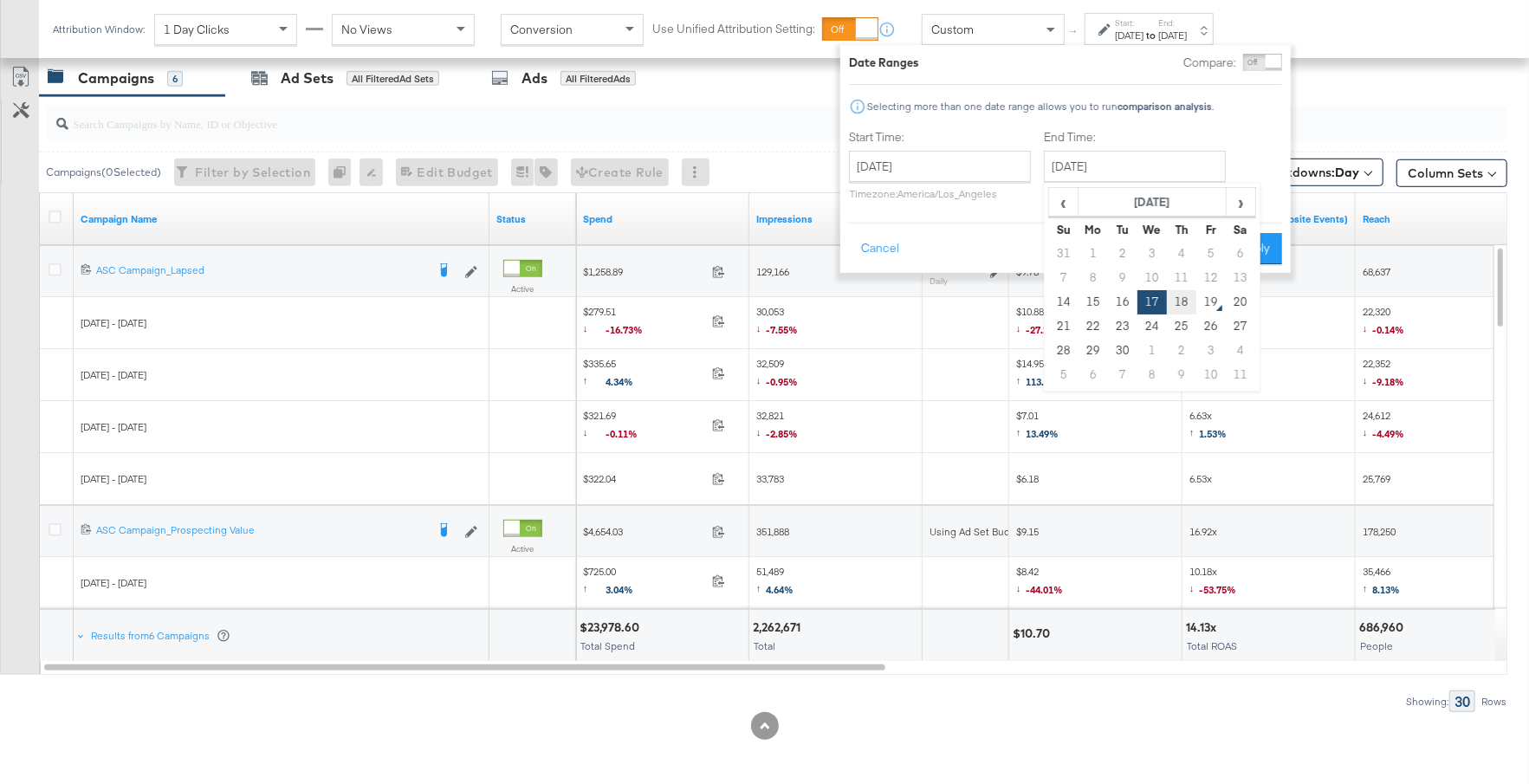
click at [1178, 305] on td "18" at bounding box center [1181, 302] width 30 height 24
type input "[DATE]"
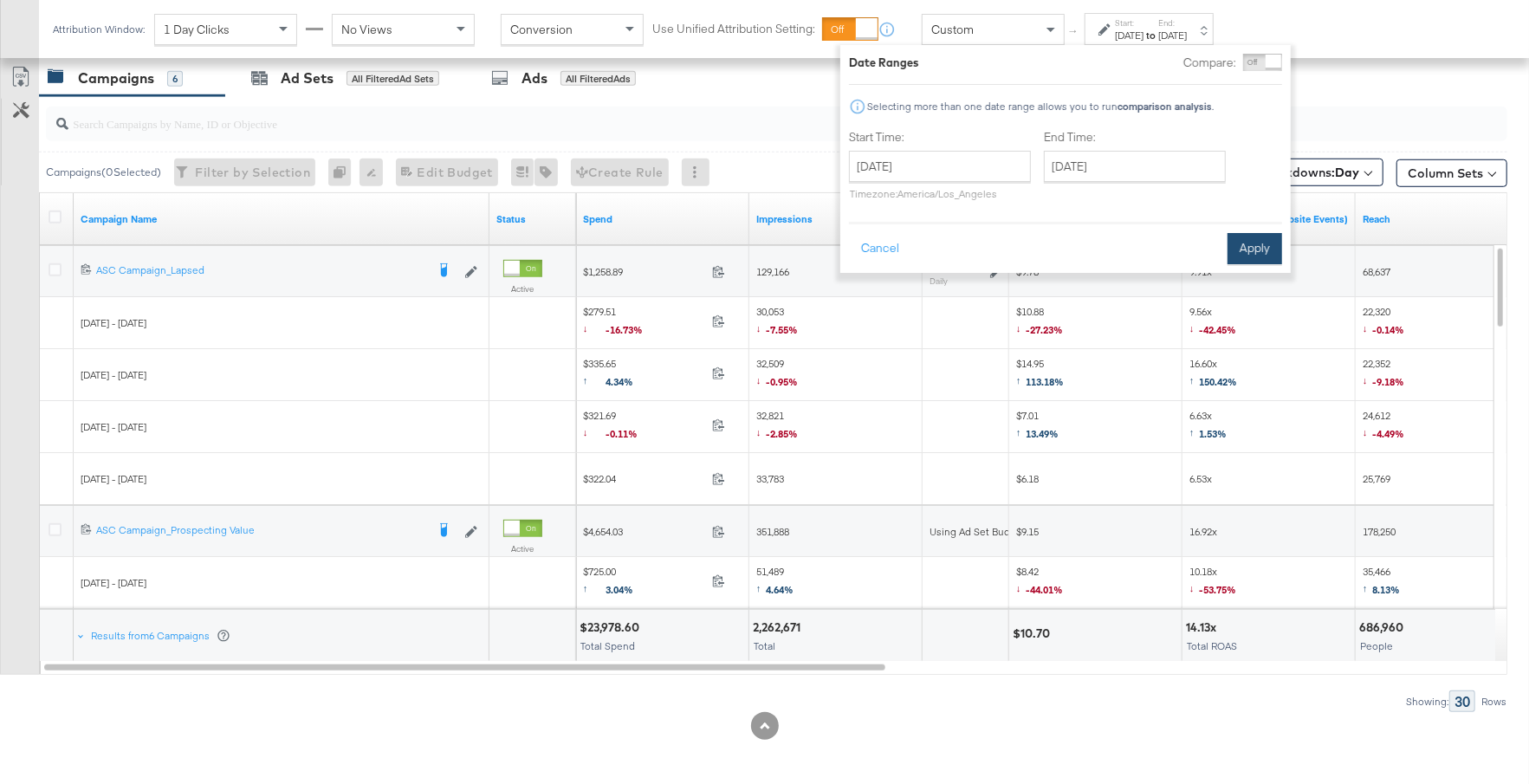
click at [1255, 255] on button "Apply" at bounding box center [1254, 248] width 54 height 31
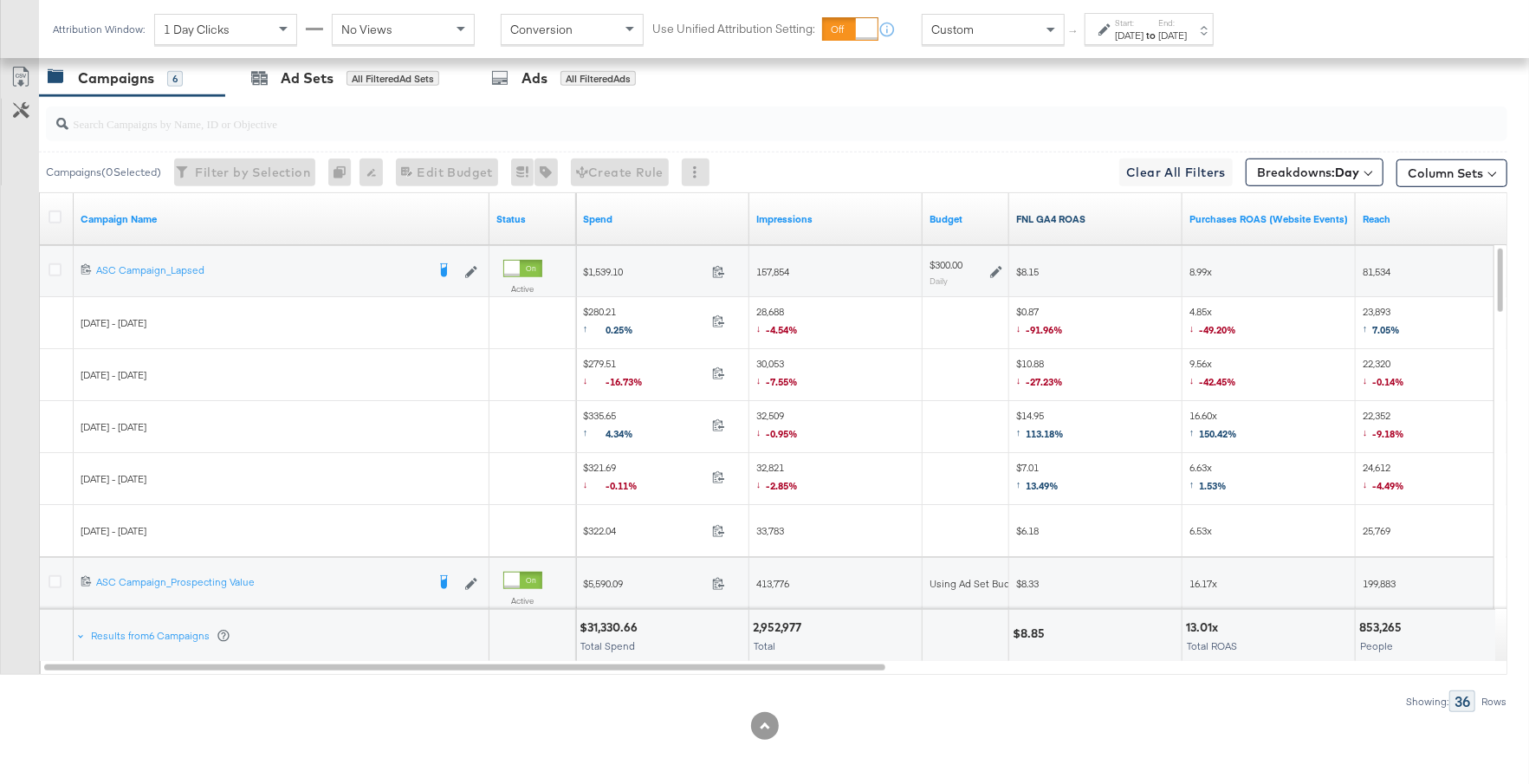
click at [1106, 217] on link "FNL GA4 ROAS" at bounding box center [1095, 219] width 160 height 14
click at [58, 267] on icon at bounding box center [55, 270] width 13 height 13
click at [0, 0] on input "checkbox" at bounding box center [0, 0] width 0 height 0
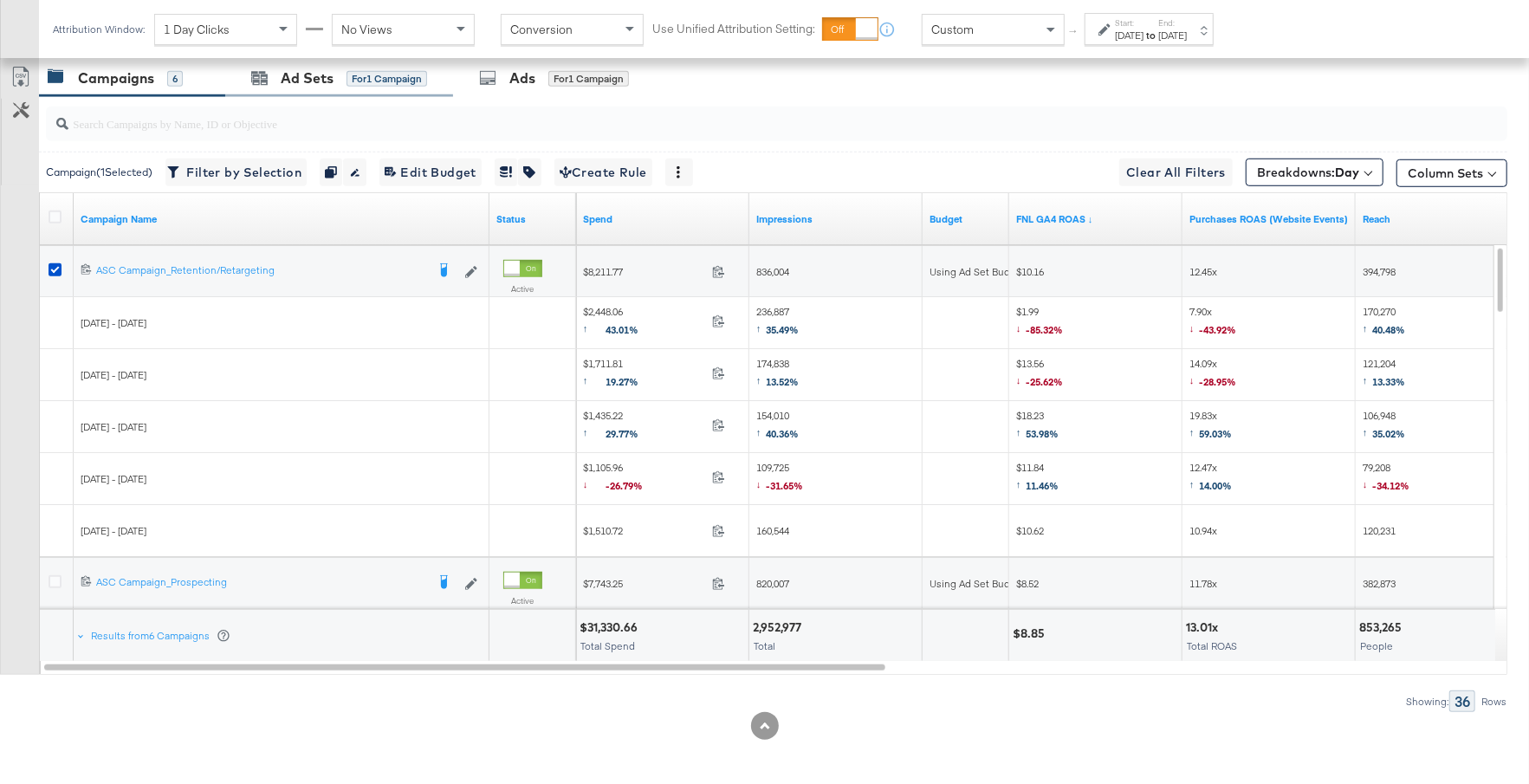
click at [333, 85] on div "Ad Sets for 1 Campaign" at bounding box center [339, 78] width 228 height 37
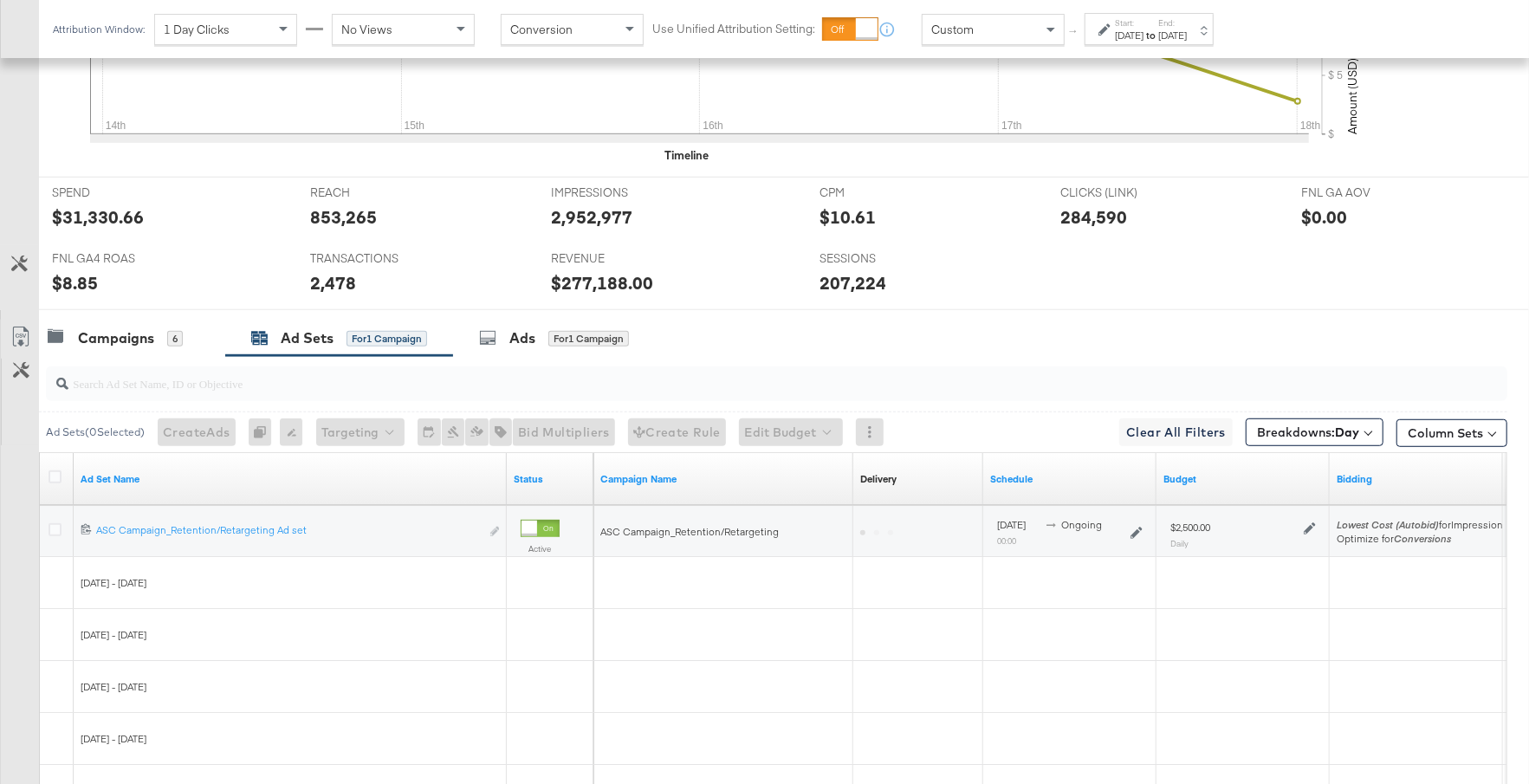
scroll to position [822, 0]
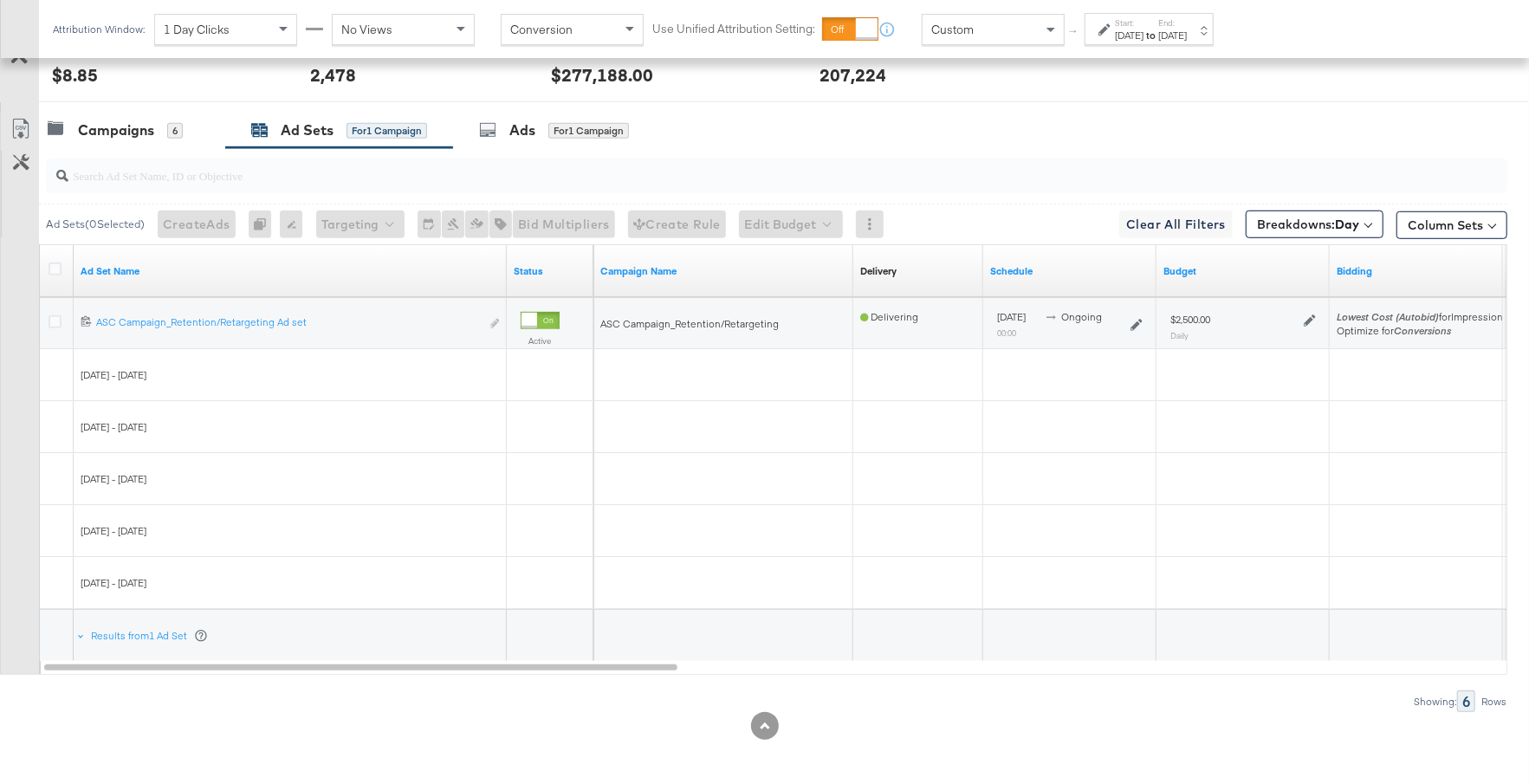
click at [1305, 321] on icon at bounding box center [1309, 320] width 12 height 12
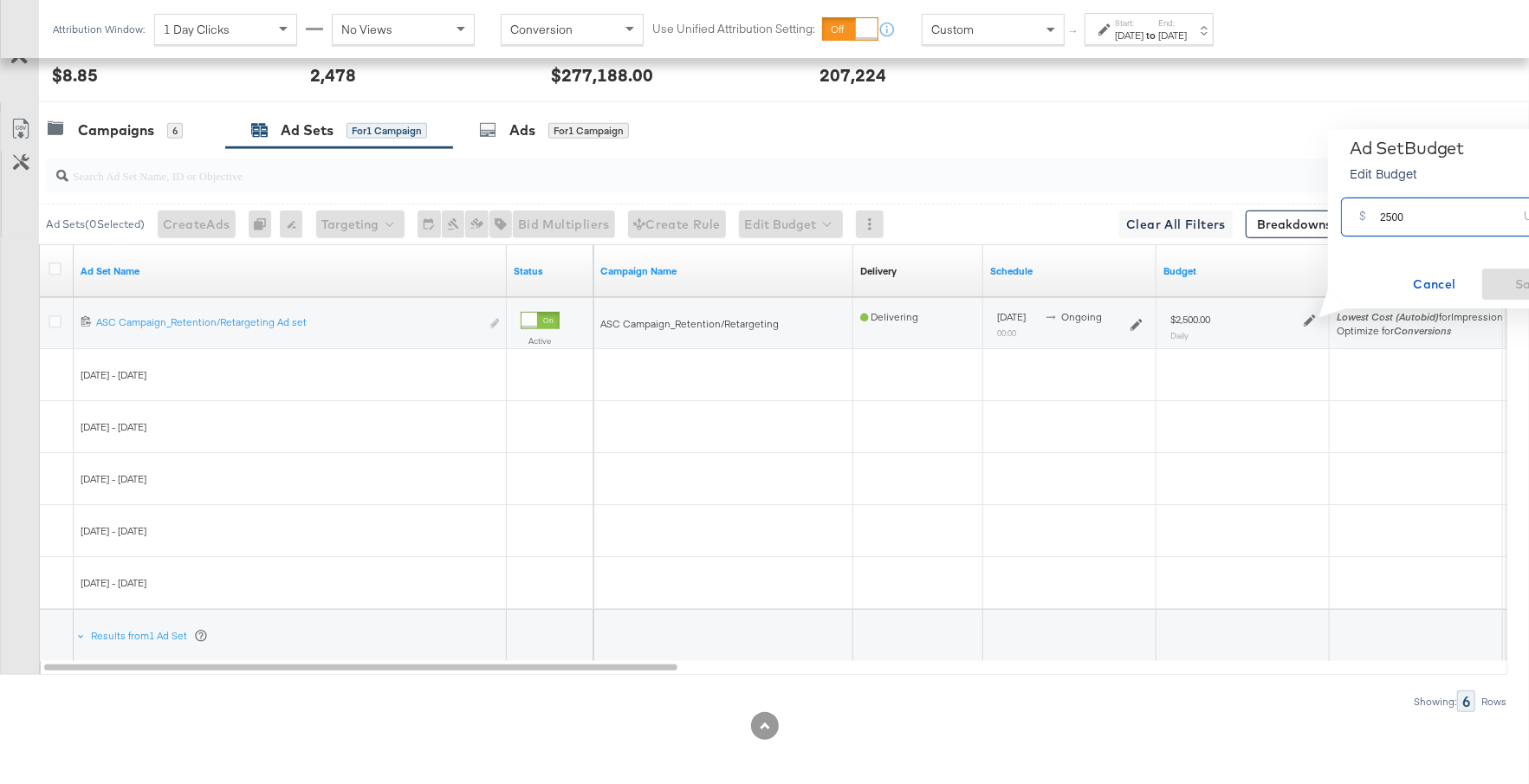
drag, startPoint x: 1417, startPoint y: 219, endPoint x: 1377, endPoint y: 219, distance: 40.0
click at [1375, 219] on div "$ 2500 USD" at bounding box center [1457, 217] width 232 height 39
type input "3000"
click at [1495, 278] on span "Save" at bounding box center [1529, 284] width 81 height 21
click at [170, 136] on div "Campaigns 6" at bounding box center [132, 131] width 186 height 37
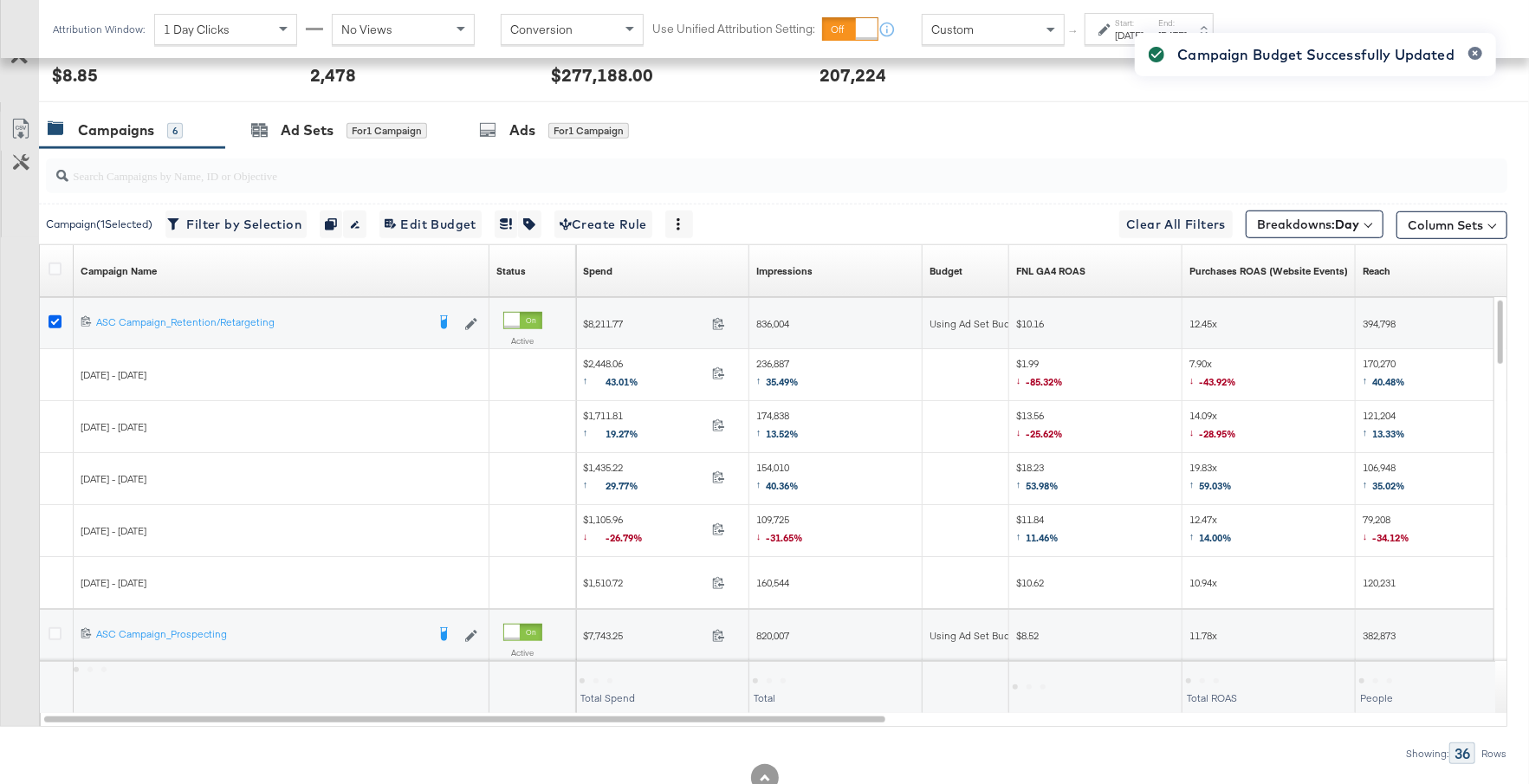
click at [53, 318] on icon at bounding box center [55, 321] width 13 height 13
click at [0, 0] on input "checkbox" at bounding box center [0, 0] width 0 height 0
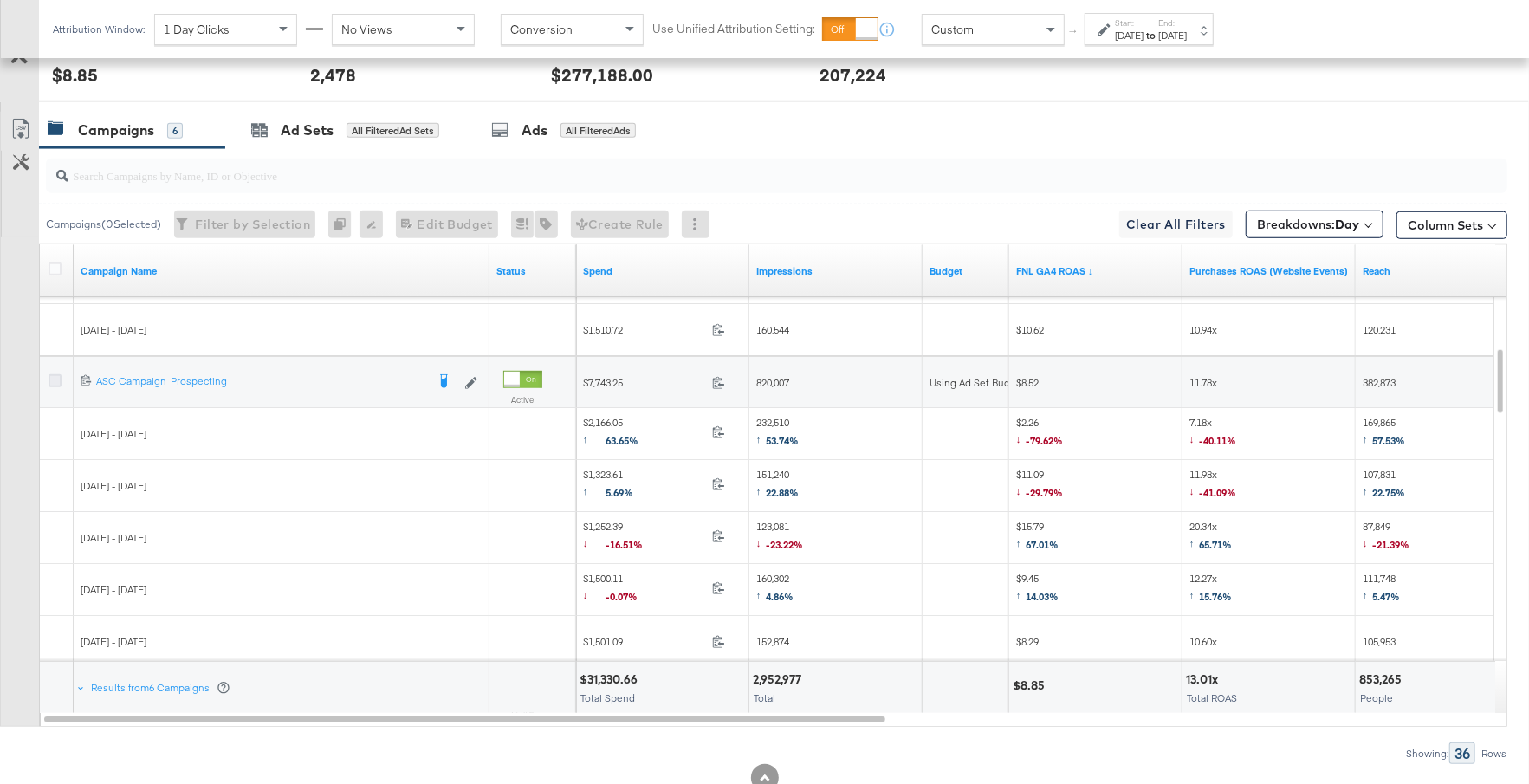
click at [53, 374] on icon at bounding box center [55, 380] width 13 height 13
click at [0, 0] on input "checkbox" at bounding box center [0, 0] width 0 height 0
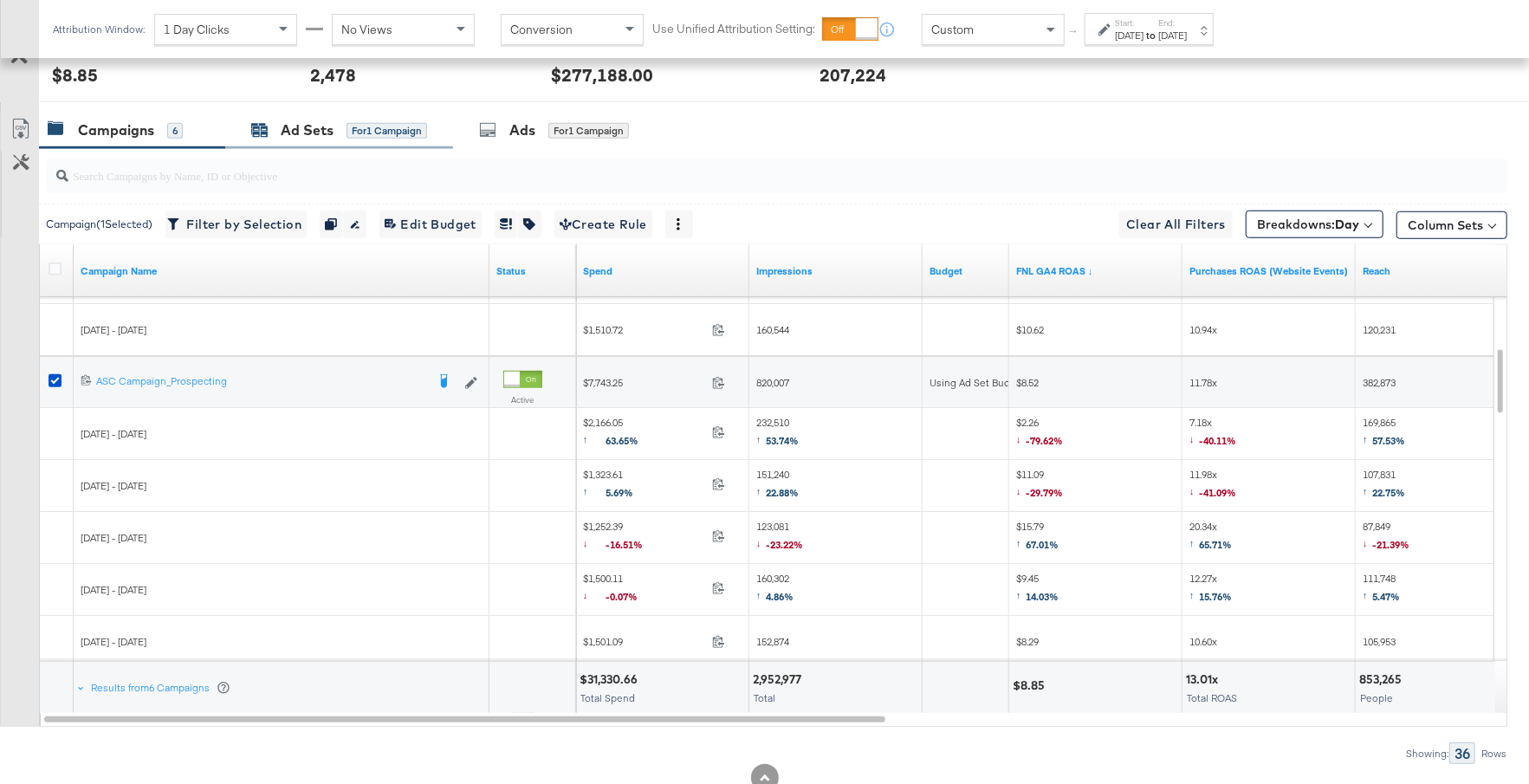
click at [311, 135] on div "Ad Sets" at bounding box center [307, 130] width 53 height 20
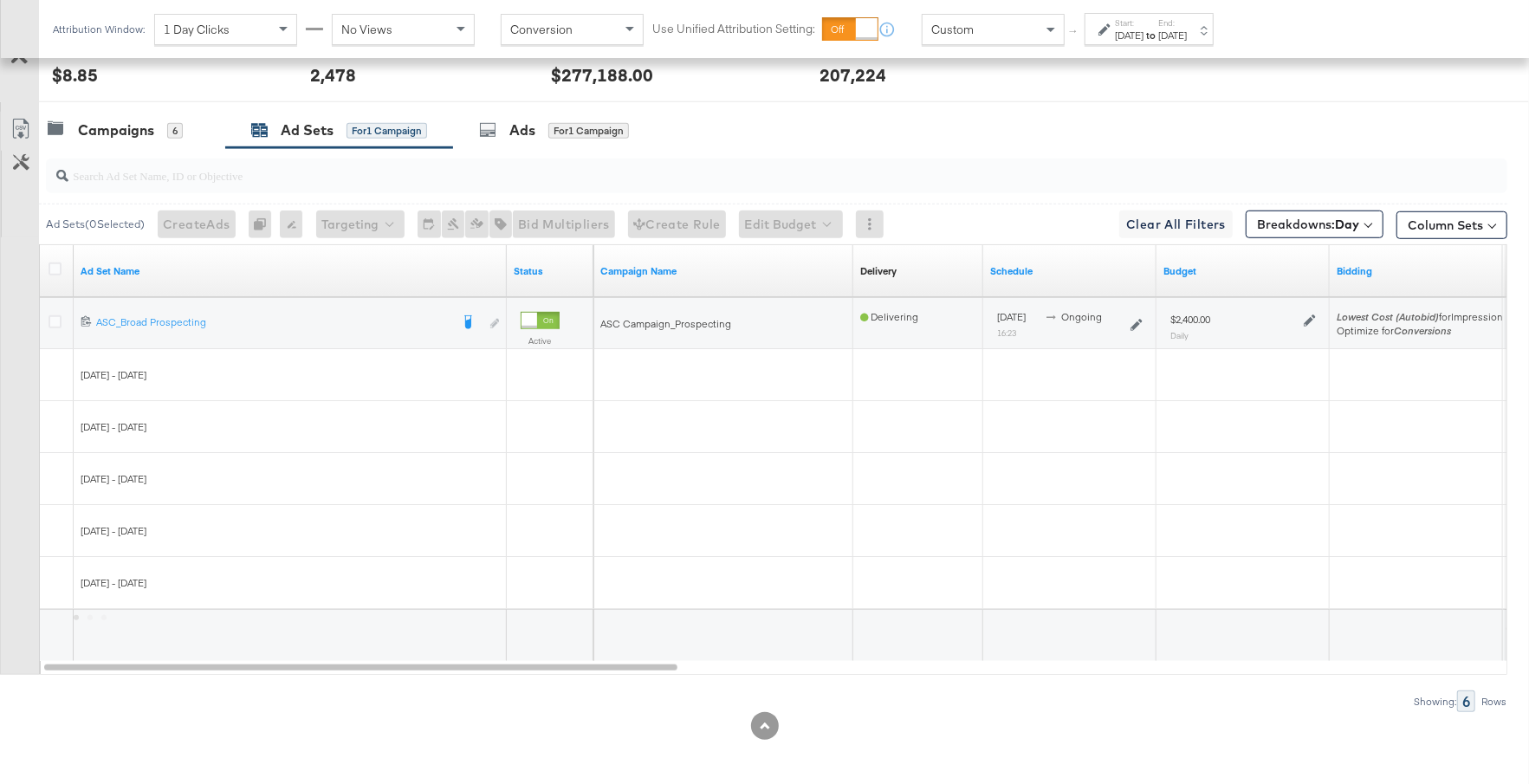
click at [1308, 314] on icon at bounding box center [1309, 320] width 12 height 12
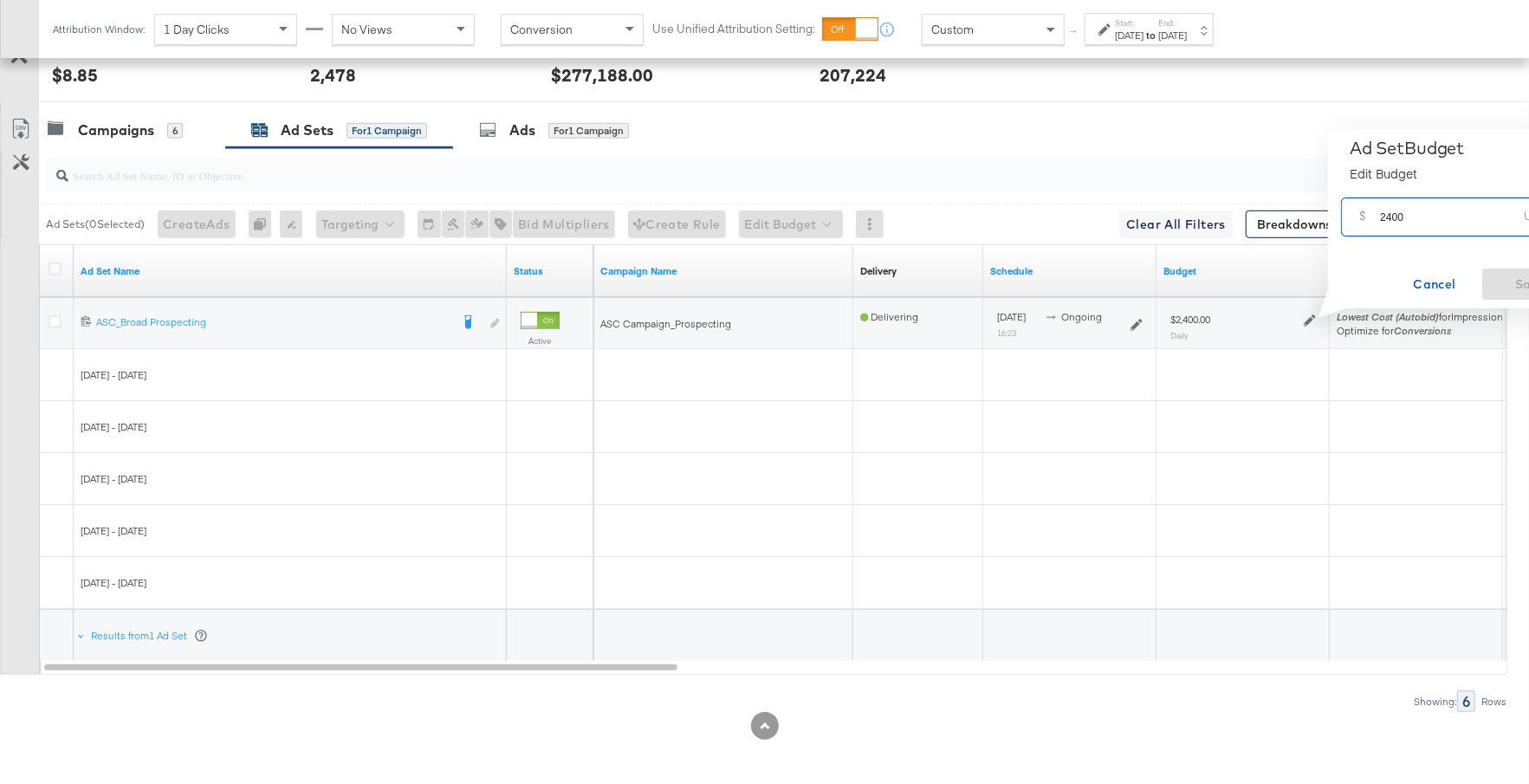
drag, startPoint x: 1414, startPoint y: 217, endPoint x: 1368, endPoint y: 218, distance: 46.0
click at [1367, 218] on div "$ 2400 USD" at bounding box center [1457, 217] width 232 height 39
type input "3400"
click at [1514, 281] on span "Save" at bounding box center [1529, 284] width 81 height 21
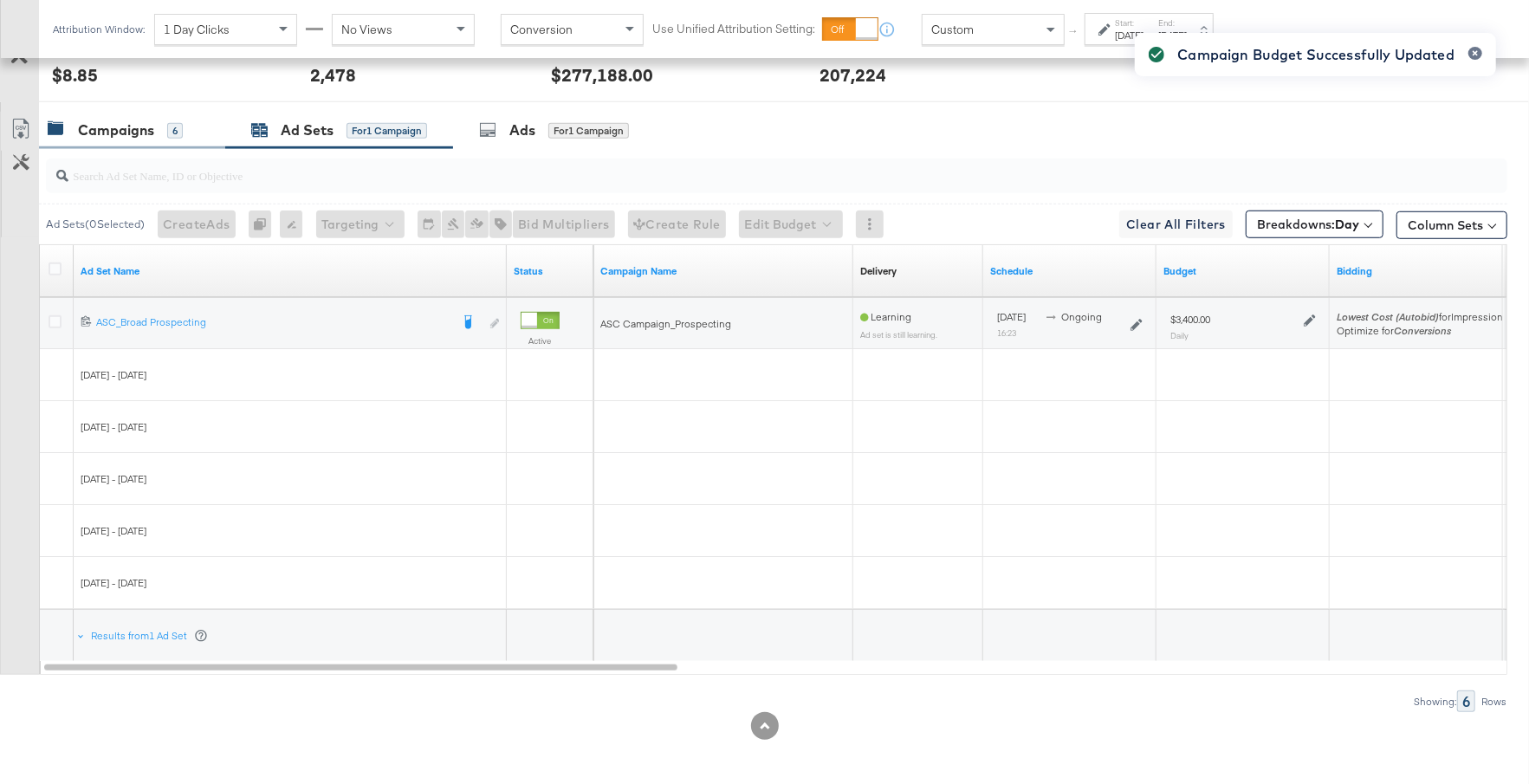
click at [155, 125] on div "Campaigns 6" at bounding box center [115, 130] width 136 height 20
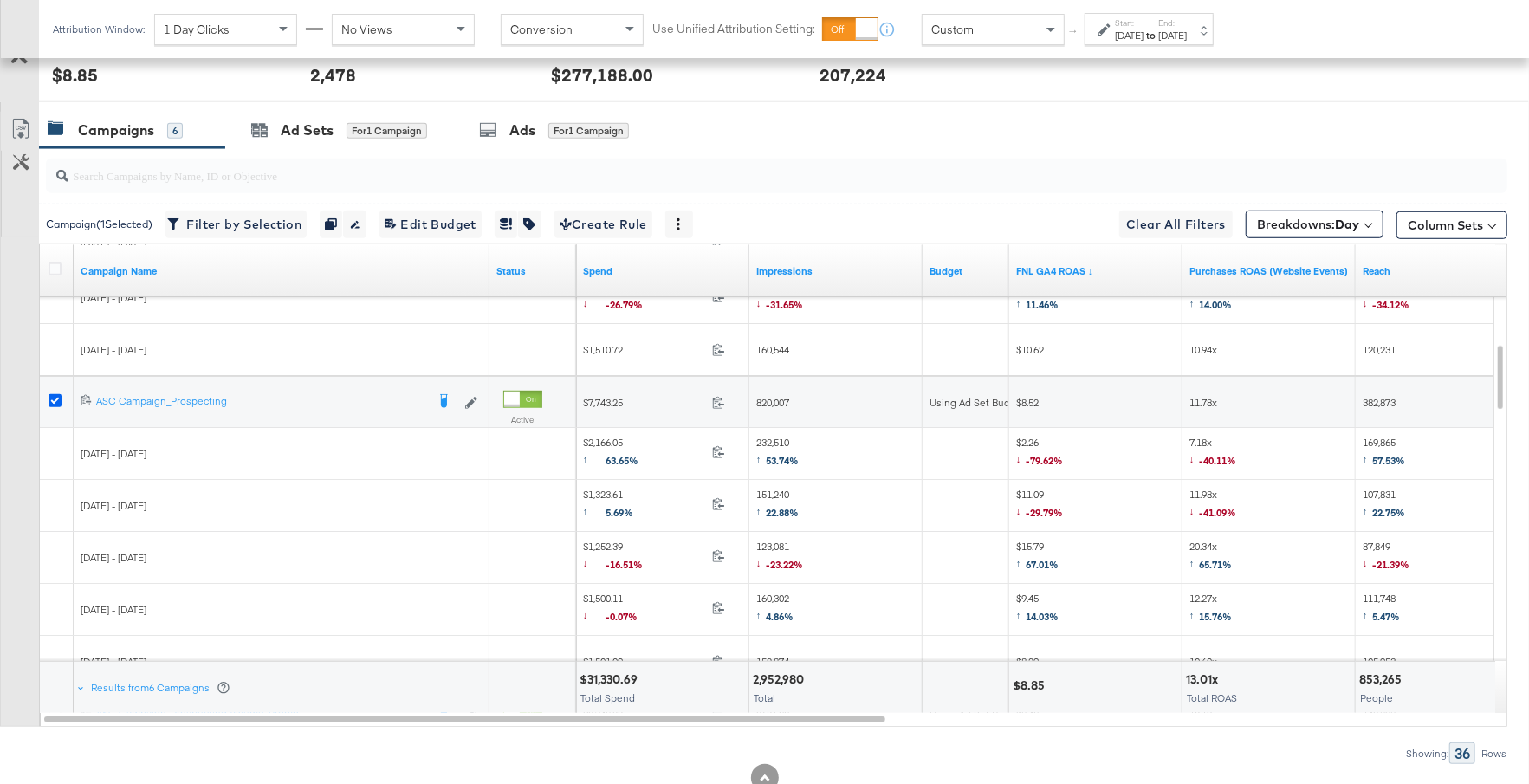
click at [58, 395] on icon at bounding box center [55, 401] width 13 height 13
click at [0, 0] on input "checkbox" at bounding box center [0, 0] width 0 height 0
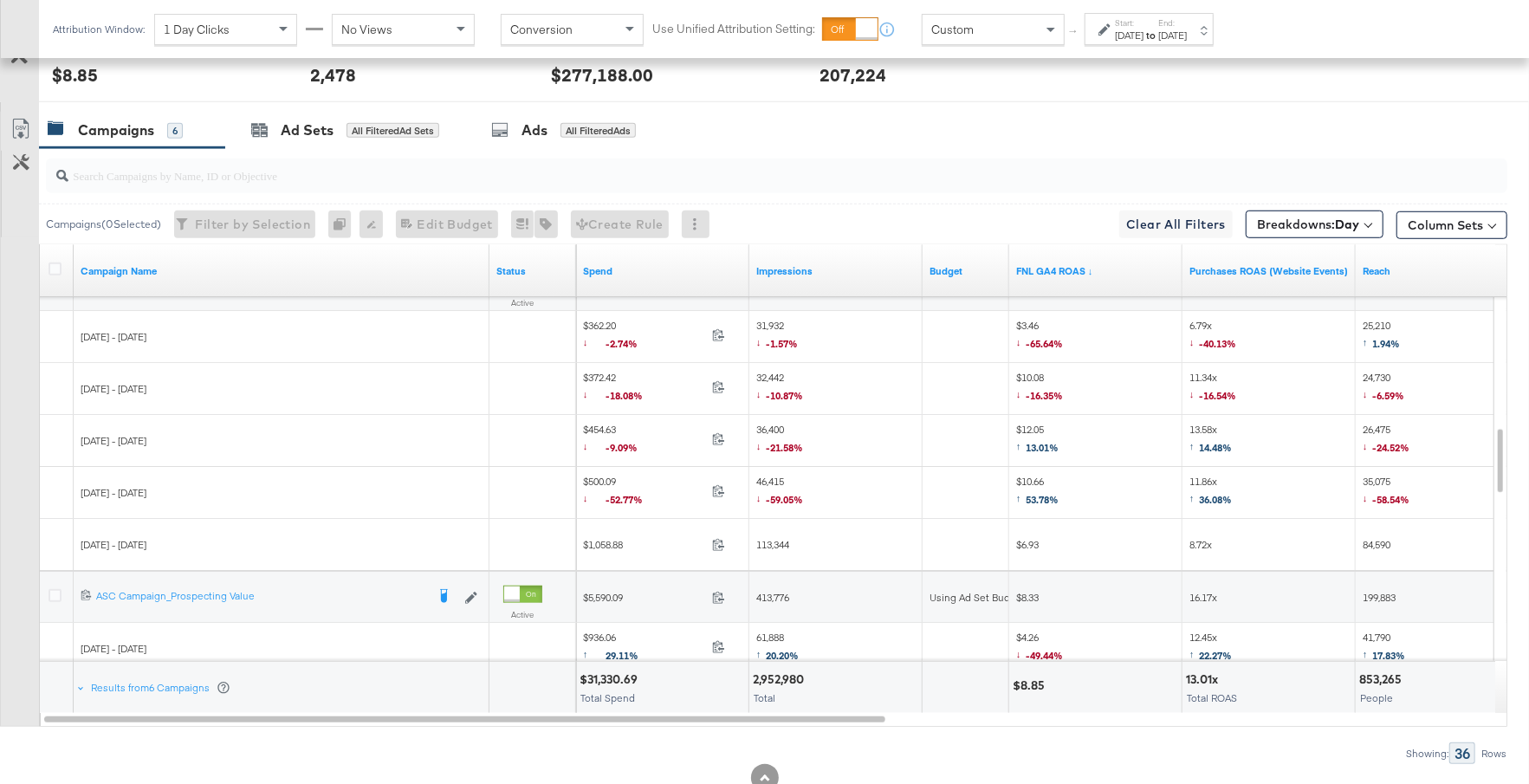
click at [64, 583] on div at bounding box center [57, 597] width 32 height 31
click at [55, 589] on icon at bounding box center [55, 595] width 13 height 13
click at [0, 0] on input "checkbox" at bounding box center [0, 0] width 0 height 0
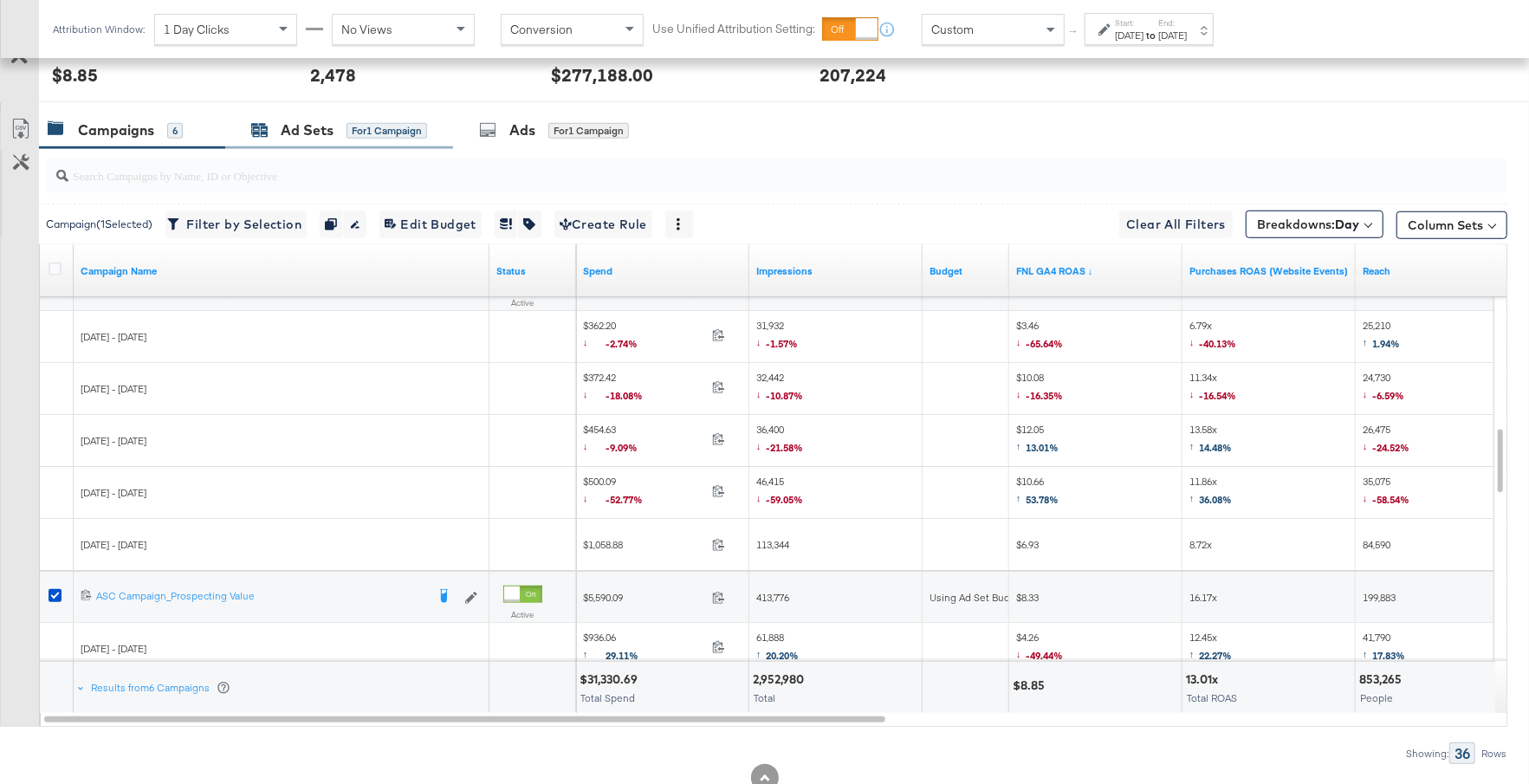
click at [291, 123] on div "Ad Sets" at bounding box center [307, 130] width 53 height 20
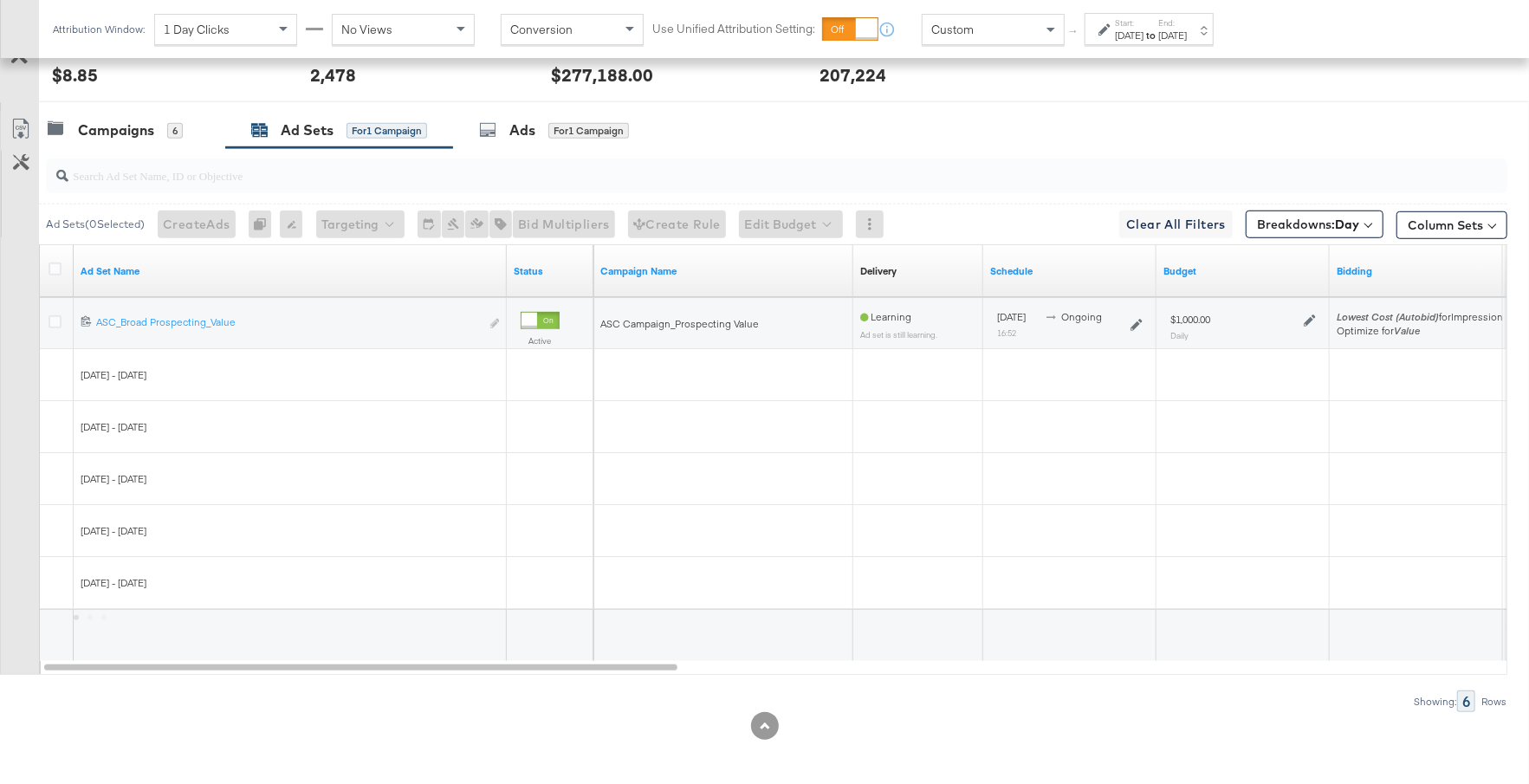
click at [1306, 318] on icon at bounding box center [1309, 320] width 12 height 12
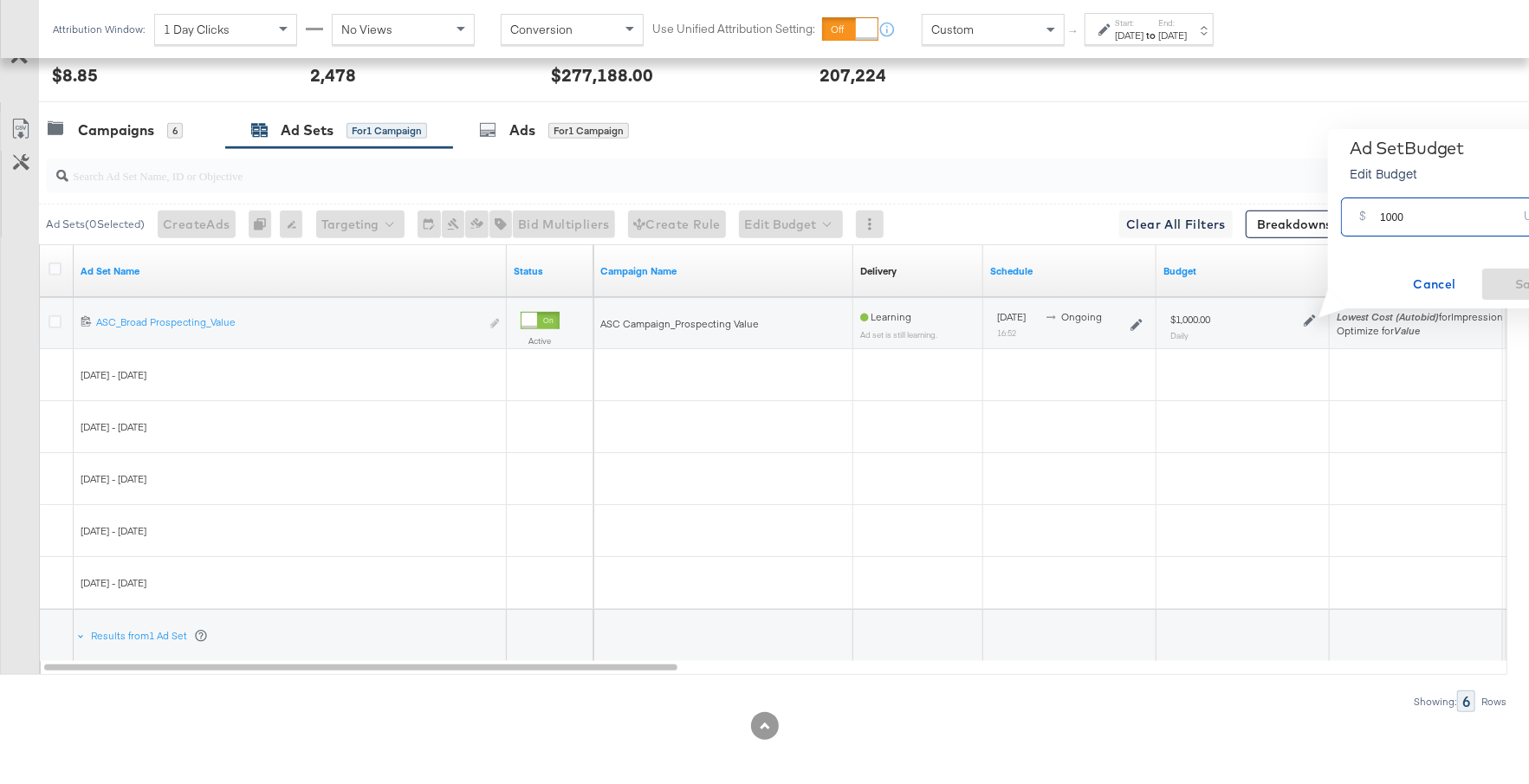
drag, startPoint x: 1416, startPoint y: 220, endPoint x: 1365, endPoint y: 220, distance: 51.0
click at [1365, 220] on div "$ 1000 USD" at bounding box center [1457, 217] width 232 height 39
type input "1700"
click at [1513, 283] on span "Save" at bounding box center [1529, 284] width 81 height 21
